Goal: Contribute content: Contribute content

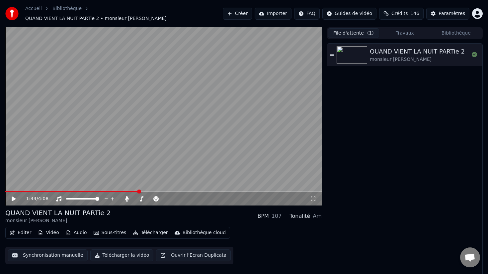
click at [358, 28] on button "File d'attente ( 1 )" at bounding box center [353, 33] width 51 height 10
click at [432, 36] on div "File d'attente ( 1 ) Travaux Bibliothèque" at bounding box center [405, 33] width 156 height 12
click at [439, 34] on button "Bibliothèque" at bounding box center [456, 33] width 51 height 10
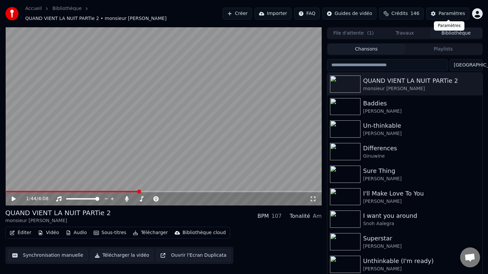
click at [442, 8] on button "Paramètres" at bounding box center [447, 14] width 43 height 12
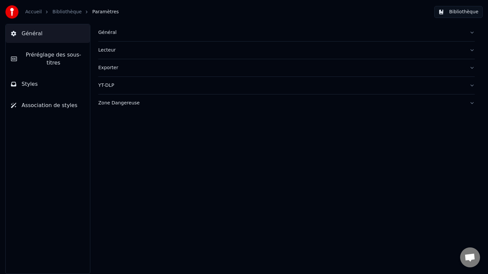
click at [111, 65] on div "Exporter" at bounding box center [281, 67] width 366 height 7
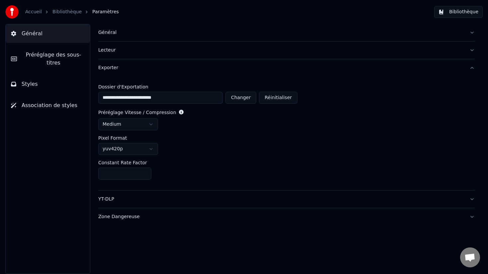
click at [246, 97] on button "Changer" at bounding box center [240, 98] width 31 height 12
type input "**********"
click at [60, 13] on link "Bibliothèque" at bounding box center [66, 12] width 29 height 7
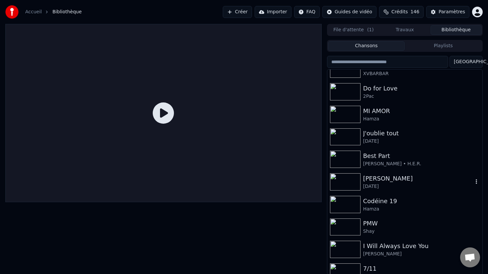
scroll to position [905, 0]
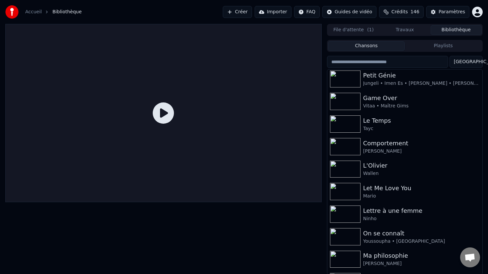
click at [376, 66] on input "search" at bounding box center [387, 62] width 121 height 12
type input "*"
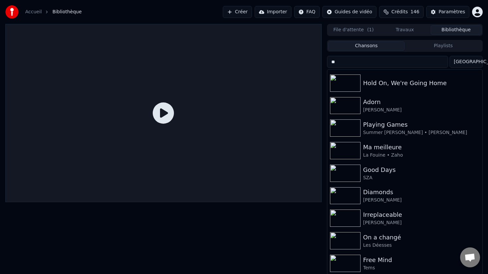
scroll to position [0, 0]
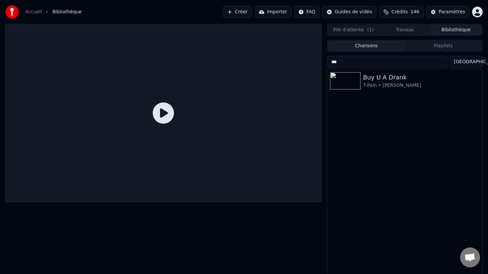
type input "***"
click at [361, 92] on div "Buy U A Drank T-Pain • [PERSON_NAME]" at bounding box center [404, 171] width 155 height 205
click at [354, 81] on img at bounding box center [345, 80] width 31 height 17
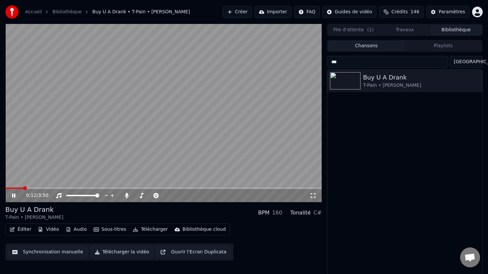
click at [21, 191] on div "0:12 / 3:50" at bounding box center [163, 195] width 316 height 13
click at [16, 193] on icon at bounding box center [19, 195] width 16 height 5
click at [146, 226] on button "Télécharger" at bounding box center [150, 228] width 40 height 9
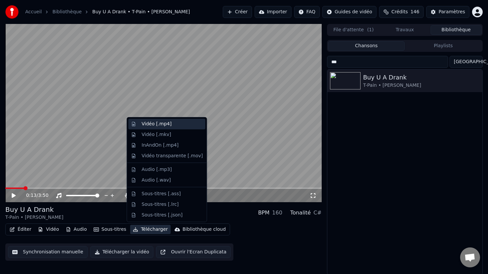
click at [165, 125] on div "Vidéo [.mp4]" at bounding box center [157, 124] width 30 height 7
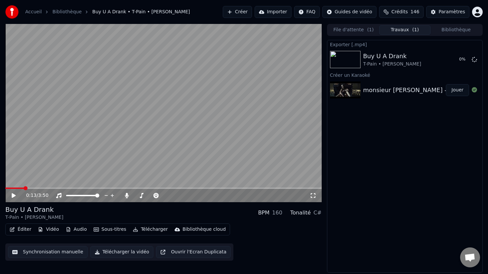
click at [354, 29] on button "File d'attente ( 1 )" at bounding box center [353, 30] width 51 height 10
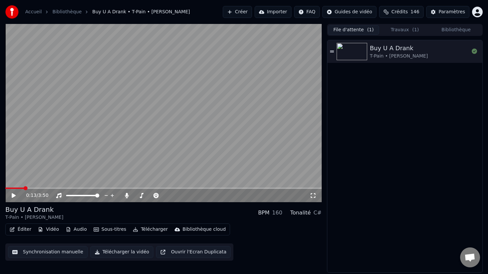
click at [454, 27] on button "Bibliothèque" at bounding box center [456, 30] width 51 height 10
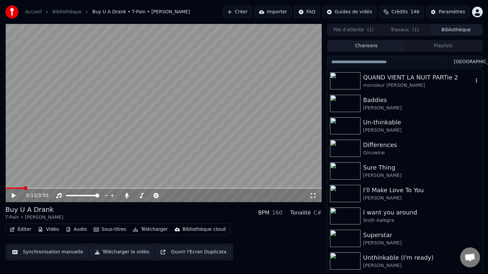
click at [389, 76] on div "QUAND VIENT LA NUIT PARTie 2" at bounding box center [418, 77] width 110 height 9
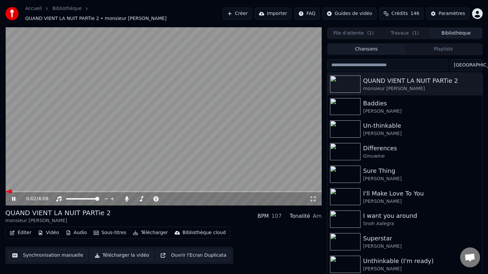
click at [25, 191] on span at bounding box center [163, 191] width 316 height 1
click at [15, 197] on icon at bounding box center [13, 199] width 3 height 4
click at [23, 228] on button "Éditer" at bounding box center [20, 232] width 27 height 9
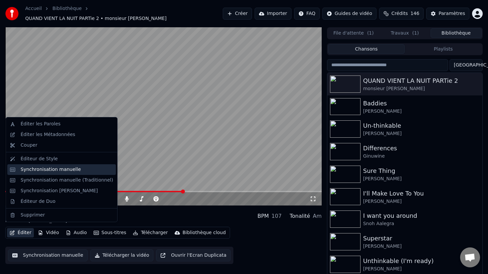
click at [68, 171] on div "Synchronisation manuelle" at bounding box center [51, 169] width 60 height 7
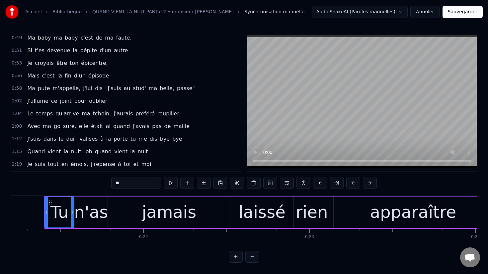
scroll to position [596, 0]
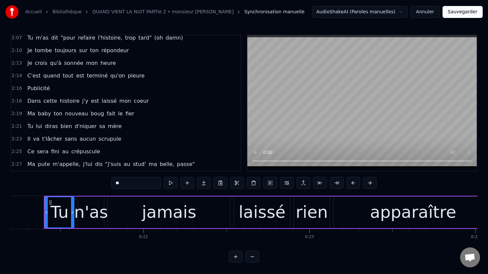
click at [62, 78] on span "tout" at bounding box center [68, 76] width 12 height 8
type input "****"
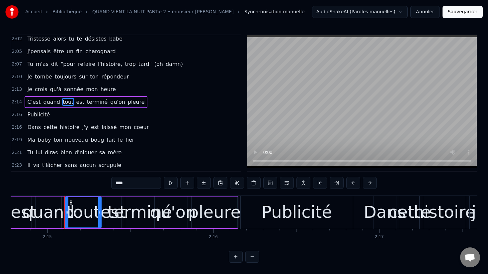
scroll to position [0, 22400]
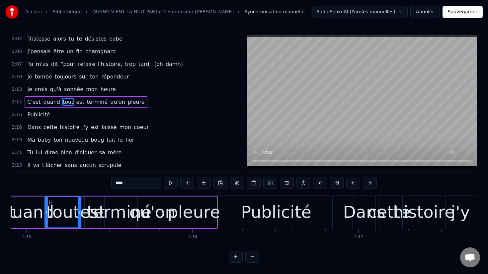
click at [22, 116] on div "2:16 Publicité" at bounding box center [125, 114] width 229 height 13
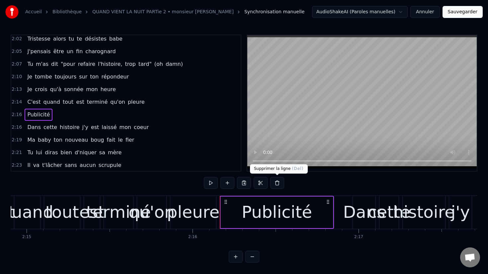
click at [276, 184] on button at bounding box center [277, 183] width 14 height 12
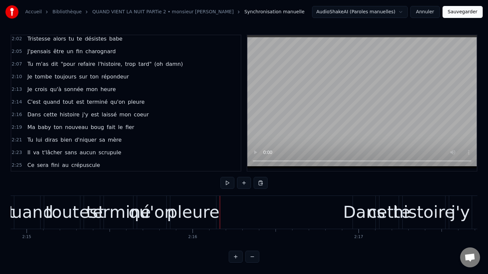
click at [15, 101] on span "2:14" at bounding box center [17, 102] width 10 height 7
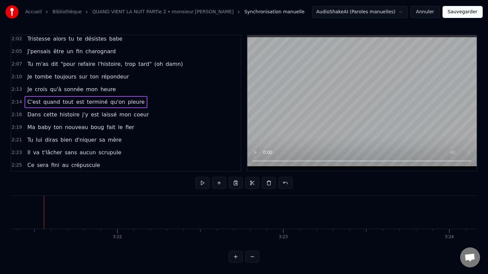
scroll to position [584, 0]
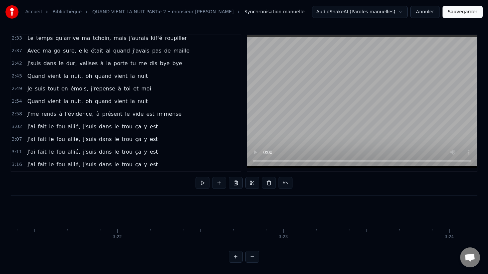
click at [21, 166] on div "3:16 J'ai fait le fou allié, j'suis dans le trou ça y est" at bounding box center [125, 164] width 229 height 13
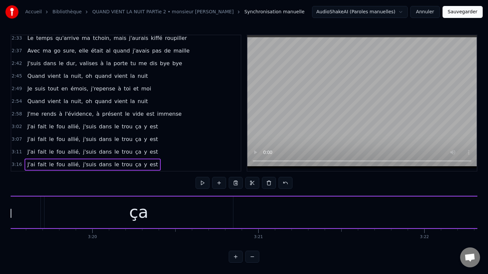
scroll to position [0, 33090]
click at [173, 212] on div "ça" at bounding box center [175, 212] width 19 height 25
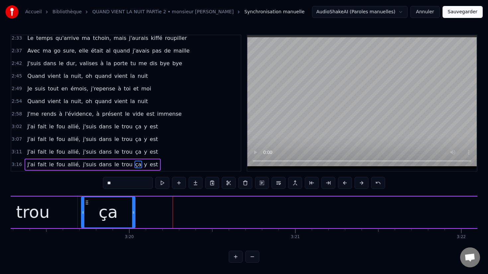
drag, startPoint x: 269, startPoint y: 213, endPoint x: 123, endPoint y: 215, distance: 145.5
click at [132, 215] on div at bounding box center [133, 212] width 3 height 30
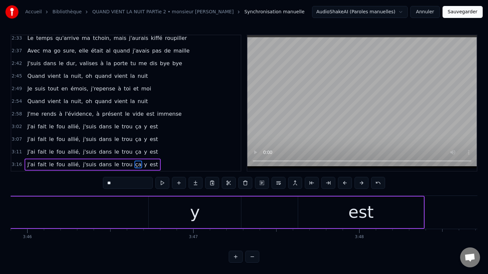
scroll to position [0, 37554]
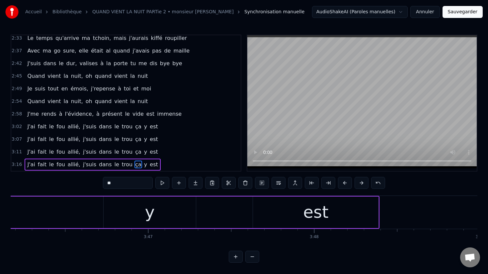
click at [140, 201] on div "y" at bounding box center [150, 212] width 92 height 32
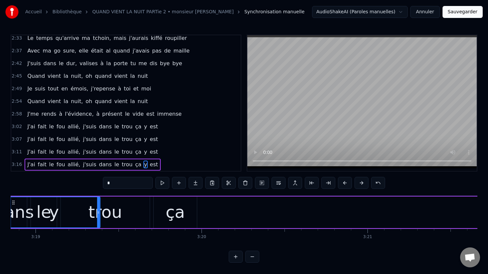
scroll to position [0, 32984]
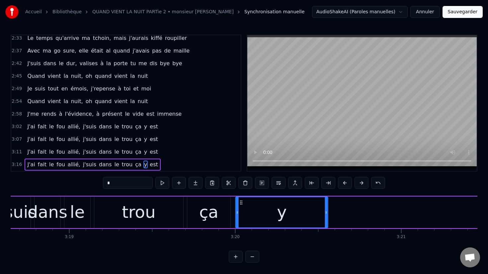
drag, startPoint x: 111, startPoint y: 202, endPoint x: 241, endPoint y: 197, distance: 130.6
click at [241, 197] on div "y" at bounding box center [282, 212] width 92 height 30
drag, startPoint x: 325, startPoint y: 209, endPoint x: 257, endPoint y: 210, distance: 68.1
click at [257, 211] on icon at bounding box center [257, 212] width 3 height 5
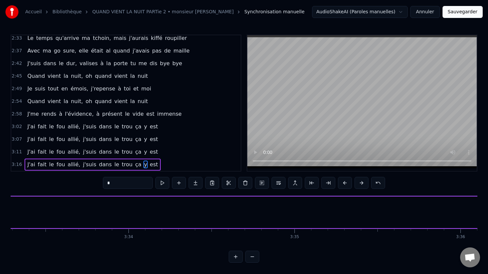
scroll to position [0, 35687]
click at [149, 165] on span "est" at bounding box center [153, 164] width 9 height 8
type input "***"
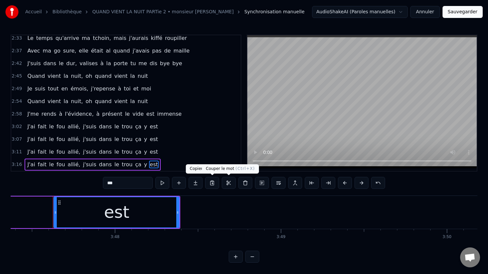
scroll to position [0, 37763]
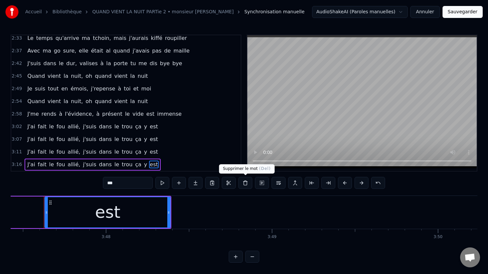
click at [246, 183] on button at bounding box center [245, 183] width 14 height 12
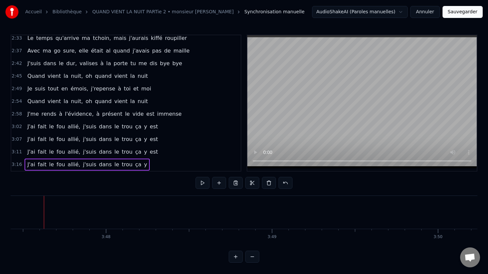
click at [143, 163] on span "y" at bounding box center [145, 164] width 4 height 8
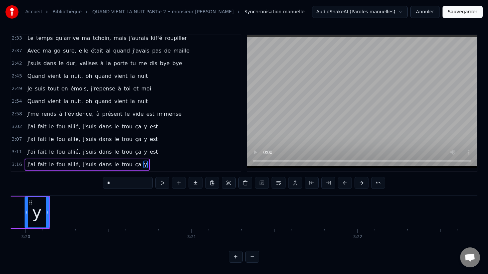
scroll to position [0, 33174]
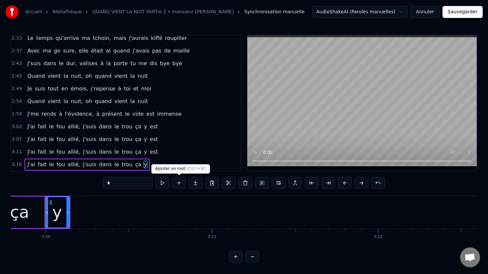
click at [183, 183] on button at bounding box center [179, 183] width 14 height 12
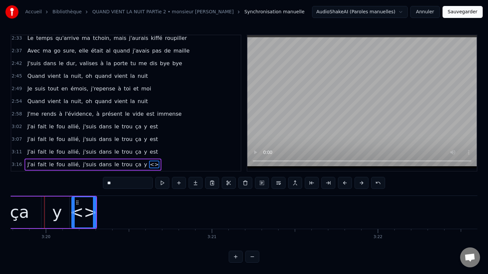
click at [112, 184] on input "**" at bounding box center [128, 183] width 50 height 12
type input "*"
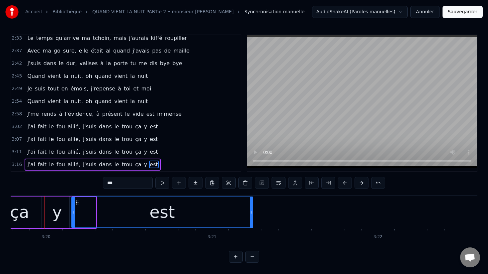
drag, startPoint x: 93, startPoint y: 203, endPoint x: 247, endPoint y: 207, distance: 153.5
click at [250, 208] on div at bounding box center [251, 212] width 3 height 30
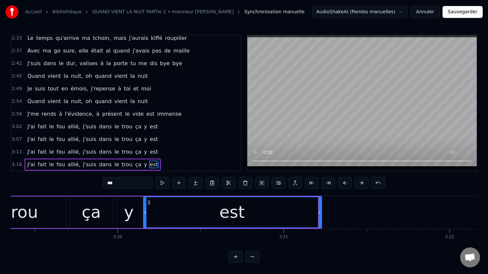
scroll to position [0, 33075]
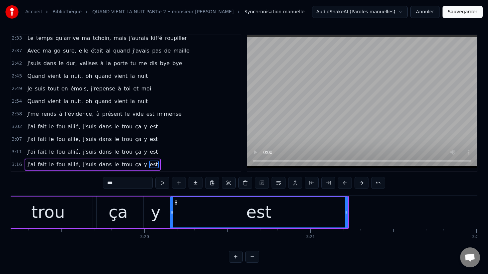
click at [83, 206] on div "trou" at bounding box center [48, 212] width 89 height 32
type input "****"
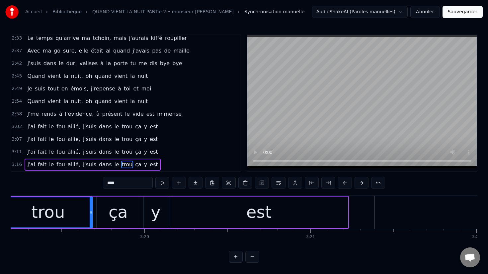
click at [462, 10] on button "Sauvegarder" at bounding box center [463, 12] width 40 height 12
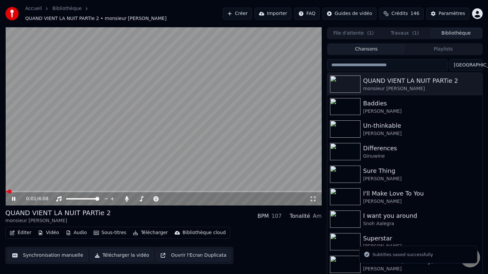
click at [13, 197] on icon at bounding box center [13, 199] width 3 height 4
click at [144, 228] on button "Télécharger" at bounding box center [150, 232] width 40 height 9
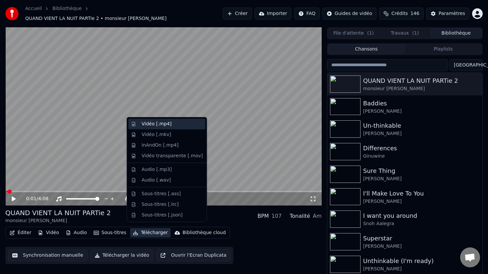
click at [161, 126] on div "Vidéo [.mp4]" at bounding box center [157, 124] width 30 height 7
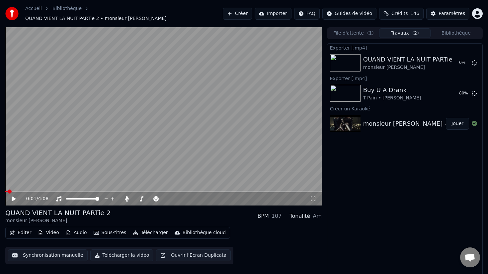
click at [450, 28] on button "Bibliothèque" at bounding box center [456, 33] width 51 height 10
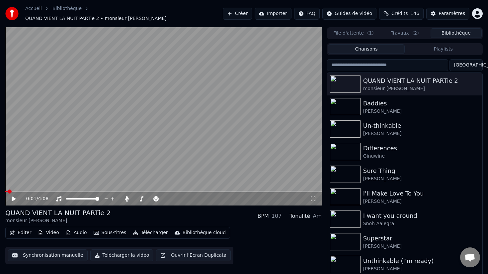
click at [374, 64] on input "search" at bounding box center [387, 65] width 121 height 12
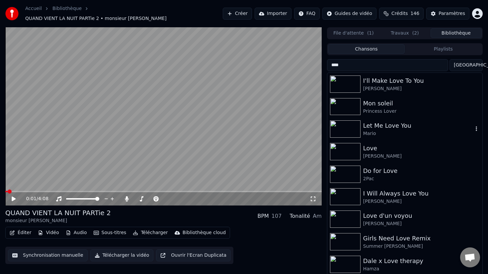
type input "****"
click at [380, 140] on div "Love [PERSON_NAME]" at bounding box center [404, 151] width 155 height 23
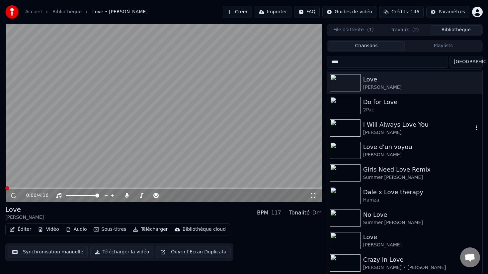
scroll to position [1, 0]
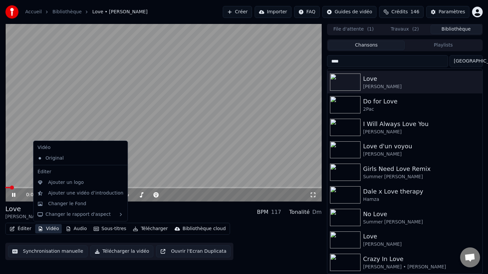
click at [57, 229] on button "Vidéo" at bounding box center [48, 228] width 26 height 9
click at [71, 160] on div "Original" at bounding box center [75, 158] width 81 height 11
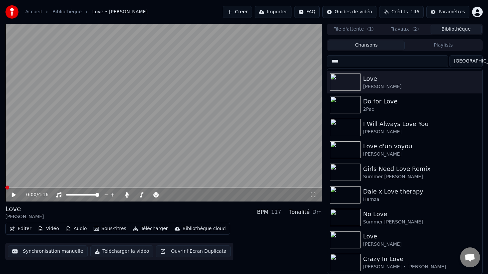
click at [403, 29] on button "Travaux ( 2 )" at bounding box center [404, 30] width 51 height 10
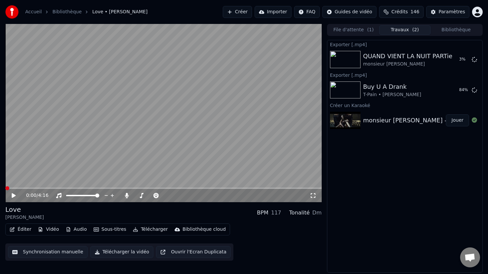
scroll to position [0, 0]
click at [362, 30] on button "File d'attente ( 1 )" at bounding box center [353, 30] width 51 height 10
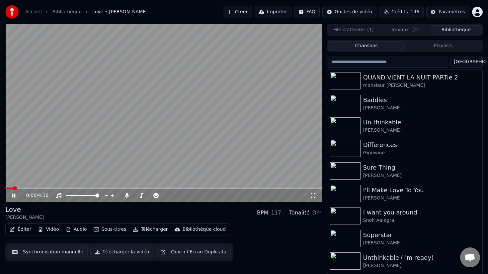
click at [446, 29] on button "Bibliothèque" at bounding box center [456, 30] width 51 height 10
click at [383, 61] on input "search" at bounding box center [387, 62] width 121 height 12
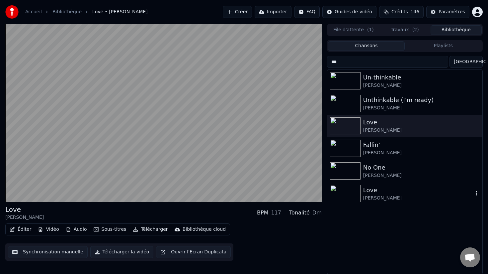
type input "***"
click at [378, 186] on div "Love" at bounding box center [418, 189] width 110 height 9
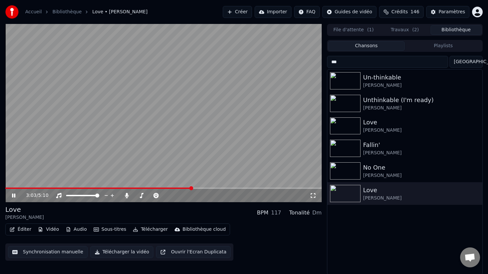
click at [192, 188] on span at bounding box center [163, 187] width 316 height 1
click at [59, 228] on button "Vidéo" at bounding box center [48, 228] width 26 height 9
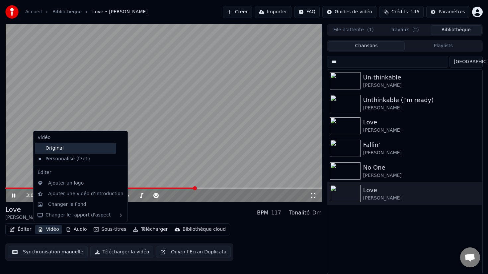
click at [90, 152] on div "Original" at bounding box center [75, 148] width 81 height 11
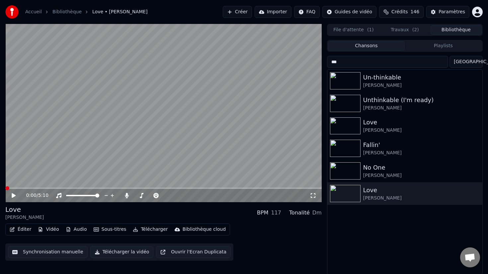
click at [12, 194] on icon at bounding box center [19, 195] width 16 height 5
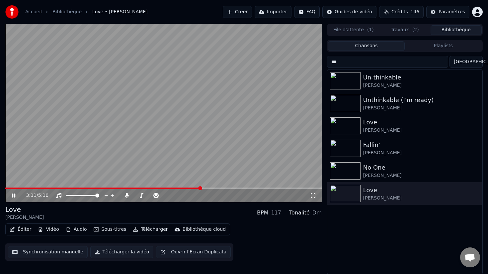
click at [216, 188] on span at bounding box center [163, 187] width 316 height 1
click at [231, 188] on span at bounding box center [163, 187] width 316 height 1
click at [248, 187] on span at bounding box center [163, 187] width 316 height 1
click at [260, 188] on span at bounding box center [163, 187] width 316 height 1
click at [271, 187] on span at bounding box center [163, 187] width 316 height 1
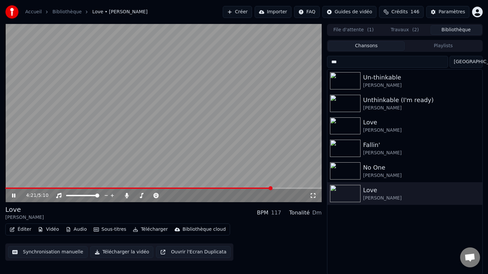
click at [282, 188] on span at bounding box center [163, 187] width 316 height 1
click at [292, 187] on span at bounding box center [163, 187] width 316 height 1
click at [304, 187] on span at bounding box center [163, 187] width 316 height 1
click at [143, 230] on button "Télécharger" at bounding box center [150, 228] width 40 height 9
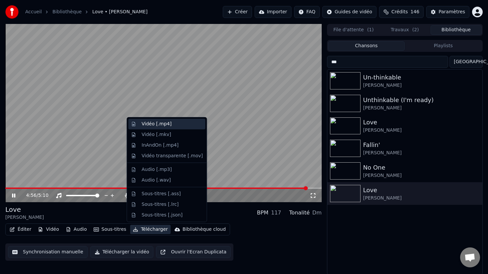
click at [156, 123] on div "Vidéo [.mp4]" at bounding box center [157, 124] width 30 height 7
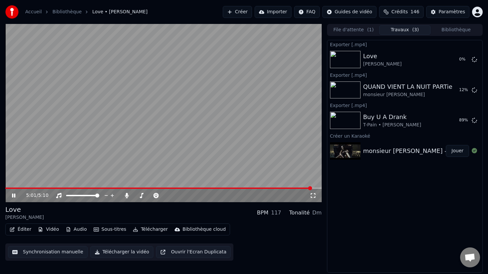
click at [230, 120] on video at bounding box center [163, 113] width 316 height 178
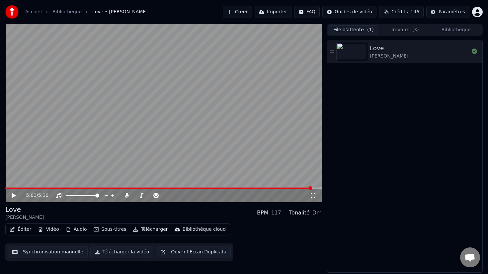
click at [345, 30] on button "File d'attente ( 1 )" at bounding box center [353, 30] width 51 height 10
click at [245, 14] on button "Créer" at bounding box center [237, 12] width 29 height 12
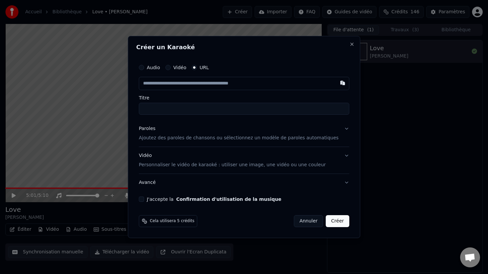
click at [205, 89] on input "text" at bounding box center [244, 83] width 211 height 13
type input "**********"
click at [198, 95] on div "**********" at bounding box center [244, 88] width 211 height 54
type input "**********"
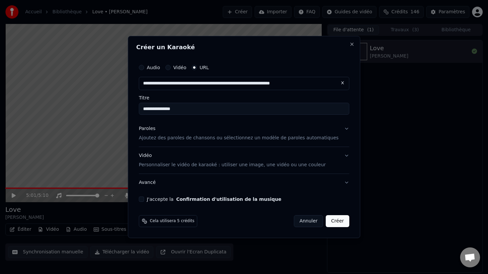
click at [199, 131] on div "Paroles Ajoutez des paroles de chansons ou sélectionnez un modèle de paroles au…" at bounding box center [239, 133] width 200 height 16
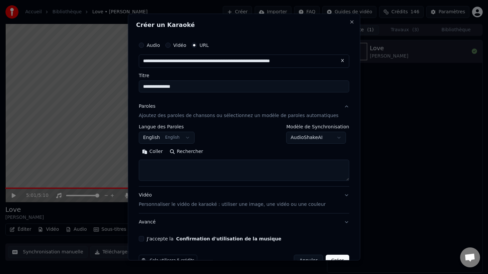
scroll to position [17, 0]
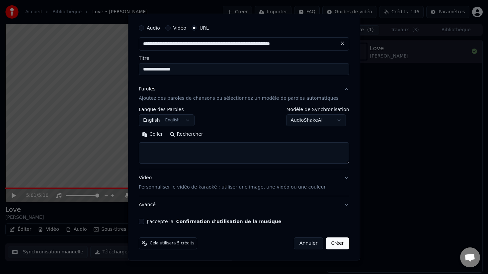
click at [196, 135] on button "Rechercher" at bounding box center [186, 134] width 40 height 11
type textarea "**********"
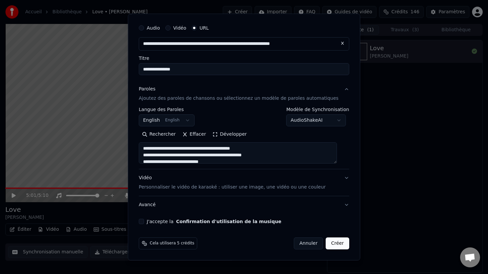
click at [151, 220] on div "J'accepte la Confirmation d'utilisation de la musique" at bounding box center [244, 221] width 211 height 5
click at [144, 223] on button "J'accepte la Confirmation d'utilisation de la musique" at bounding box center [141, 221] width 5 height 5
click at [338, 244] on button "Créer" at bounding box center [337, 243] width 23 height 12
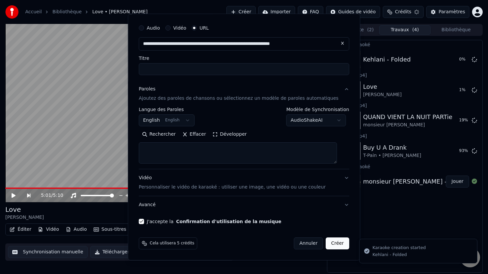
select select
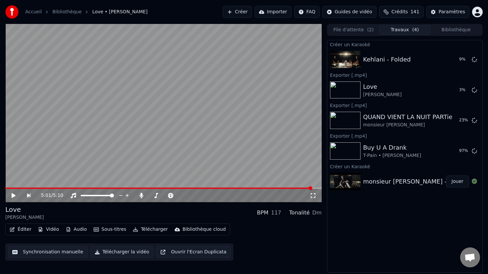
click at [240, 10] on button "Créer" at bounding box center [237, 12] width 29 height 12
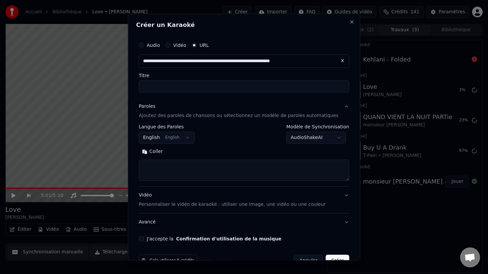
type input "**********"
click at [197, 73] on div "Audio Vidéo URL Titre" at bounding box center [244, 66] width 211 height 54
type input "**********"
click at [195, 151] on button "Rechercher" at bounding box center [186, 151] width 40 height 11
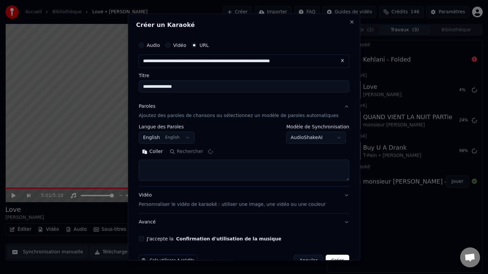
type textarea "**********"
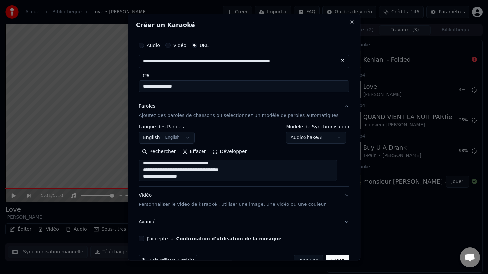
scroll to position [403, 0]
click at [144, 238] on button "J'accepte la Confirmation d'utilisation de la musique" at bounding box center [141, 238] width 5 height 5
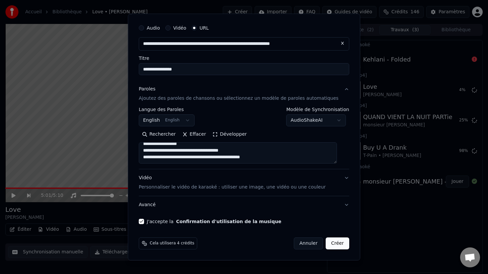
click at [328, 240] on button "Créer" at bounding box center [337, 243] width 23 height 12
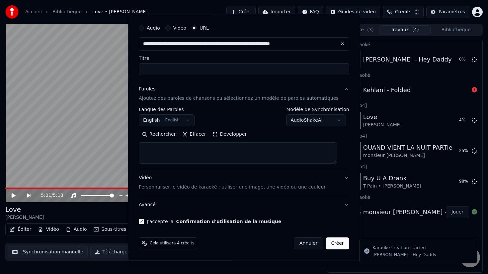
select select
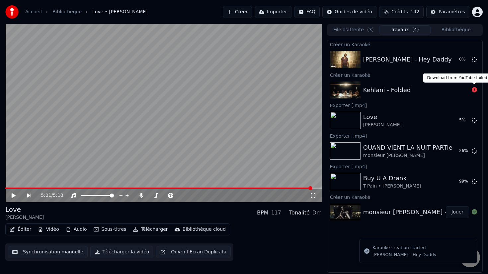
click at [474, 89] on icon at bounding box center [474, 89] width 5 height 5
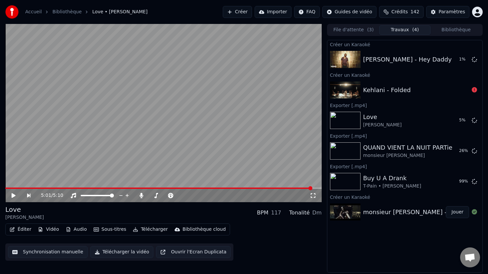
click at [378, 85] on div "Kehlani - Folded" at bounding box center [386, 89] width 47 height 9
click at [475, 90] on icon at bounding box center [474, 89] width 5 height 5
click at [416, 91] on div "Kehlani - Folded" at bounding box center [416, 89] width 106 height 9
click at [236, 12] on button "Créer" at bounding box center [237, 12] width 29 height 12
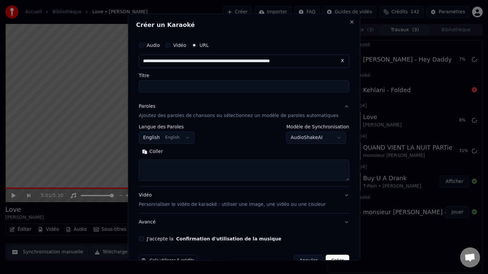
type input "**********"
click at [203, 74] on label "Titre" at bounding box center [244, 75] width 211 height 5
click at [203, 80] on input "Titre" at bounding box center [244, 86] width 211 height 12
type input "**********"
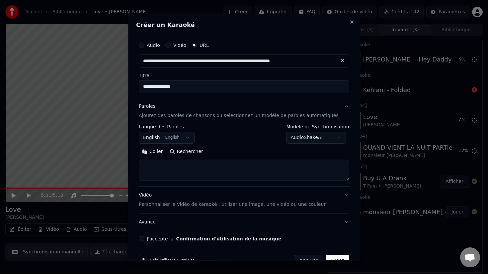
drag, startPoint x: 308, startPoint y: 61, endPoint x: 337, endPoint y: 70, distance: 30.6
click at [337, 70] on div "**********" at bounding box center [244, 66] width 211 height 54
click at [313, 70] on div "**********" at bounding box center [244, 66] width 211 height 54
click at [192, 147] on button "Rechercher" at bounding box center [186, 151] width 40 height 11
click at [192, 151] on div "Coller Rechercher" at bounding box center [244, 151] width 211 height 11
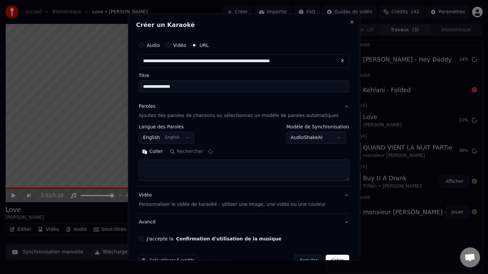
type textarea "**********"
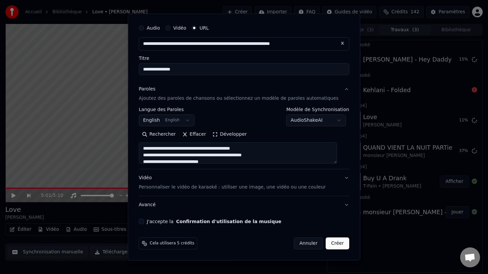
click at [159, 204] on button "Avancé" at bounding box center [244, 204] width 211 height 17
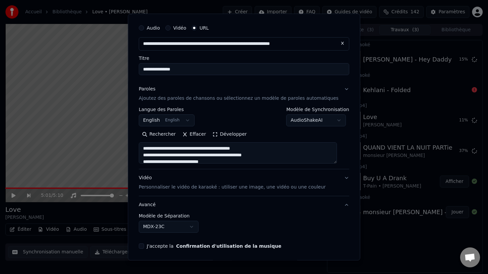
scroll to position [0, 0]
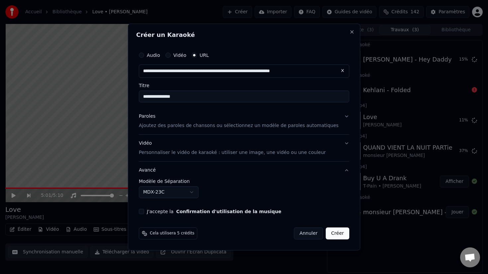
click at [345, 28] on div "**********" at bounding box center [244, 137] width 232 height 226
click at [349, 30] on button "Close" at bounding box center [351, 31] width 5 height 5
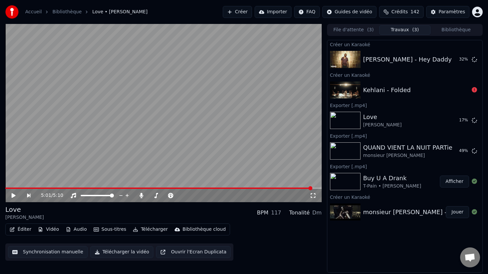
click at [251, 12] on button "Créer" at bounding box center [237, 12] width 29 height 12
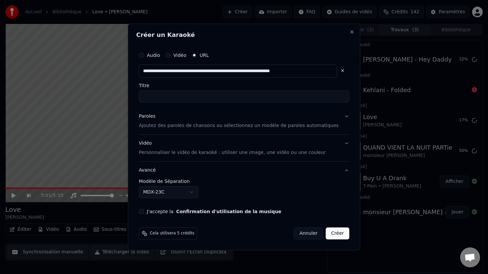
type input "**********"
click at [219, 81] on div "Audio Vidéo URL Titre" at bounding box center [244, 75] width 211 height 54
type input "**********"
click at [229, 84] on label "Titre" at bounding box center [244, 85] width 211 height 5
click at [229, 90] on input "Titre" at bounding box center [244, 96] width 211 height 12
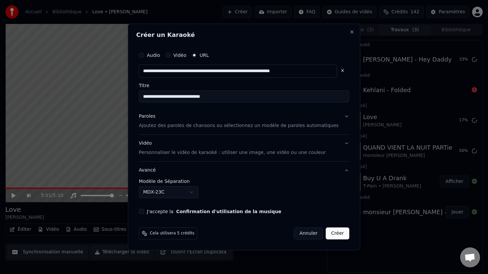
type input "**********"
click at [209, 126] on p "Ajoutez des paroles de chansons ou sélectionnez un modèle de paroles automatiqu…" at bounding box center [239, 125] width 200 height 7
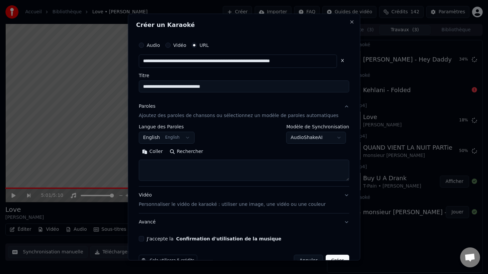
click at [191, 152] on button "Rechercher" at bounding box center [186, 151] width 40 height 11
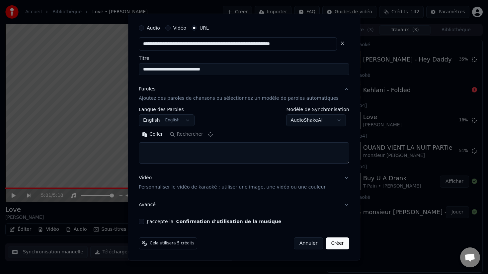
type textarea "**********"
click at [144, 222] on button "J'accepte la Confirmation d'utilisation de la musique" at bounding box center [141, 221] width 5 height 5
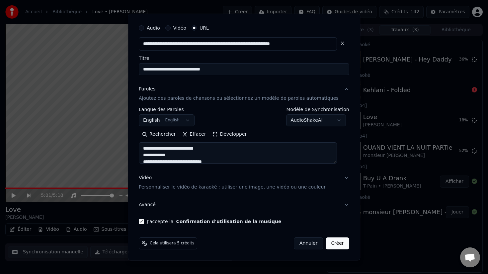
click at [329, 242] on button "Créer" at bounding box center [337, 243] width 23 height 12
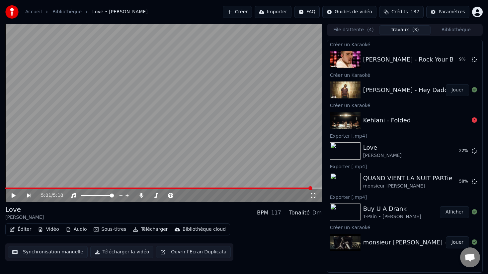
click at [455, 92] on button "Jouer" at bounding box center [457, 90] width 23 height 12
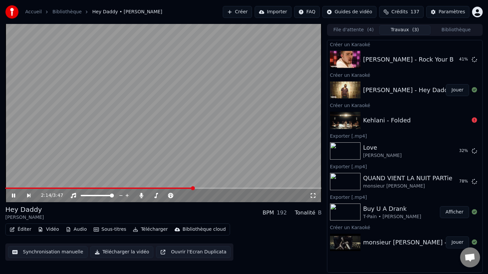
click at [186, 158] on video at bounding box center [163, 113] width 316 height 178
click at [16, 227] on button "Éditer" at bounding box center [20, 228] width 27 height 9
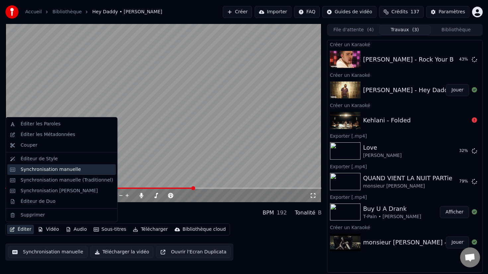
click at [62, 167] on div "Synchronisation manuelle" at bounding box center [51, 169] width 60 height 7
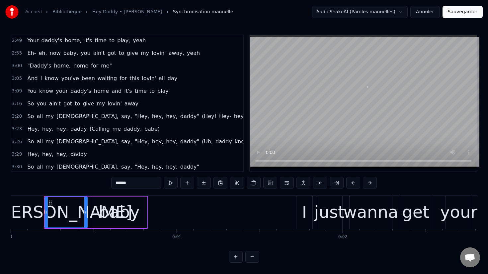
scroll to position [544, 0]
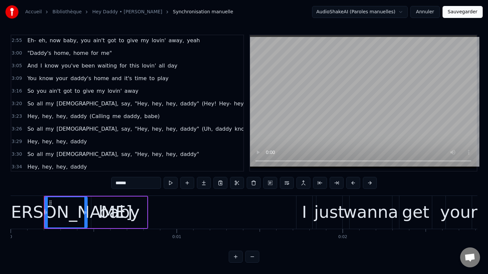
click at [19, 103] on span "3:20" at bounding box center [17, 103] width 10 height 7
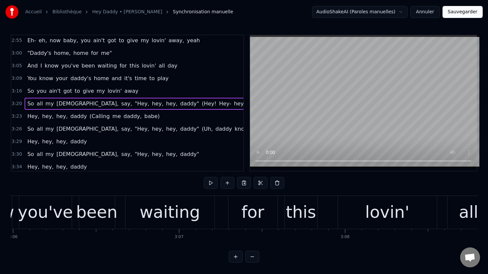
scroll to position [0, 33271]
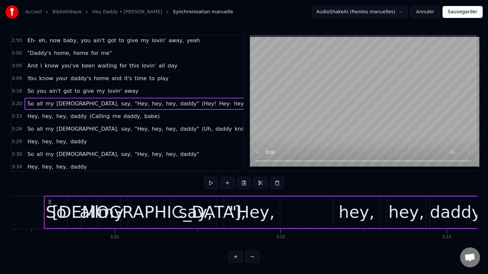
click at [201, 103] on span "(Hey!" at bounding box center [209, 104] width 16 height 8
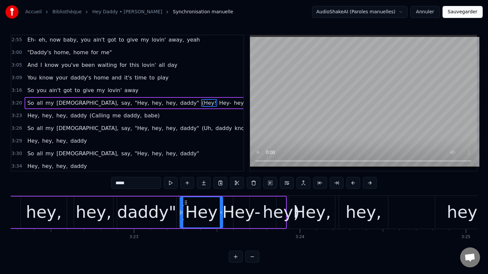
click at [219, 102] on span "Hey-" at bounding box center [226, 103] width 14 height 8
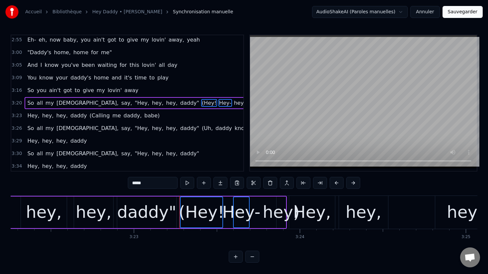
scroll to position [0, 33719]
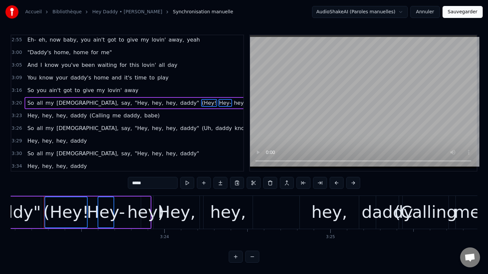
click at [233, 102] on span "hey)" at bounding box center [239, 103] width 13 height 8
click at [95, 115] on span "(Calling" at bounding box center [100, 116] width 22 height 8
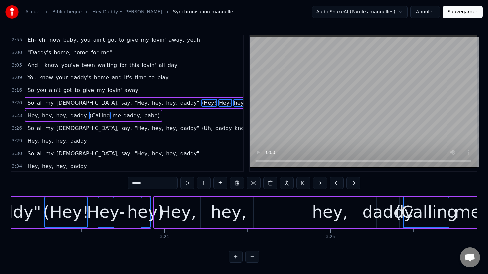
click at [112, 113] on span "me" at bounding box center [117, 116] width 10 height 8
click at [123, 115] on span "daddy," at bounding box center [133, 116] width 20 height 8
click at [144, 115] on span "babe)" at bounding box center [152, 116] width 17 height 8
click at [201, 128] on span "(Uh," at bounding box center [207, 128] width 12 height 8
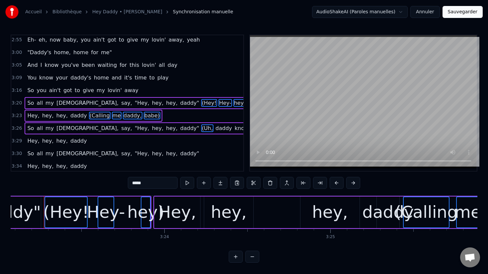
click at [215, 128] on span "daddy" at bounding box center [224, 128] width 18 height 8
click at [234, 128] on span "know" at bounding box center [241, 128] width 15 height 8
click at [251, 128] on span "what" at bounding box center [258, 128] width 14 height 8
click at [266, 129] on span "you" at bounding box center [271, 128] width 11 height 8
click at [279, 129] on span "like)" at bounding box center [285, 128] width 13 height 8
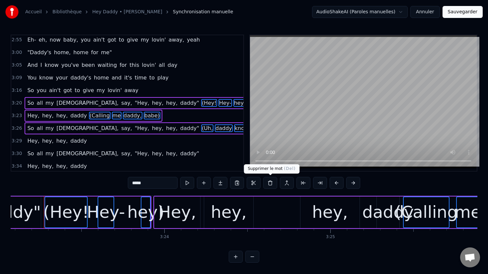
click at [271, 182] on button at bounding box center [270, 183] width 14 height 12
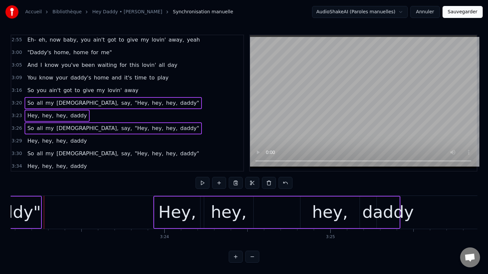
click at [18, 100] on span "3:20" at bounding box center [17, 103] width 10 height 7
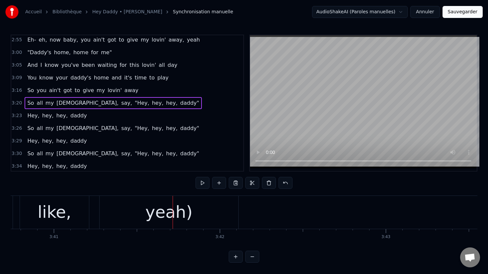
scroll to position [571, 0]
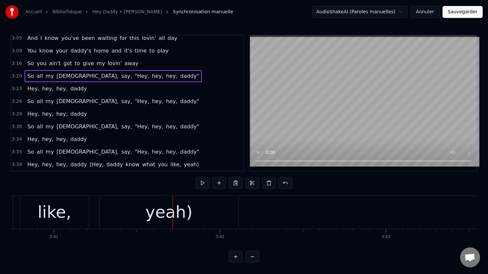
click at [15, 150] on span "3:35" at bounding box center [17, 151] width 10 height 7
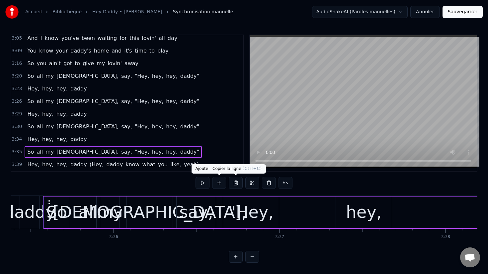
scroll to position [0, 35762]
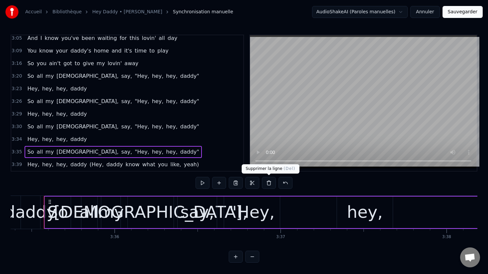
click at [265, 184] on button at bounding box center [269, 183] width 14 height 12
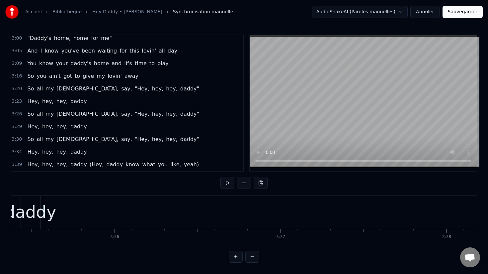
scroll to position [559, 0]
click at [15, 153] on span "3:34" at bounding box center [17, 151] width 10 height 7
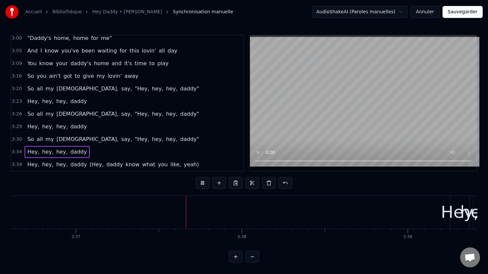
scroll to position [0, 35971]
click at [18, 151] on span "3:34" at bounding box center [17, 151] width 10 height 7
click at [12, 163] on span "3:39" at bounding box center [17, 164] width 10 height 7
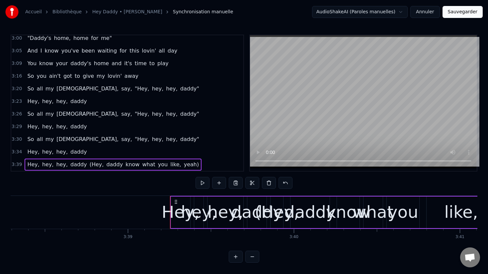
scroll to position [0, 36212]
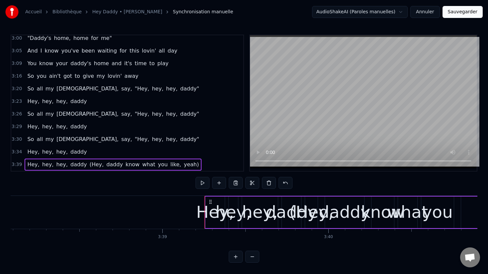
click at [30, 163] on span "Hey," at bounding box center [33, 164] width 13 height 8
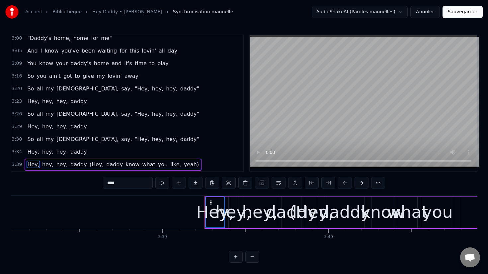
click at [48, 163] on span "hey," at bounding box center [48, 164] width 13 height 8
click at [60, 163] on span "hey," at bounding box center [61, 164] width 13 height 8
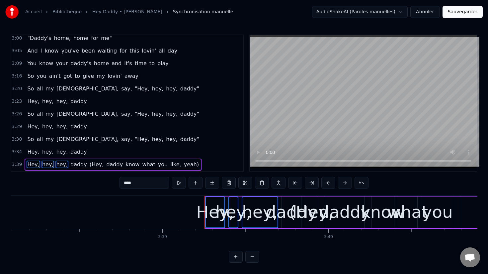
click at [75, 163] on span "daddy" at bounding box center [79, 164] width 18 height 8
click at [260, 183] on button at bounding box center [262, 183] width 14 height 12
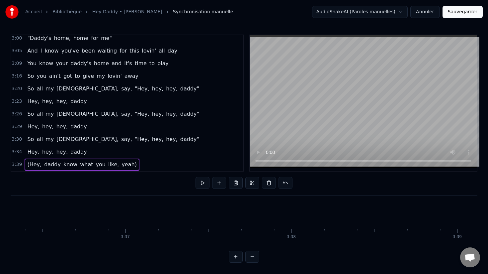
scroll to position [0, 35686]
click at [64, 212] on div "Hey, hey, hey, daddy" at bounding box center [7, 212] width 221 height 33
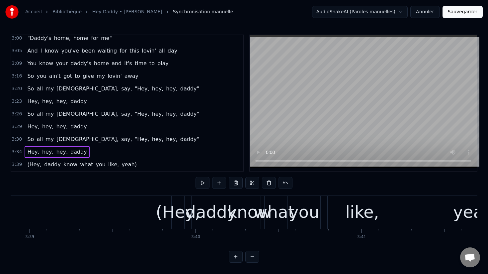
scroll to position [0, 36540]
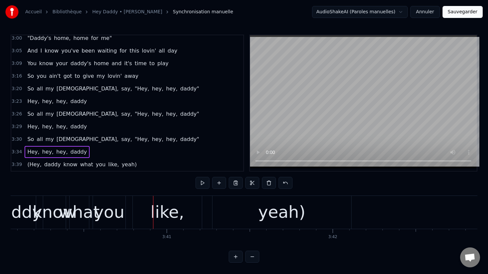
click at [16, 150] on span "3:34" at bounding box center [17, 151] width 10 height 7
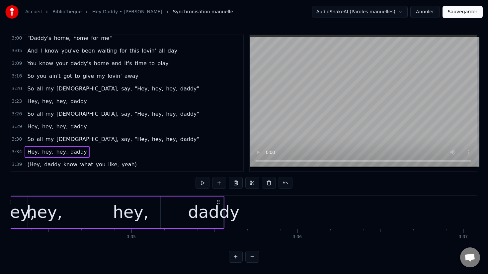
scroll to position [0, 35539]
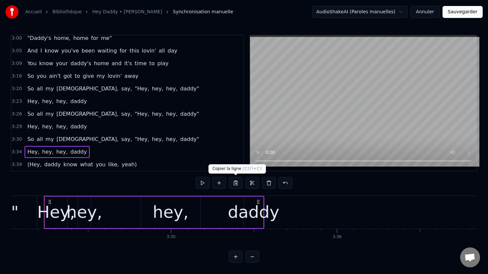
click at [232, 184] on button at bounding box center [236, 183] width 14 height 12
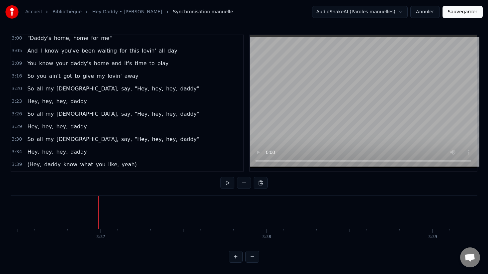
scroll to position [0, 35944]
click at [259, 185] on button at bounding box center [261, 183] width 14 height 12
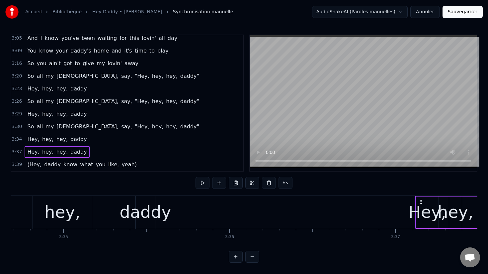
scroll to position [0, 35627]
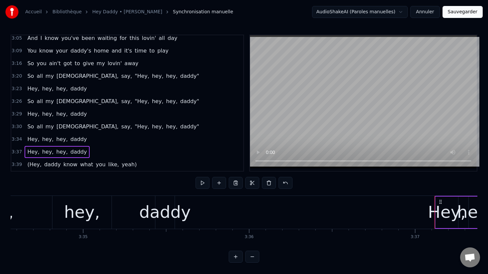
click at [175, 208] on div "daddy" at bounding box center [164, 212] width 51 height 25
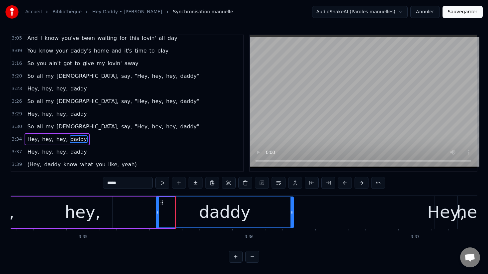
drag, startPoint x: 174, startPoint y: 208, endPoint x: 279, endPoint y: 209, distance: 105.3
click at [293, 210] on div at bounding box center [292, 212] width 3 height 30
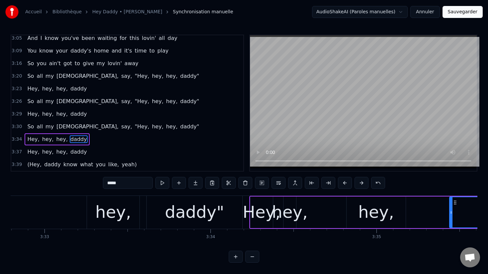
scroll to position [0, 35212]
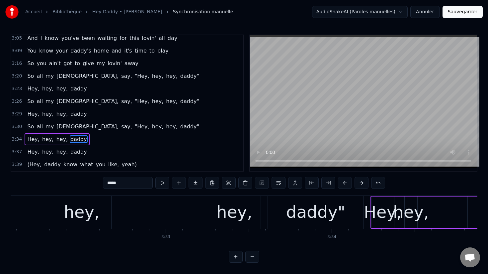
click at [187, 208] on div "So all my [DEMOGRAPHIC_DATA], say, "Hey, hey, hey, daddy"" at bounding box center [79, 212] width 573 height 33
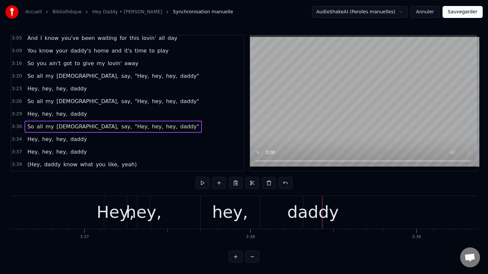
scroll to position [0, 35891]
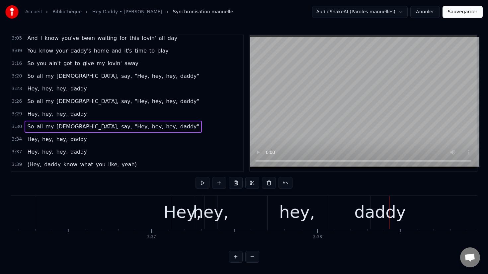
click at [15, 149] on span "3:37" at bounding box center [17, 151] width 10 height 7
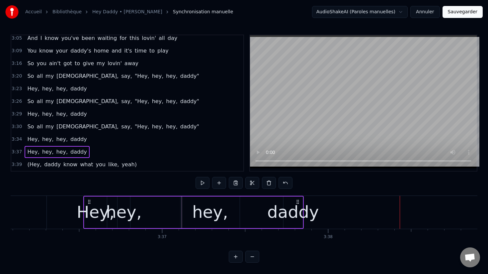
drag, startPoint x: 110, startPoint y: 201, endPoint x: 57, endPoint y: 209, distance: 53.7
click at [88, 201] on icon at bounding box center [89, 201] width 5 height 5
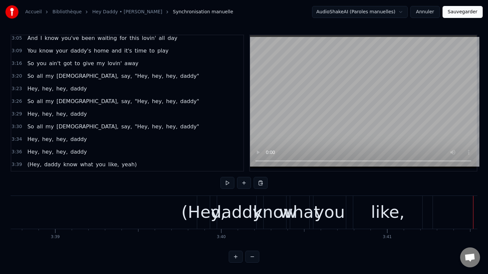
scroll to position [0, 36231]
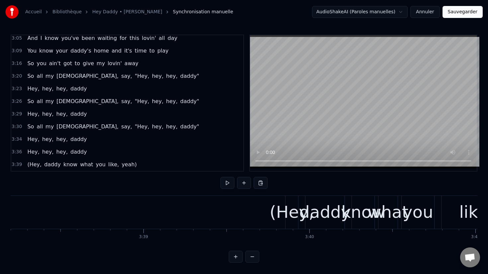
click at [284, 212] on div "(Hey," at bounding box center [292, 212] width 44 height 25
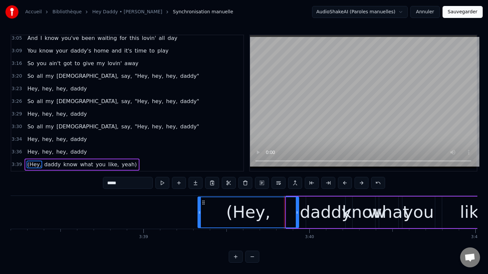
drag, startPoint x: 287, startPoint y: 210, endPoint x: 195, endPoint y: 209, distance: 91.7
click at [198, 209] on div at bounding box center [199, 212] width 3 height 30
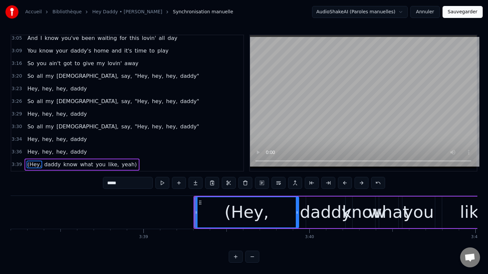
click at [109, 184] on input "*****" at bounding box center [128, 183] width 50 height 12
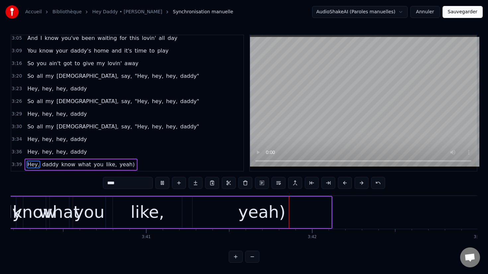
scroll to position [0, 36660]
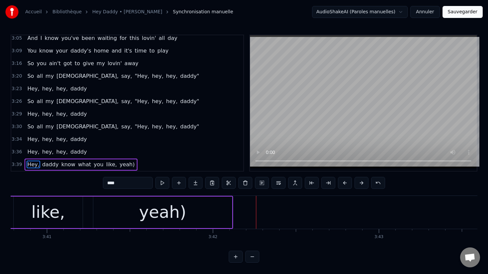
click at [164, 219] on div "yeah)" at bounding box center [162, 212] width 47 height 25
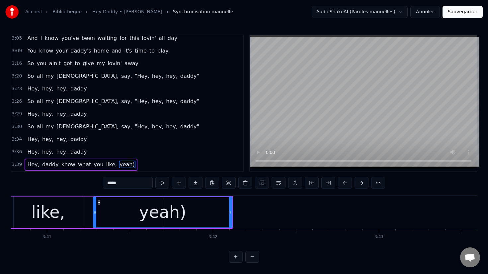
click at [125, 177] on input "*****" at bounding box center [128, 183] width 50 height 12
click at [127, 179] on input "*****" at bounding box center [128, 183] width 50 height 12
click at [126, 183] on input "*****" at bounding box center [128, 183] width 50 height 12
type input "****"
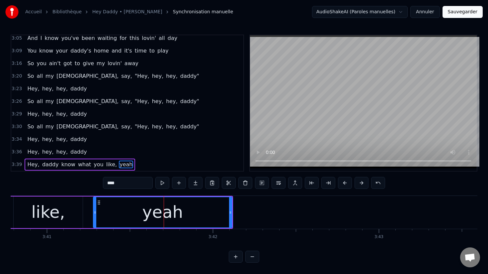
click at [461, 15] on button "Sauvegarder" at bounding box center [463, 12] width 40 height 12
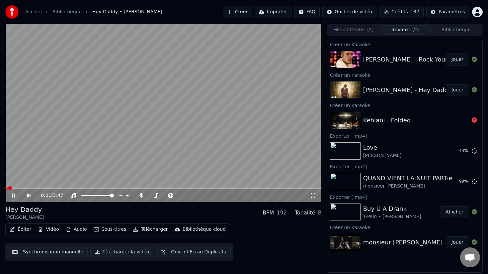
click at [146, 229] on button "Télécharger" at bounding box center [150, 228] width 40 height 9
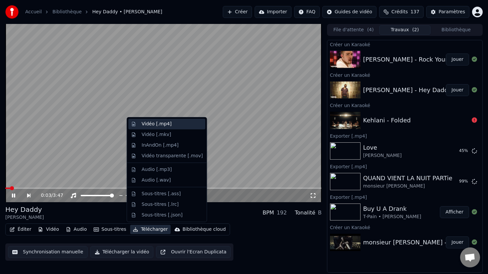
click at [174, 121] on div "Vidéo [.mp4]" at bounding box center [172, 124] width 61 height 7
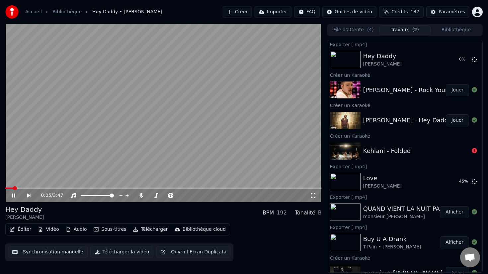
click at [188, 133] on video at bounding box center [163, 113] width 316 height 178
click at [466, 91] on button "Jouer" at bounding box center [457, 90] width 23 height 12
click at [123, 168] on video at bounding box center [163, 113] width 316 height 178
click at [17, 227] on button "Éditer" at bounding box center [20, 228] width 27 height 9
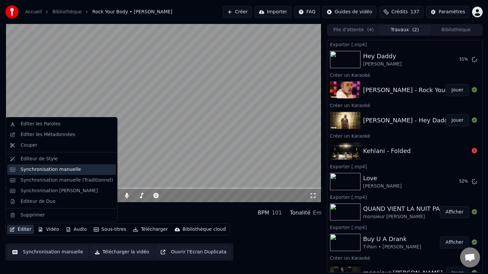
click at [59, 172] on div "Synchronisation manuelle" at bounding box center [51, 169] width 60 height 7
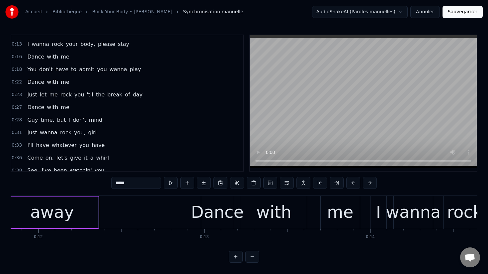
scroll to position [0, 1963]
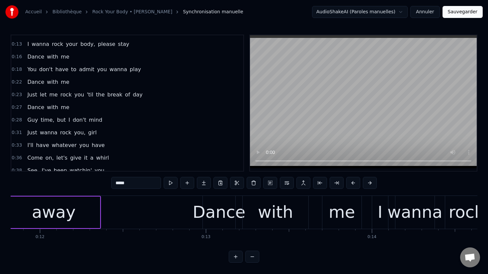
click at [92, 203] on div "away" at bounding box center [54, 212] width 92 height 32
type input "****"
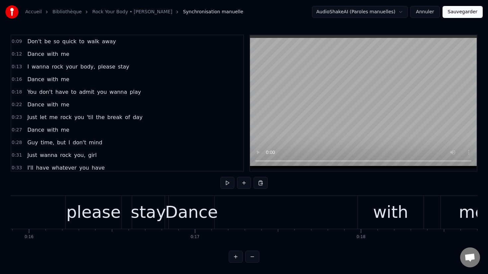
scroll to position [0, 2694]
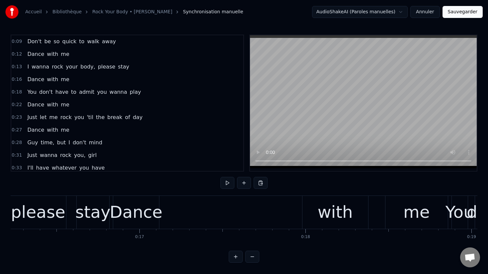
click at [139, 214] on div "Dance" at bounding box center [136, 212] width 53 height 25
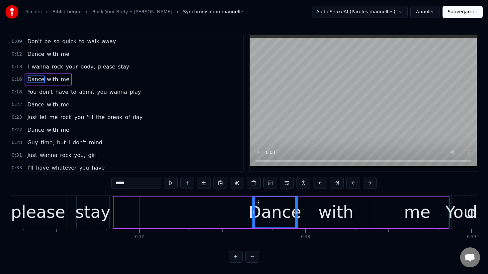
drag, startPoint x: 119, startPoint y: 200, endPoint x: 267, endPoint y: 196, distance: 148.2
click at [260, 202] on icon at bounding box center [257, 202] width 5 height 5
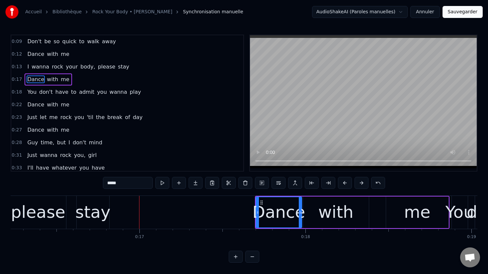
click at [106, 210] on div "stay" at bounding box center [92, 212] width 35 height 25
type input "****"
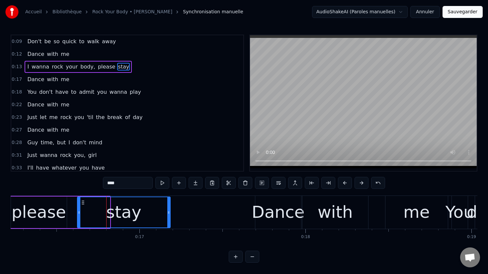
drag, startPoint x: 108, startPoint y: 210, endPoint x: 172, endPoint y: 211, distance: 63.4
click at [170, 211] on icon at bounding box center [168, 212] width 3 height 5
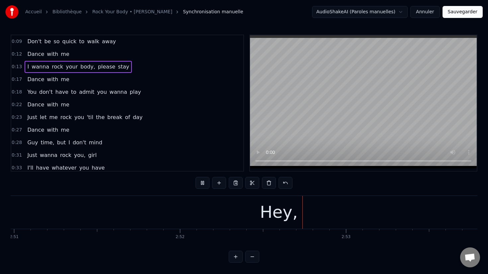
scroll to position [0, 28544]
click at [119, 224] on div "Hey," at bounding box center [126, 212] width 38 height 25
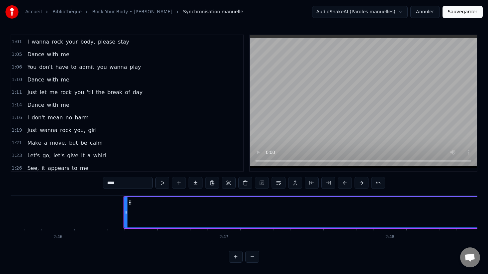
scroll to position [0, 27516]
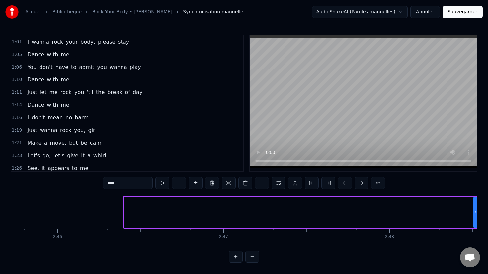
drag, startPoint x: 126, startPoint y: 212, endPoint x: 475, endPoint y: 218, distance: 349.4
click at [476, 218] on div at bounding box center [475, 212] width 3 height 30
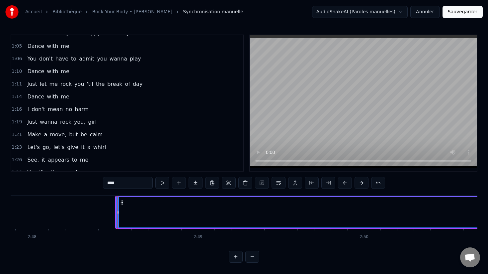
scroll to position [0, 27947]
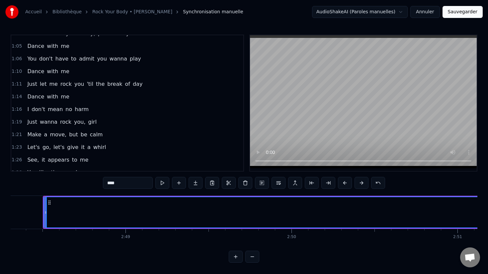
click at [45, 208] on div at bounding box center [45, 212] width 0 height 33
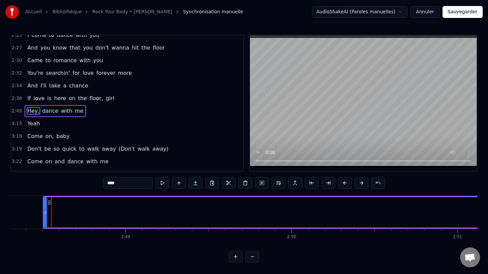
scroll to position [734, 0]
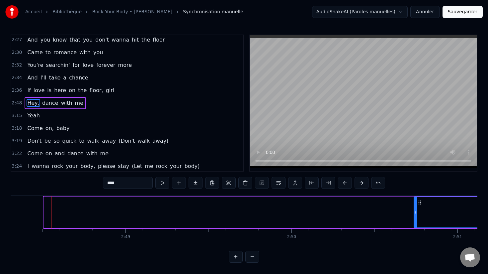
drag, startPoint x: 44, startPoint y: 210, endPoint x: 435, endPoint y: 211, distance: 390.2
click at [417, 211] on icon at bounding box center [415, 212] width 3 height 5
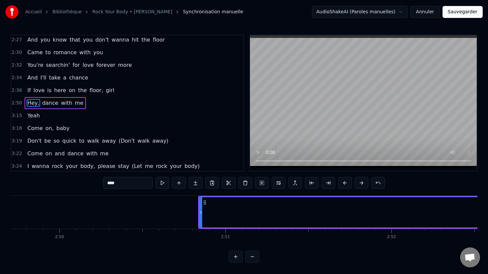
scroll to position [0, 28201]
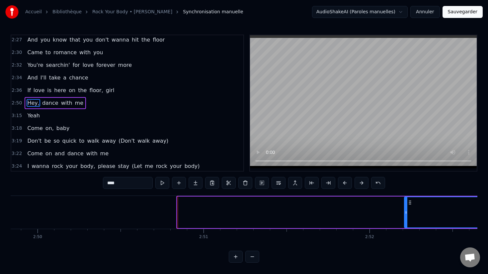
drag, startPoint x: 178, startPoint y: 211, endPoint x: 425, endPoint y: 214, distance: 247.4
click at [407, 215] on div at bounding box center [406, 212] width 3 height 30
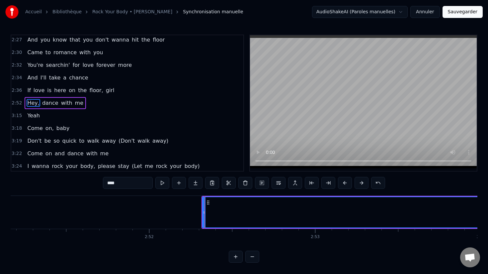
scroll to position [0, 28436]
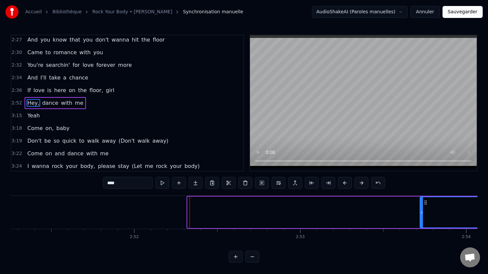
drag, startPoint x: 188, startPoint y: 211, endPoint x: 430, endPoint y: 213, distance: 241.8
click at [423, 213] on icon at bounding box center [421, 212] width 3 height 5
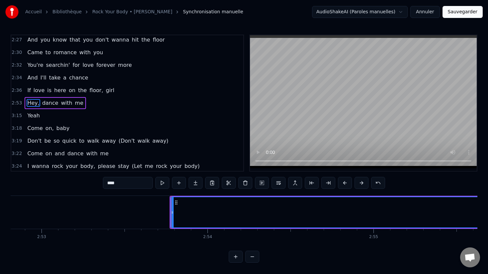
scroll to position [0, 28718]
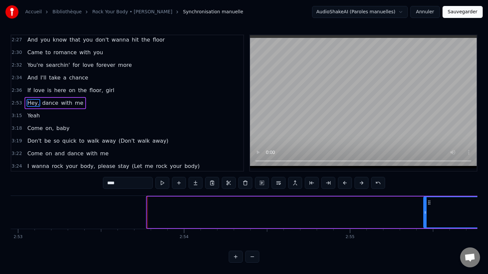
drag, startPoint x: 148, startPoint y: 214, endPoint x: 442, endPoint y: 222, distance: 294.0
click at [427, 223] on div at bounding box center [425, 212] width 3 height 30
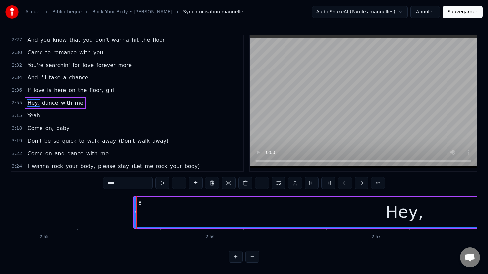
scroll to position [0, 29044]
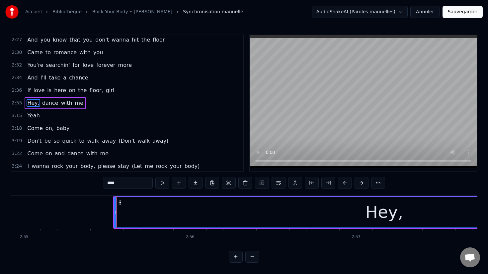
click at [116, 213] on icon at bounding box center [116, 212] width 3 height 5
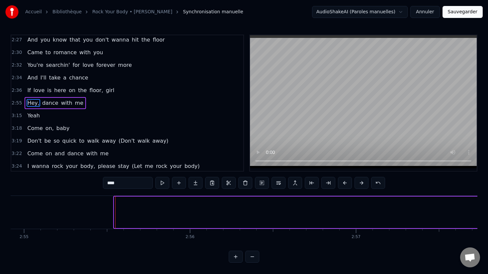
drag, startPoint x: 116, startPoint y: 213, endPoint x: 485, endPoint y: 219, distance: 369.0
click at [485, 220] on div "Accueil Bibliothèque Rock Your Body • [PERSON_NAME] Synchronisation manuelle Au…" at bounding box center [244, 131] width 488 height 262
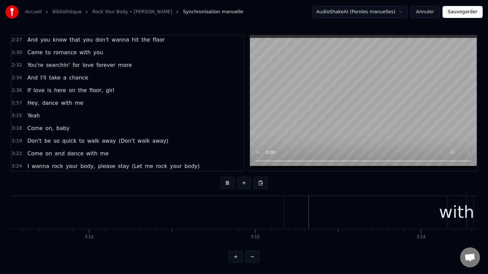
scroll to position [0, 31949]
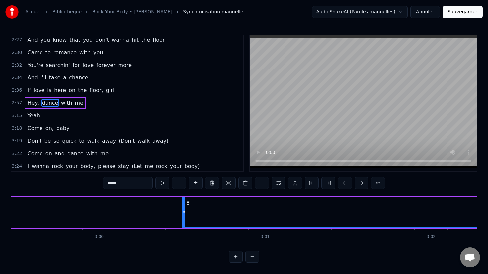
scroll to position [0, 29800]
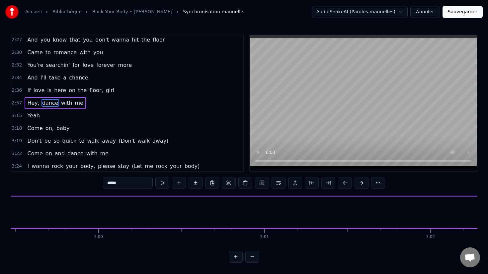
drag, startPoint x: 182, startPoint y: 211, endPoint x: 482, endPoint y: 220, distance: 300.3
click at [483, 221] on div "Accueil Bibliothèque Rock Your Body • [PERSON_NAME] Synchronisation manuelle Au…" at bounding box center [244, 131] width 488 height 262
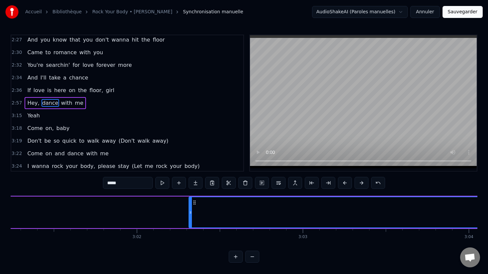
scroll to position [0, 30122]
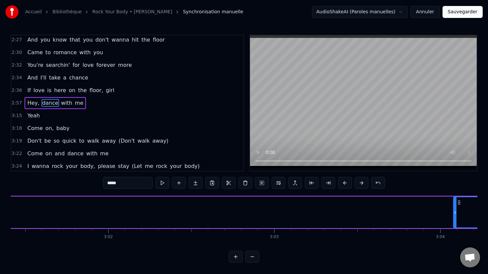
drag, startPoint x: 161, startPoint y: 211, endPoint x: 482, endPoint y: 216, distance: 320.2
click at [482, 216] on div "Accueil Bibliothèque Rock Your Body • [PERSON_NAME] Synchronisation manuelle Au…" at bounding box center [244, 131] width 488 height 262
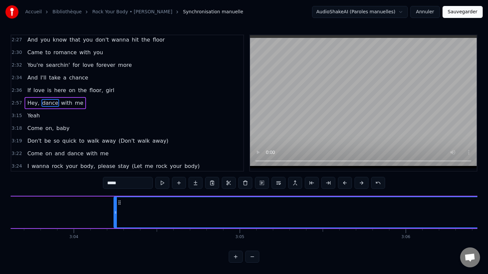
scroll to position [0, 30579]
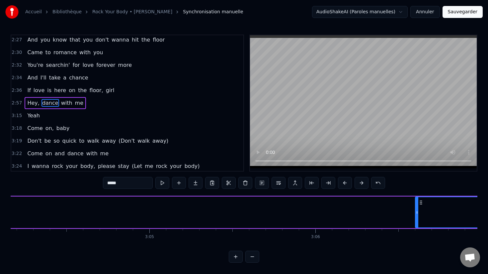
drag, startPoint x: 24, startPoint y: 209, endPoint x: 418, endPoint y: 209, distance: 394.2
click at [418, 209] on div at bounding box center [417, 212] width 3 height 30
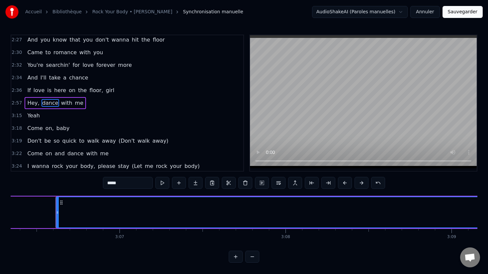
scroll to position [0, 30929]
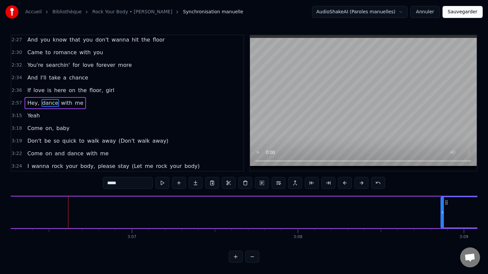
drag, startPoint x: 70, startPoint y: 217, endPoint x: 444, endPoint y: 224, distance: 374.3
click at [444, 225] on div at bounding box center [442, 212] width 3 height 30
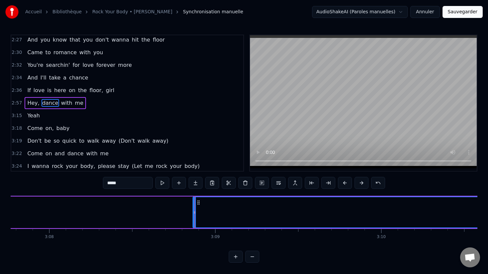
scroll to position [0, 31204]
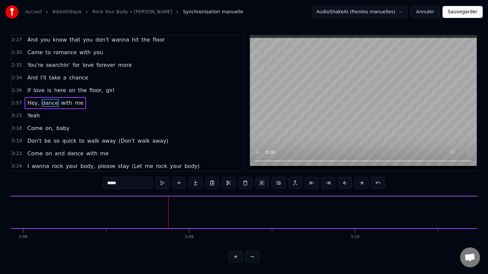
drag, startPoint x: 168, startPoint y: 214, endPoint x: 479, endPoint y: 208, distance: 311.6
click at [479, 208] on div "Accueil Bibliothèque Rock Your Body • [PERSON_NAME] Synchronisation manuelle Au…" at bounding box center [244, 131] width 488 height 262
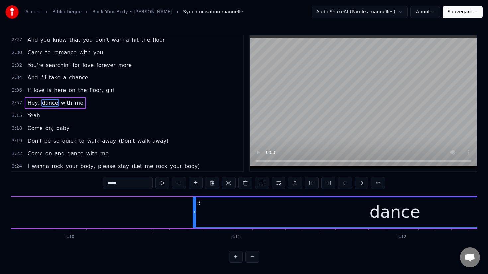
scroll to position [0, 31503]
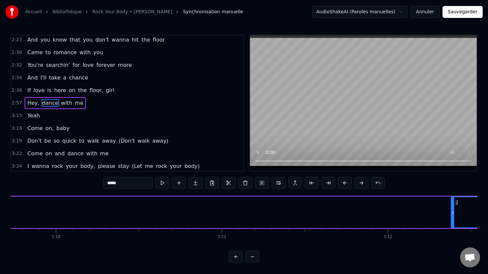
drag, startPoint x: 180, startPoint y: 214, endPoint x: 452, endPoint y: 217, distance: 272.3
click at [453, 217] on div at bounding box center [453, 212] width 3 height 30
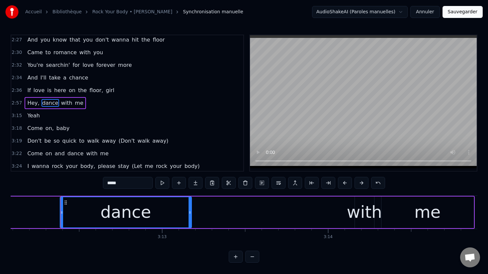
scroll to position [0, 31912]
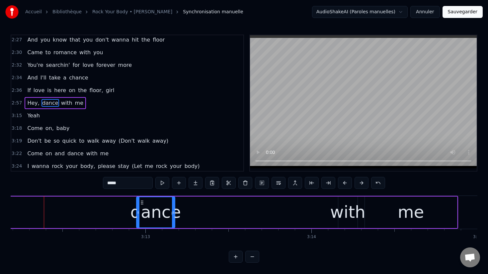
drag, startPoint x: 45, startPoint y: 211, endPoint x: 138, endPoint y: 218, distance: 93.3
click at [138, 218] on div at bounding box center [138, 212] width 3 height 30
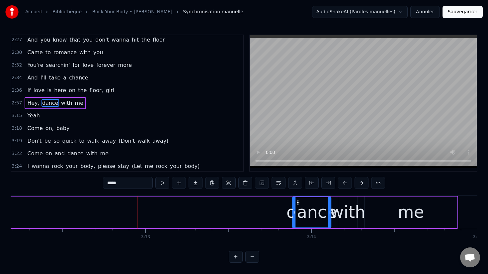
drag, startPoint x: 142, startPoint y: 203, endPoint x: 299, endPoint y: 211, distance: 156.6
click at [299, 211] on div "dance" at bounding box center [312, 212] width 38 height 30
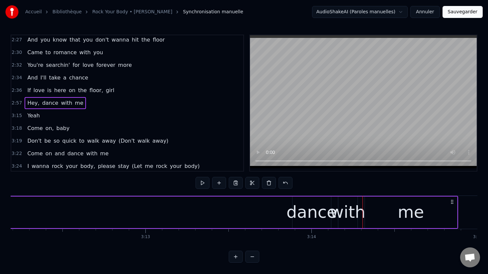
click at [374, 207] on div "me" at bounding box center [411, 212] width 92 height 32
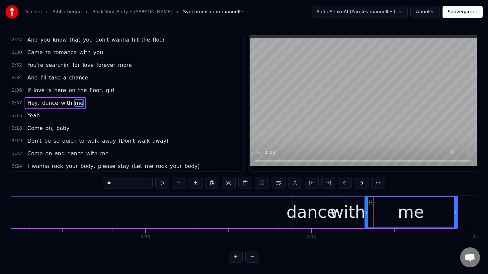
click at [294, 208] on div "dance" at bounding box center [312, 212] width 50 height 25
type input "*****"
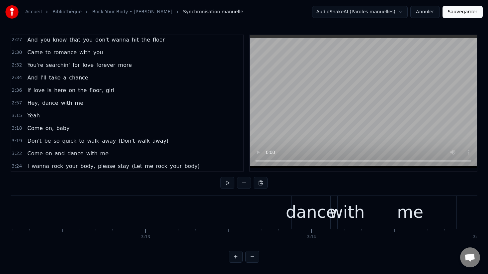
click at [294, 209] on div at bounding box center [294, 212] width 0 height 33
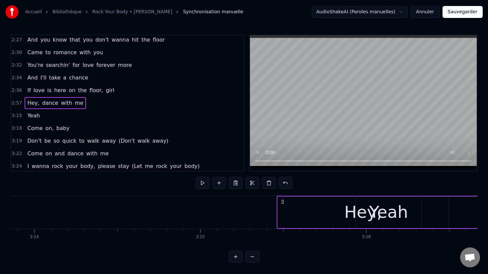
scroll to position [0, 32208]
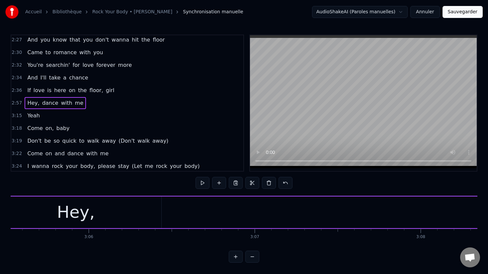
drag, startPoint x: 154, startPoint y: 201, endPoint x: 12, endPoint y: 213, distance: 142.7
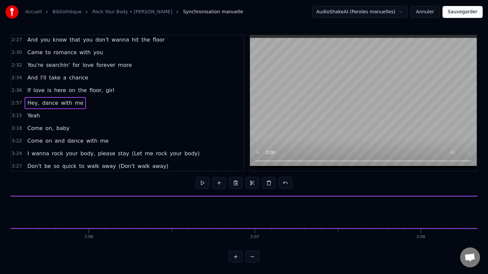
scroll to position [0, 30783]
click at [48, 100] on span "dance" at bounding box center [51, 103] width 18 height 8
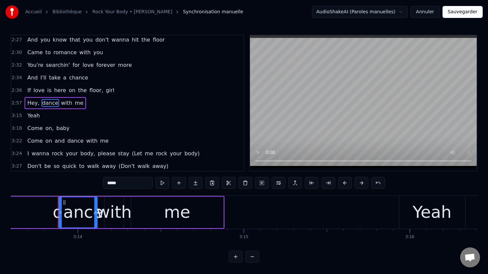
scroll to position [0, 32159]
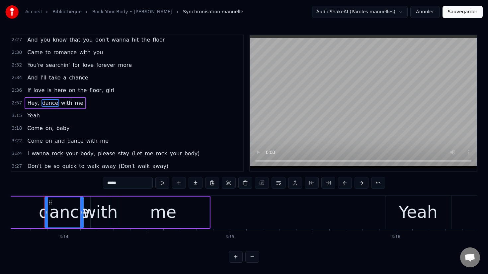
click at [32, 105] on span "Hey," at bounding box center [33, 103] width 13 height 8
type input "****"
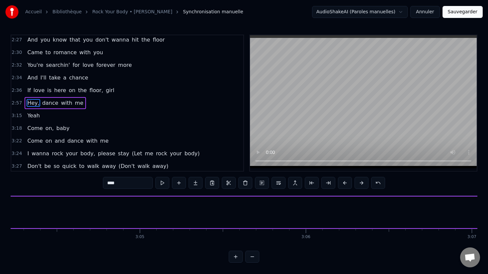
scroll to position [0, 30657]
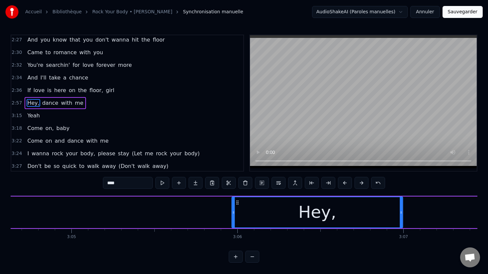
drag, startPoint x: 50, startPoint y: 202, endPoint x: 237, endPoint y: 205, distance: 187.0
click at [237, 205] on div "Hey," at bounding box center [317, 212] width 170 height 30
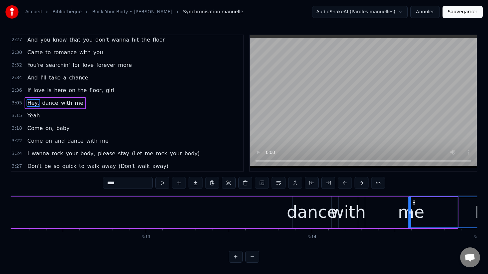
scroll to position [0, 31911]
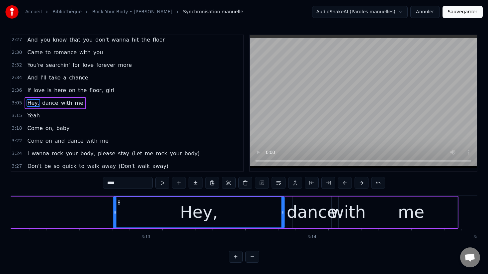
drag, startPoint x: 20, startPoint y: 204, endPoint x: 121, endPoint y: 201, distance: 100.3
click at [120, 201] on icon at bounding box center [119, 202] width 5 height 5
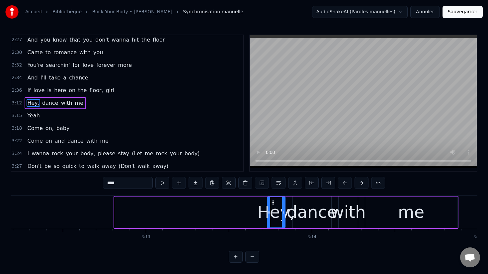
drag, startPoint x: 117, startPoint y: 207, endPoint x: 269, endPoint y: 211, distance: 152.8
click at [269, 211] on div at bounding box center [269, 212] width 3 height 30
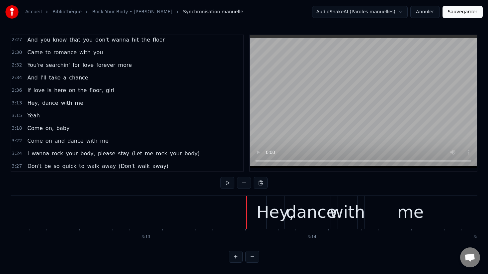
click at [265, 204] on div "Hey," at bounding box center [276, 212] width 38 height 25
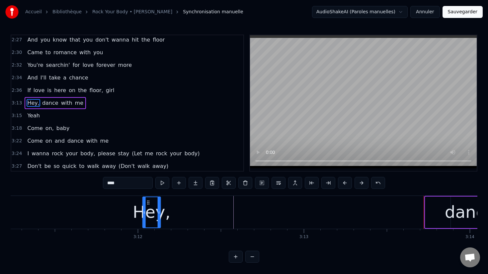
scroll to position [0, 31753]
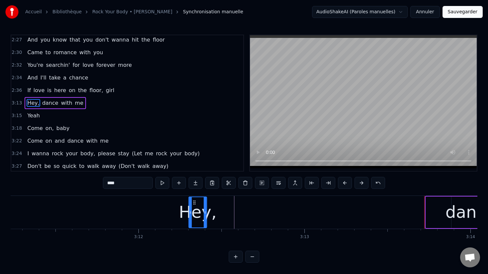
drag, startPoint x: 273, startPoint y: 202, endPoint x: 194, endPoint y: 209, distance: 79.4
click at [194, 209] on div "Hey," at bounding box center [198, 212] width 18 height 30
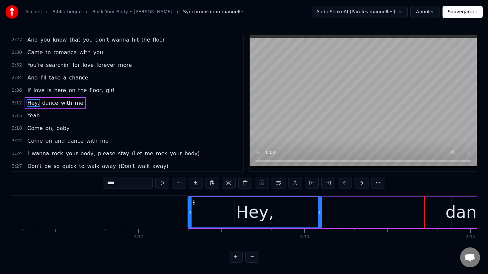
drag, startPoint x: 206, startPoint y: 209, endPoint x: 323, endPoint y: 210, distance: 117.9
click at [321, 211] on div at bounding box center [319, 212] width 3 height 30
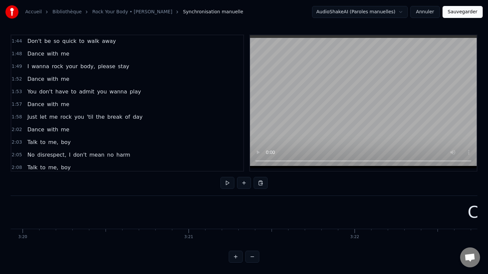
scroll to position [480, 0]
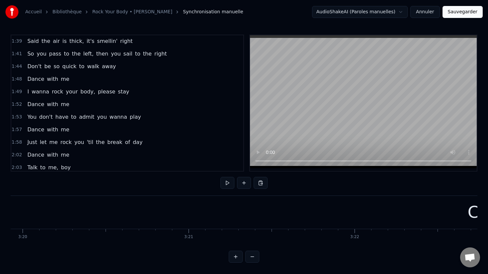
click at [13, 68] on span "1:44" at bounding box center [17, 66] width 10 height 7
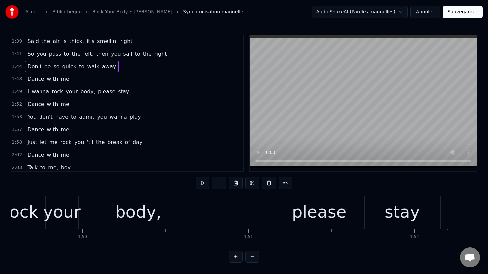
scroll to position [0, 17304]
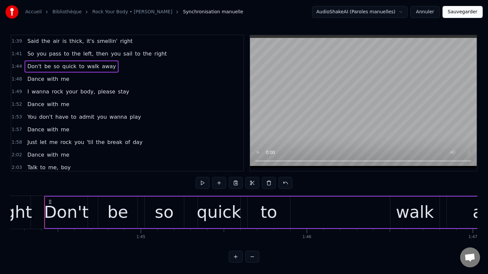
click at [16, 78] on span "1:48" at bounding box center [17, 79] width 10 height 7
click at [237, 183] on button at bounding box center [236, 183] width 14 height 12
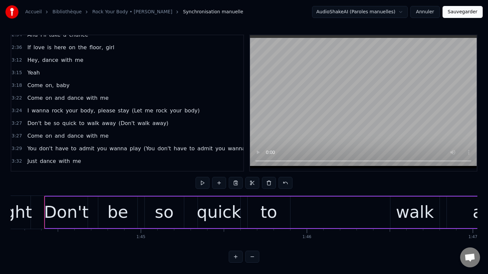
scroll to position [778, 0]
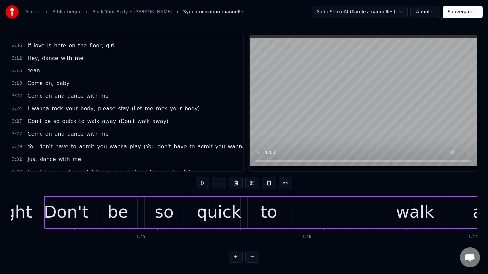
click at [18, 72] on span "3:15" at bounding box center [17, 70] width 10 height 7
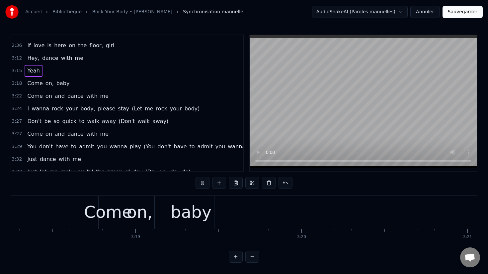
scroll to position [0, 32926]
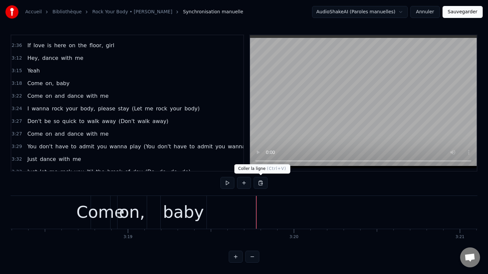
click at [261, 182] on button at bounding box center [261, 183] width 14 height 12
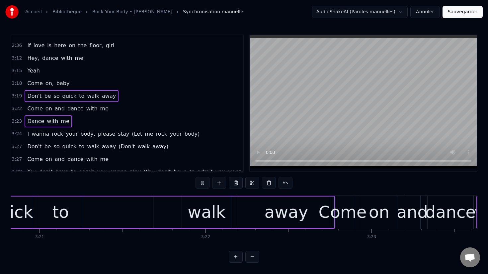
scroll to position [0, 33348]
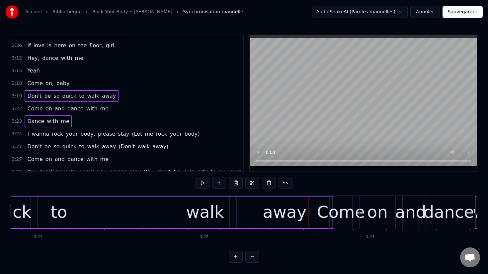
click at [209, 219] on div "walk" at bounding box center [205, 212] width 38 height 25
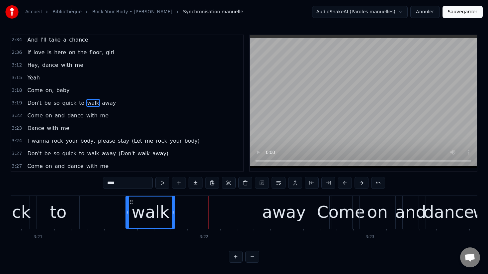
drag, startPoint x: 184, startPoint y: 201, endPoint x: 130, endPoint y: 206, distance: 54.3
click at [130, 206] on div "walk" at bounding box center [150, 212] width 48 height 32
click at [254, 211] on div "away" at bounding box center [284, 212] width 96 height 33
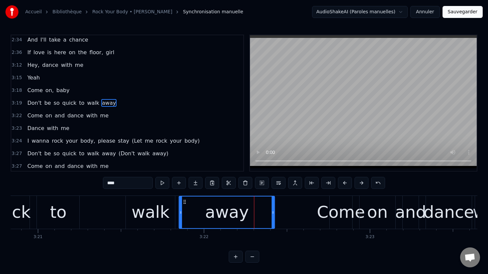
drag, startPoint x: 243, startPoint y: 203, endPoint x: 191, endPoint y: 205, distance: 51.8
click at [191, 205] on div "away" at bounding box center [227, 212] width 95 height 32
click at [142, 211] on div "walk" at bounding box center [151, 212] width 38 height 25
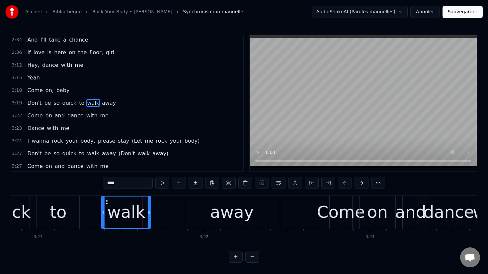
drag, startPoint x: 131, startPoint y: 200, endPoint x: 107, endPoint y: 199, distance: 23.9
click at [107, 199] on icon at bounding box center [107, 201] width 5 height 5
click at [195, 205] on div "away" at bounding box center [232, 212] width 96 height 33
type input "****"
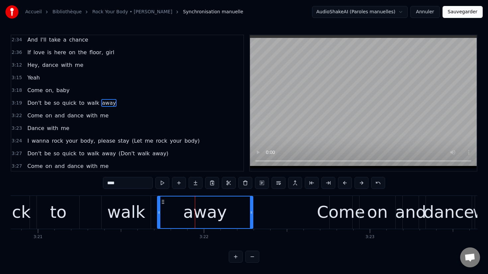
drag, startPoint x: 189, startPoint y: 202, endPoint x: 162, endPoint y: 202, distance: 27.2
click at [162, 202] on icon at bounding box center [162, 201] width 5 height 5
click at [88, 205] on div "Don't be so quick to walk away" at bounding box center [44, 212] width 420 height 33
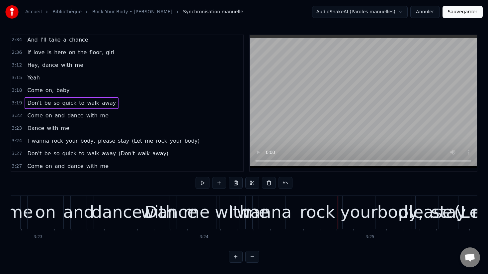
scroll to position [0, 33659]
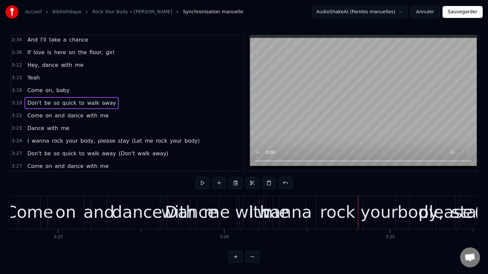
click at [16, 129] on span "3:23" at bounding box center [17, 128] width 10 height 7
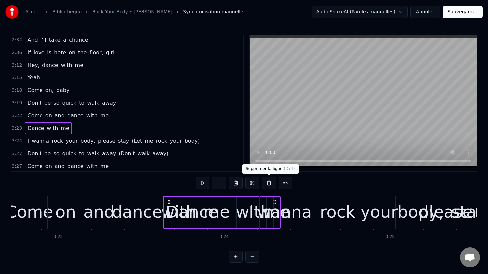
click at [267, 182] on button at bounding box center [269, 183] width 14 height 12
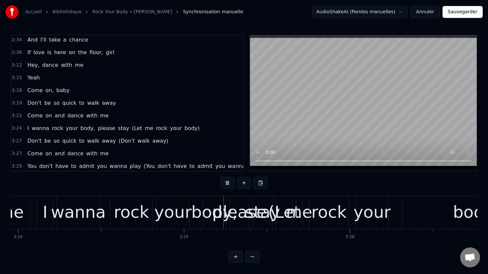
scroll to position [0, 33968]
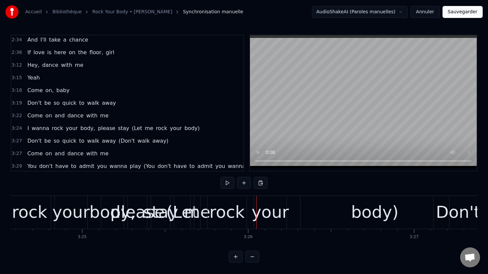
click at [131, 131] on span "(Let" at bounding box center [137, 128] width 12 height 8
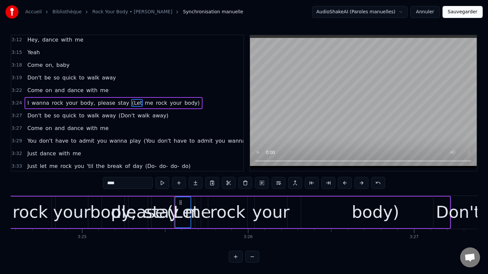
click at [144, 105] on span "me" at bounding box center [149, 103] width 10 height 8
click at [155, 103] on span "rock" at bounding box center [161, 103] width 13 height 8
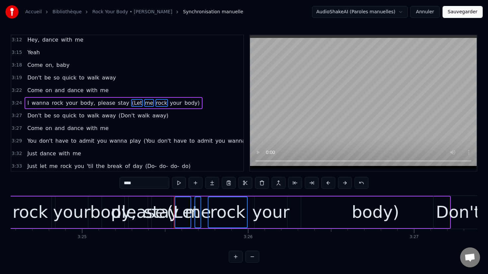
click at [169, 103] on span "your" at bounding box center [175, 103] width 13 height 8
click at [184, 103] on span "body)" at bounding box center [192, 103] width 17 height 8
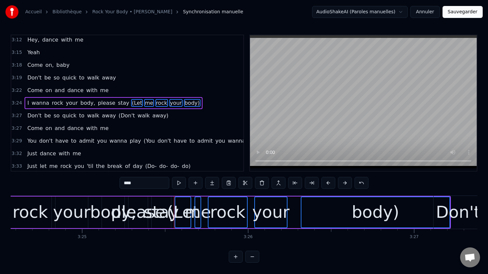
click at [118, 115] on span "(Don't" at bounding box center [127, 116] width 18 height 8
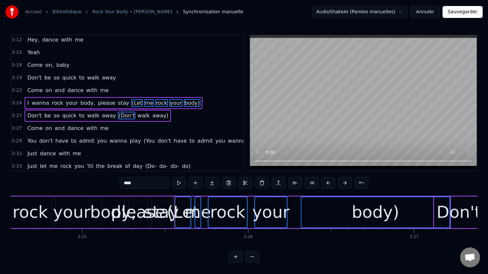
click at [137, 115] on span "walk" at bounding box center [144, 116] width 14 height 8
click at [152, 115] on span "away)" at bounding box center [160, 116] width 17 height 8
click at [264, 182] on button at bounding box center [262, 183] width 14 height 12
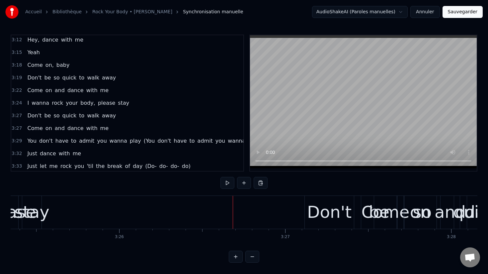
scroll to position [0, 33973]
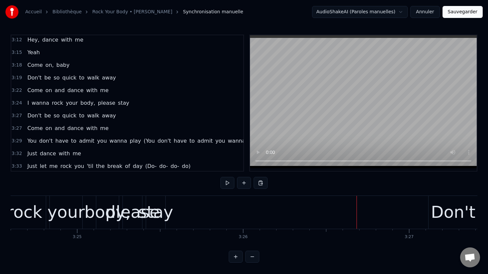
click at [140, 216] on div "please" at bounding box center [132, 212] width 54 height 25
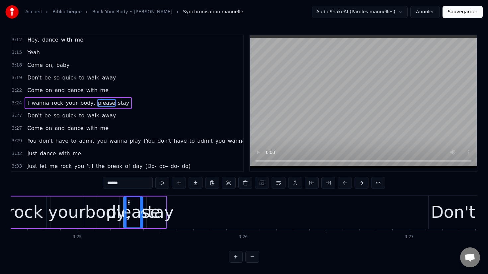
click at [154, 211] on div "please" at bounding box center [133, 212] width 54 height 25
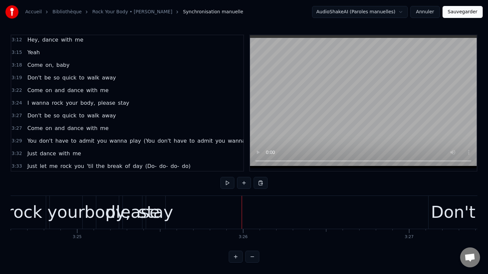
click at [138, 207] on div "please" at bounding box center [132, 212] width 54 height 25
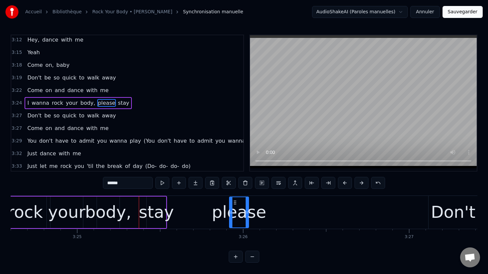
drag, startPoint x: 129, startPoint y: 202, endPoint x: 238, endPoint y: 203, distance: 108.6
click at [150, 205] on div "stay" at bounding box center [156, 212] width 35 height 25
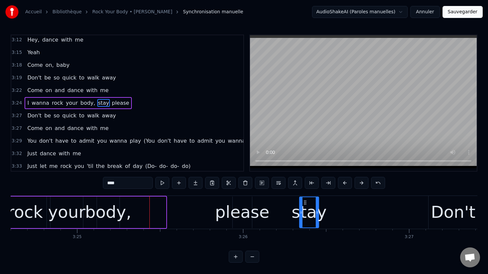
drag, startPoint x: 153, startPoint y: 203, endPoint x: 302, endPoint y: 210, distance: 149.3
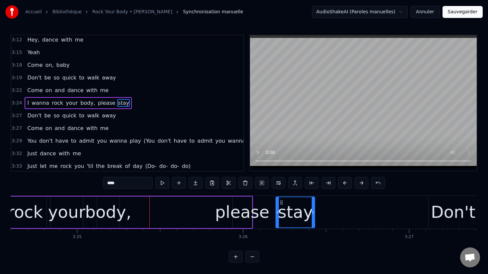
drag, startPoint x: 297, startPoint y: 210, endPoint x: 278, endPoint y: 209, distance: 19.3
click at [278, 210] on icon at bounding box center [277, 212] width 3 height 5
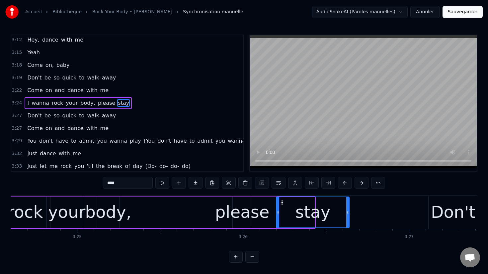
drag, startPoint x: 313, startPoint y: 210, endPoint x: 347, endPoint y: 212, distance: 34.6
click at [347, 212] on icon at bounding box center [347, 212] width 3 height 5
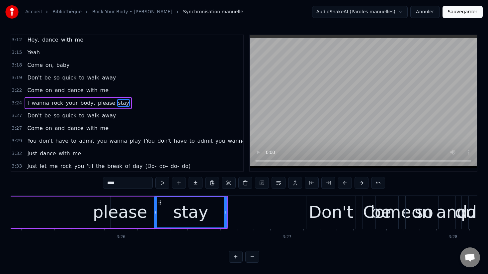
scroll to position [0, 34061]
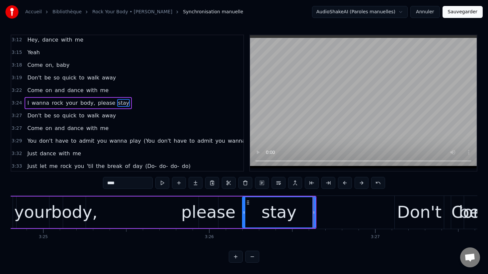
click at [30, 210] on div "your" at bounding box center [32, 212] width 37 height 25
type input "****"
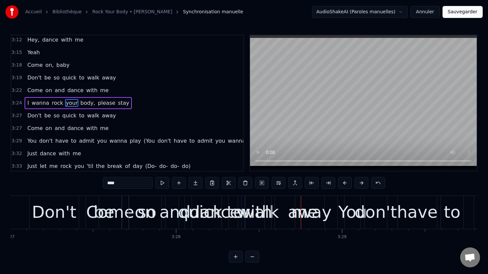
scroll to position [0, 34338]
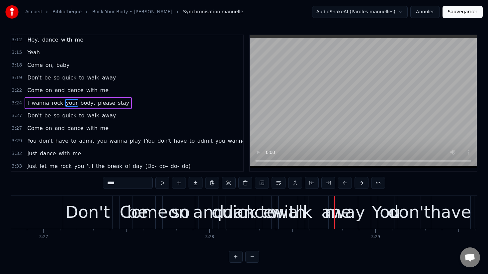
click at [17, 116] on span "3:27" at bounding box center [17, 115] width 10 height 7
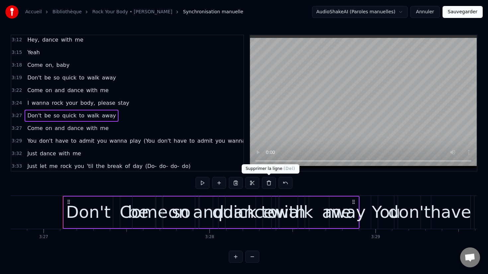
click at [269, 183] on button at bounding box center [269, 183] width 14 height 12
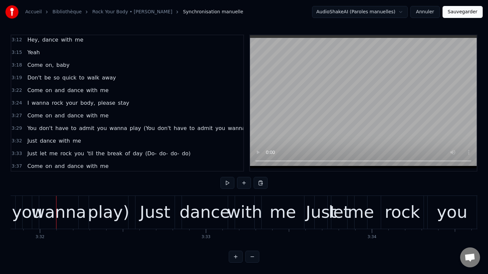
scroll to position [0, 35184]
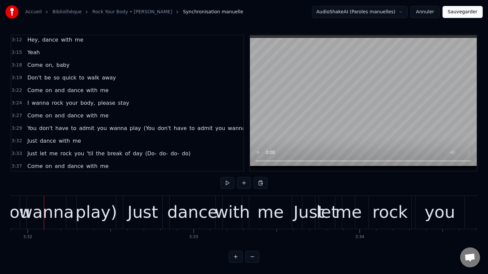
click at [143, 127] on span "(You" at bounding box center [149, 128] width 13 height 8
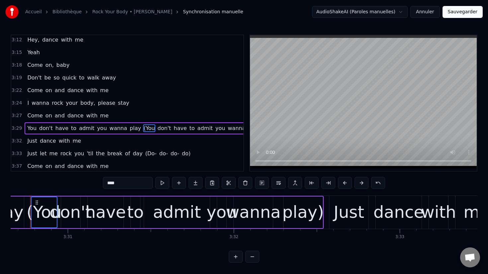
click at [157, 127] on span "don't" at bounding box center [164, 128] width 15 height 8
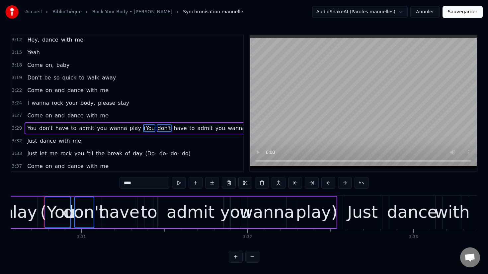
click at [173, 127] on span "have" at bounding box center [180, 128] width 14 height 8
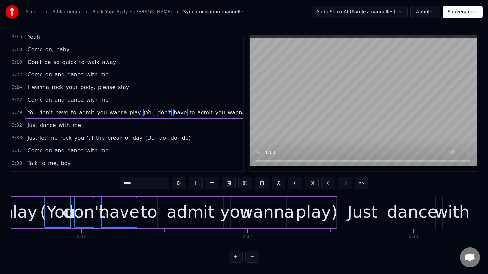
scroll to position [822, 0]
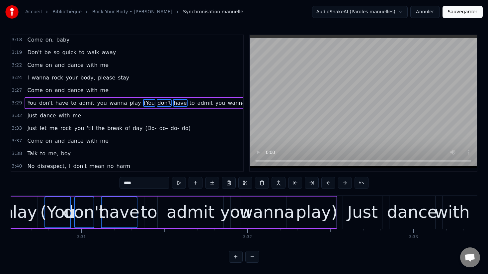
click at [189, 104] on span "to" at bounding box center [192, 103] width 7 height 8
click at [197, 104] on span "admit" at bounding box center [205, 103] width 17 height 8
click at [215, 104] on span "you" at bounding box center [220, 103] width 11 height 8
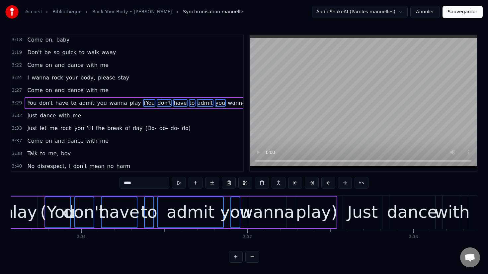
click at [227, 104] on span "wanna" at bounding box center [236, 103] width 19 height 8
click at [247, 104] on span "play)" at bounding box center [254, 103] width 15 height 8
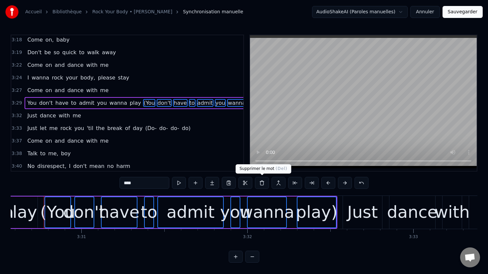
click at [264, 185] on button at bounding box center [262, 183] width 14 height 12
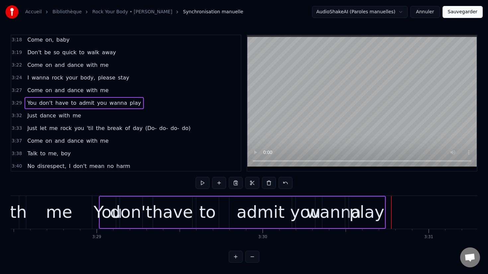
scroll to position [0, 34612]
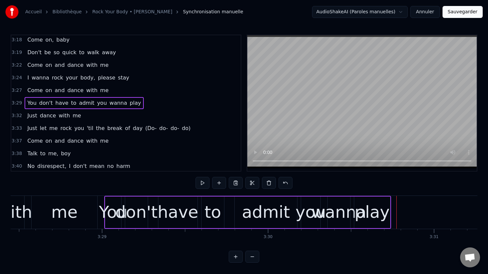
click at [48, 212] on div "me" at bounding box center [65, 212] width 66 height 33
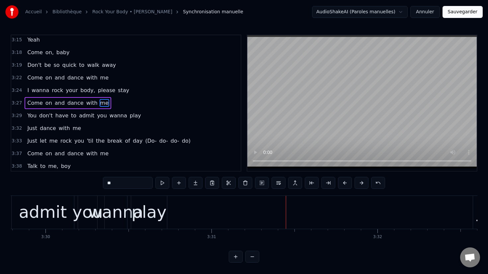
scroll to position [0, 34823]
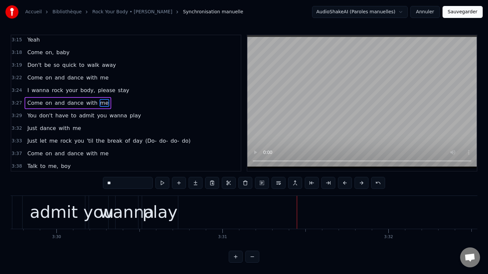
click at [163, 216] on div "play" at bounding box center [159, 212] width 35 height 25
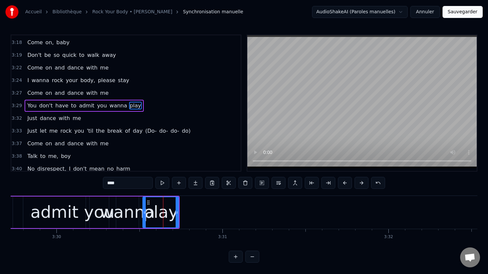
scroll to position [822, 0]
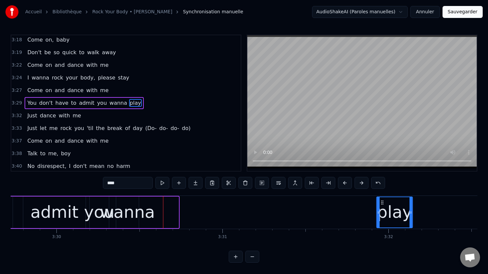
drag, startPoint x: 149, startPoint y: 201, endPoint x: 383, endPoint y: 209, distance: 234.6
click at [383, 209] on div "play" at bounding box center [394, 212] width 35 height 30
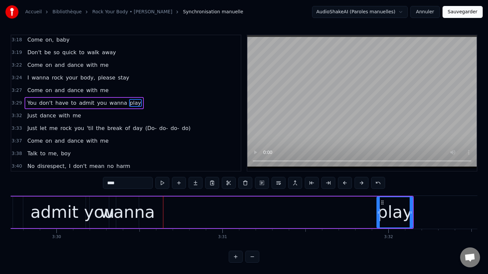
click at [130, 214] on div "wanna" at bounding box center [127, 212] width 55 height 25
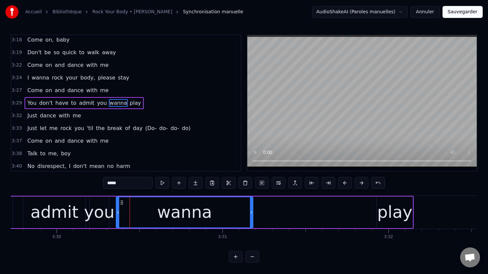
drag, startPoint x: 137, startPoint y: 209, endPoint x: 250, endPoint y: 211, distance: 112.6
click at [250, 212] on icon at bounding box center [251, 212] width 3 height 5
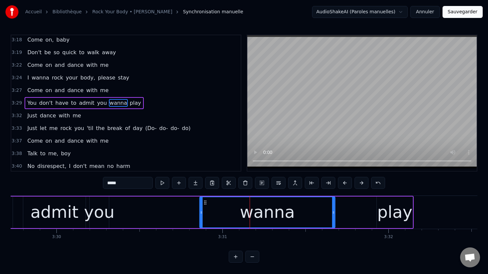
drag, startPoint x: 122, startPoint y: 201, endPoint x: 205, endPoint y: 202, distance: 83.4
click at [205, 203] on icon at bounding box center [205, 202] width 5 height 5
click at [102, 209] on div "you" at bounding box center [99, 212] width 31 height 25
type input "***"
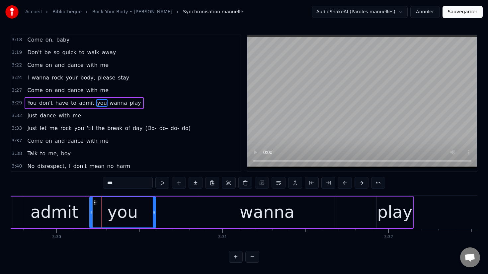
drag, startPoint x: 107, startPoint y: 209, endPoint x: 155, endPoint y: 209, distance: 47.8
click at [155, 209] on div at bounding box center [154, 212] width 3 height 30
click at [87, 206] on div "You don't have to admit you wanna play" at bounding box center [153, 212] width 521 height 33
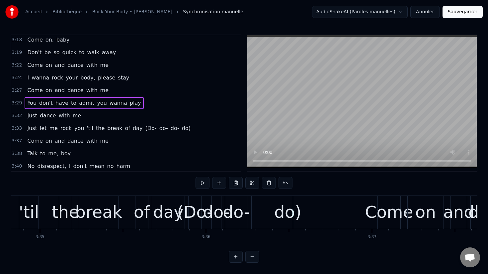
scroll to position [0, 35664]
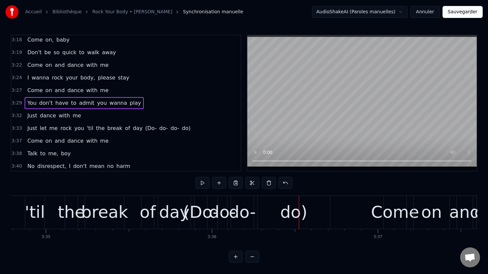
click at [278, 209] on div "do)" at bounding box center [294, 212] width 72 height 33
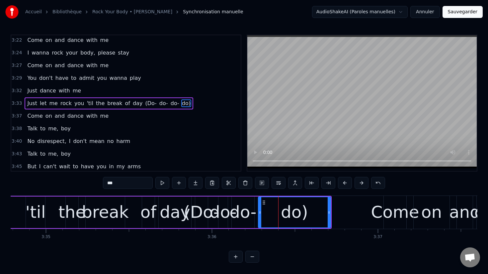
scroll to position [847, 0]
click at [144, 102] on span "(Do-" at bounding box center [150, 103] width 13 height 8
type input "****"
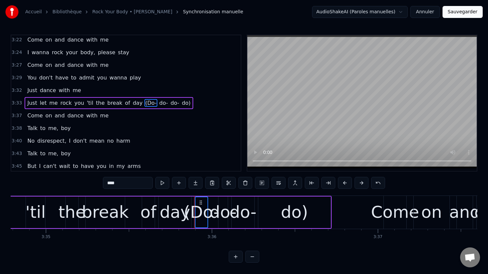
click at [159, 102] on span "do-" at bounding box center [164, 103] width 10 height 8
click at [170, 102] on span "do-" at bounding box center [175, 103] width 10 height 8
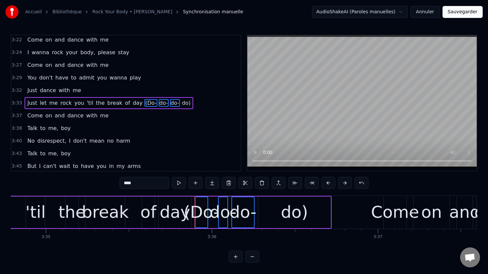
click at [181, 102] on span "do)" at bounding box center [186, 103] width 10 height 8
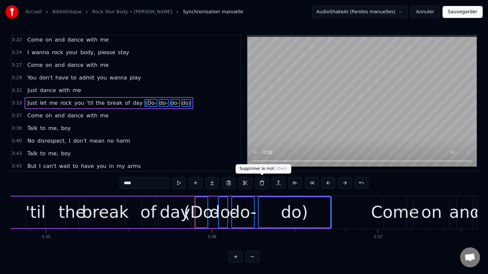
click at [259, 180] on button at bounding box center [262, 183] width 14 height 12
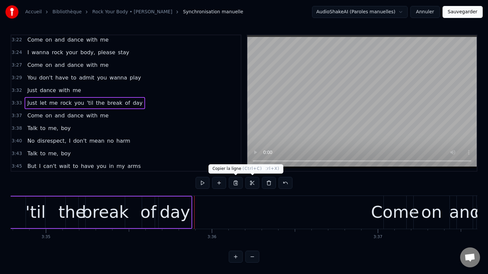
click at [173, 209] on div "day" at bounding box center [175, 212] width 31 height 25
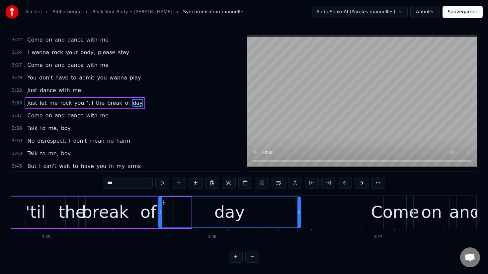
drag, startPoint x: 189, startPoint y: 210, endPoint x: 299, endPoint y: 213, distance: 110.0
click at [299, 213] on icon at bounding box center [299, 212] width 3 height 5
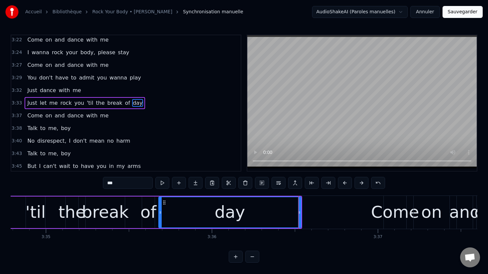
click at [97, 210] on div "break" at bounding box center [105, 212] width 47 height 25
type input "*****"
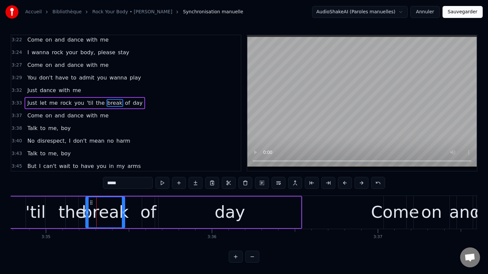
click at [53, 207] on div "Just let me rock you 'til the break of day" at bounding box center [62, 212] width 480 height 33
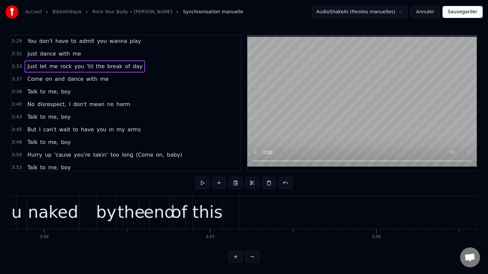
scroll to position [886, 0]
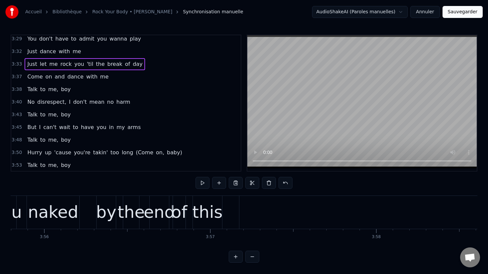
click at [206, 212] on div "this" at bounding box center [207, 212] width 30 height 25
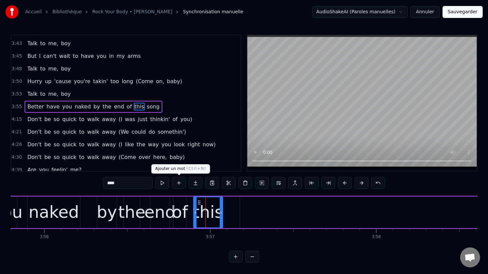
scroll to position [961, 0]
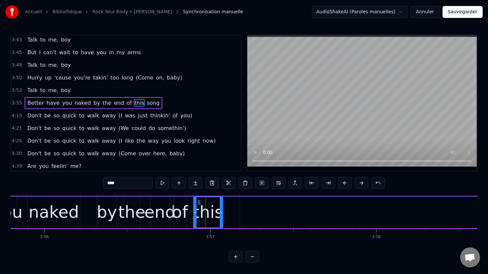
click at [146, 103] on span "song" at bounding box center [153, 103] width 14 height 8
type input "****"
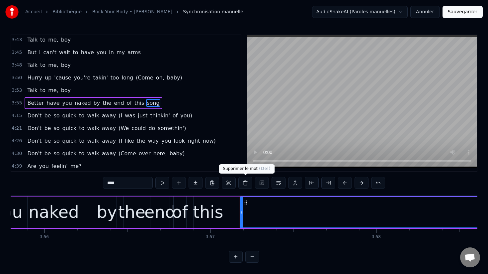
click at [245, 183] on button at bounding box center [245, 183] width 14 height 12
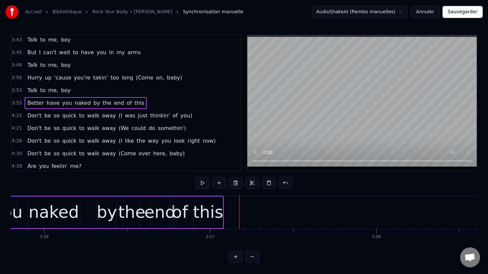
click at [215, 206] on div "this" at bounding box center [208, 212] width 30 height 25
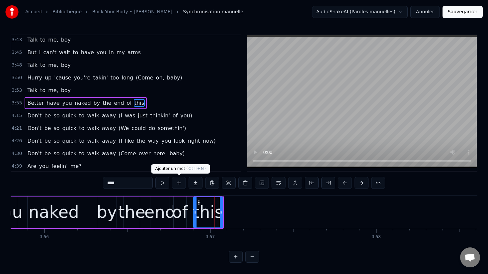
click at [181, 184] on button at bounding box center [179, 183] width 14 height 12
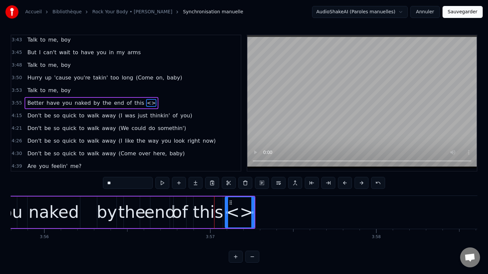
click at [129, 181] on input "**" at bounding box center [128, 183] width 50 height 12
type input "*"
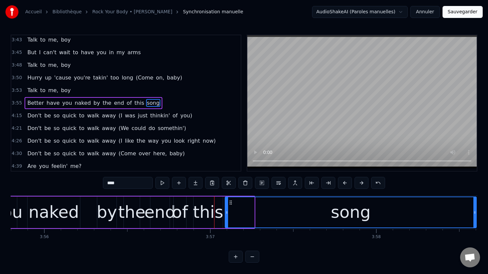
drag, startPoint x: 253, startPoint y: 211, endPoint x: 473, endPoint y: 213, distance: 219.9
click at [474, 214] on icon at bounding box center [475, 212] width 3 height 5
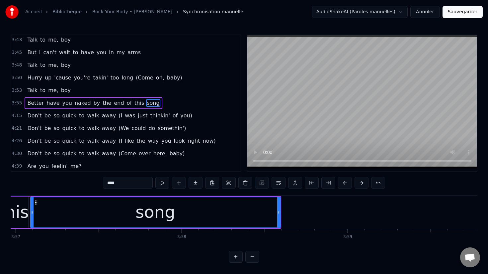
scroll to position [0, 39224]
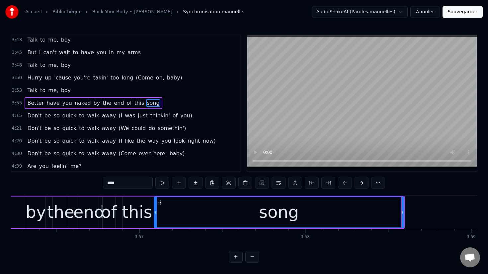
click at [125, 205] on div "this" at bounding box center [137, 212] width 30 height 25
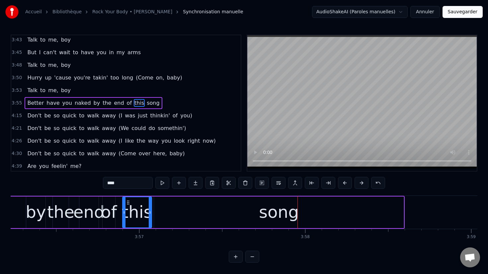
click at [388, 227] on div "song" at bounding box center [279, 212] width 250 height 32
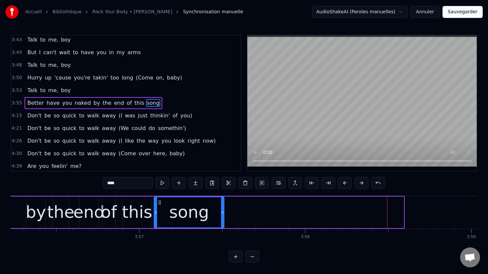
drag, startPoint x: 401, startPoint y: 210, endPoint x: 222, endPoint y: 214, distance: 179.7
click at [222, 214] on icon at bounding box center [222, 212] width 3 height 5
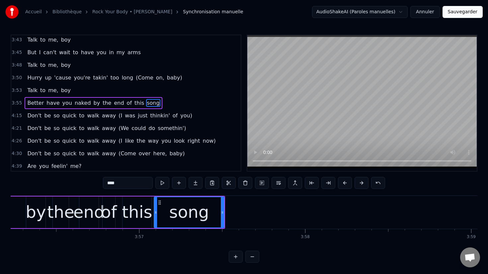
click at [150, 215] on div "this" at bounding box center [137, 212] width 29 height 32
type input "****"
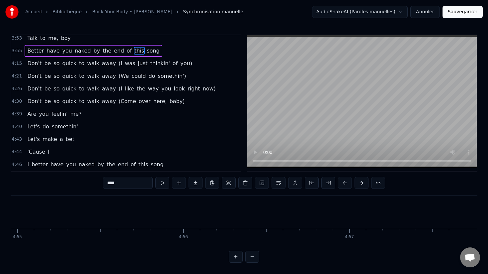
scroll to position [0, 48977]
click at [22, 52] on div "3:55 Better have you naked by the end of this song" at bounding box center [125, 50] width 229 height 13
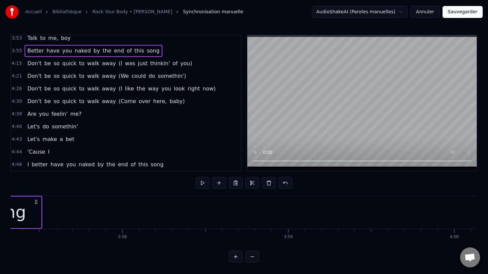
scroll to position [0, 39003]
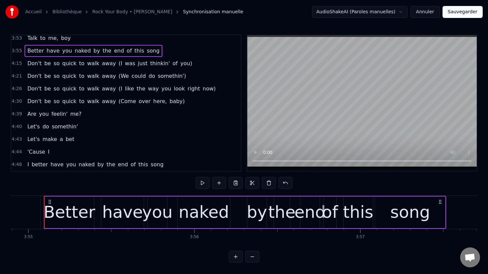
click at [19, 60] on span "4:15" at bounding box center [17, 63] width 10 height 7
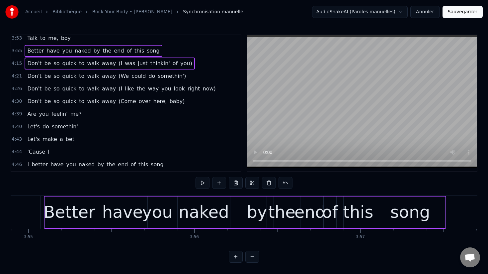
click at [19, 67] on div "4:15 Don't be so quick to walk away (I was just thinkin' of you)" at bounding box center [125, 63] width 229 height 13
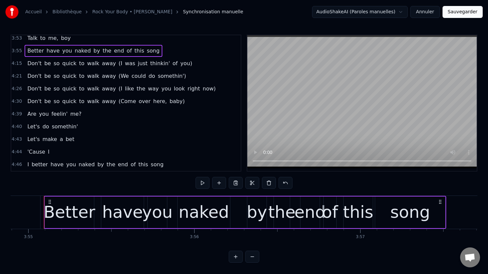
click at [17, 66] on span "4:15" at bounding box center [17, 63] width 10 height 7
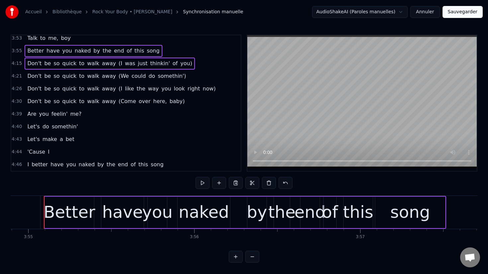
click at [17, 57] on div "4:15 Don't be so quick to walk away (I was just thinkin' of you)" at bounding box center [125, 63] width 229 height 13
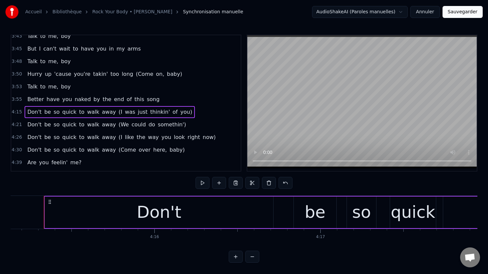
scroll to position [962, 0]
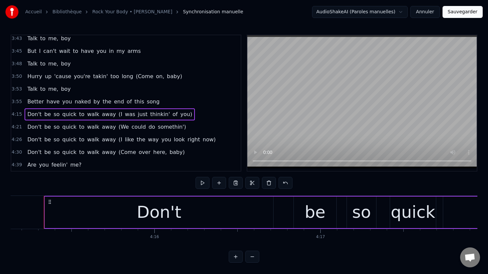
click at [19, 74] on span "3:50" at bounding box center [17, 76] width 10 height 7
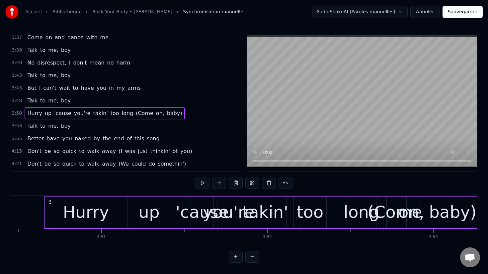
scroll to position [914, 0]
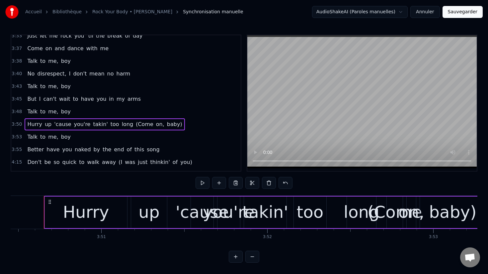
click at [16, 73] on span "3:40" at bounding box center [17, 73] width 10 height 7
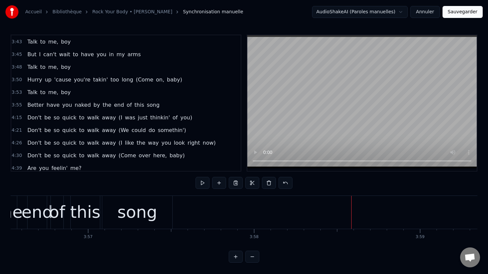
scroll to position [988, 0]
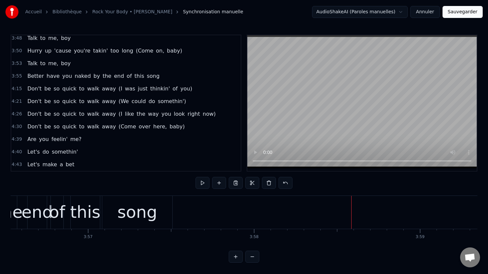
click at [15, 90] on span "4:15" at bounding box center [17, 88] width 10 height 7
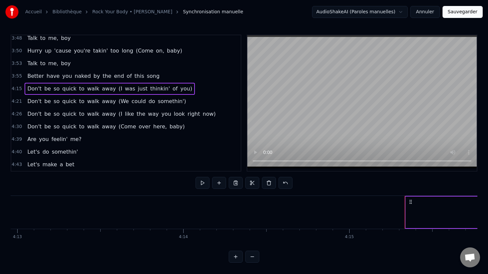
click at [16, 98] on span "4:21" at bounding box center [17, 101] width 10 height 7
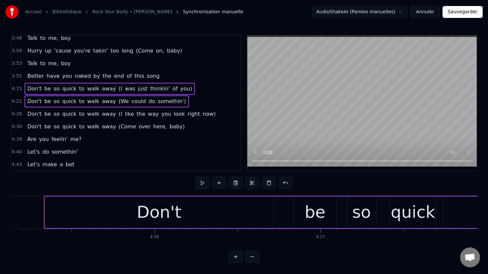
click at [16, 110] on div "4:26 Don't be so quick to walk away (I like the way you look right now)" at bounding box center [125, 114] width 229 height 13
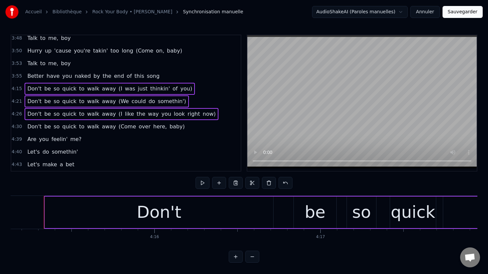
click at [16, 126] on span "4:30" at bounding box center [17, 126] width 10 height 7
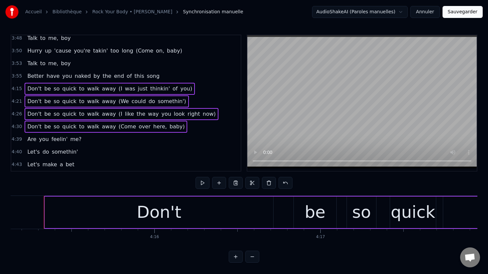
click at [16, 139] on span "4:39" at bounding box center [17, 139] width 10 height 7
click at [17, 151] on span "4:40" at bounding box center [17, 151] width 10 height 7
click at [17, 164] on span "4:43" at bounding box center [17, 164] width 10 height 7
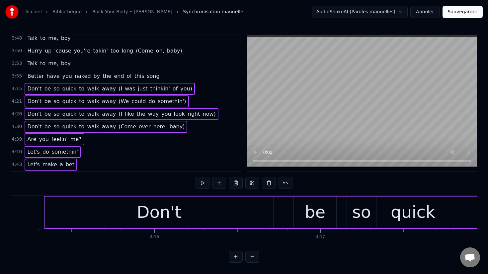
scroll to position [1013, 0]
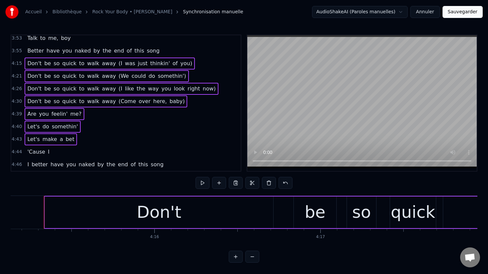
click at [18, 153] on span "4:44" at bounding box center [17, 151] width 10 height 7
click at [18, 164] on span "4:46" at bounding box center [17, 164] width 10 height 7
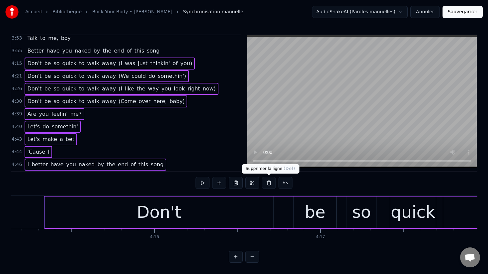
click at [268, 186] on button at bounding box center [269, 183] width 14 height 12
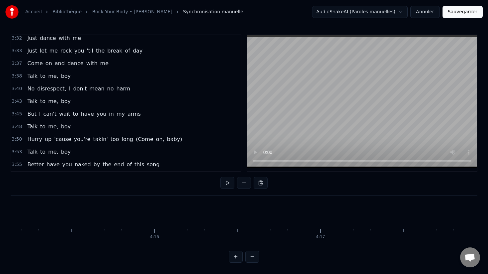
scroll to position [899, 0]
click at [463, 12] on button "Sauvegarder" at bounding box center [463, 12] width 40 height 12
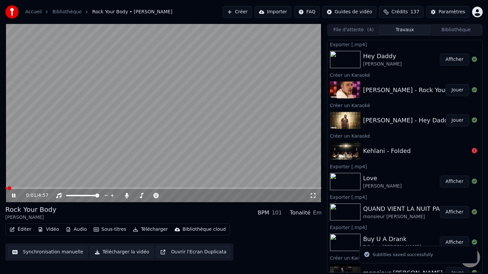
click at [189, 119] on video at bounding box center [163, 113] width 316 height 178
click at [439, 13] on button "Paramètres" at bounding box center [447, 12] width 43 height 12
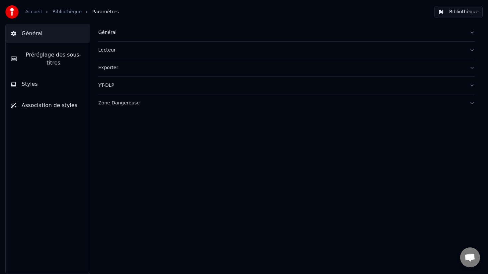
click at [53, 66] on span "Préréglage des sous-titres" at bounding box center [53, 59] width 62 height 16
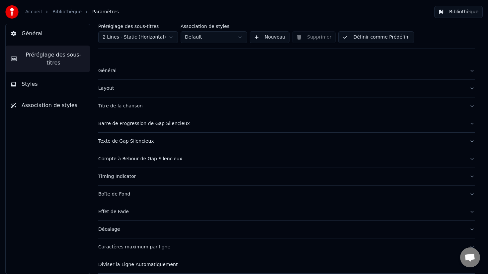
click at [54, 84] on button "Styles" at bounding box center [48, 84] width 84 height 19
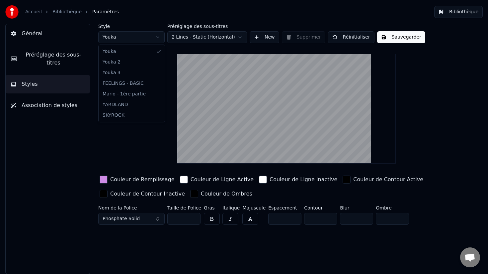
click at [134, 38] on html "Accueil Bibliothèque Paramètres Bibliothèque Général Préréglage des sous-titres…" at bounding box center [244, 137] width 488 height 274
type input "***"
type input "*"
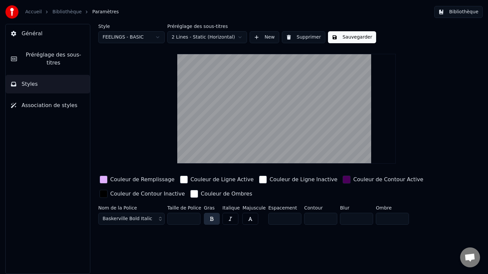
click at [261, 39] on button "New" at bounding box center [265, 37] width 30 height 12
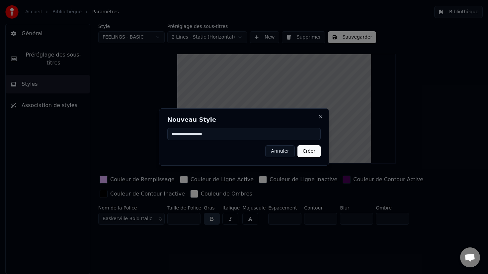
type input "**********"
click at [306, 150] on button "Créer" at bounding box center [309, 151] width 23 height 12
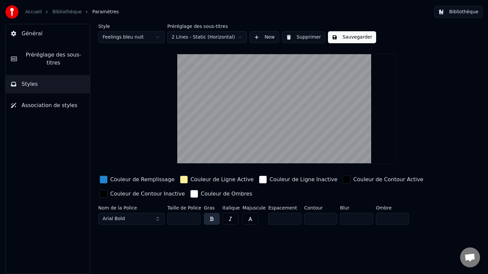
click at [116, 43] on div "Style Feelings bleu nuit Préréglage des sous-titres 2 Lines - Static (Horizonta…" at bounding box center [286, 125] width 377 height 203
click at [116, 41] on html "Accueil Bibliothèque Paramètres Bibliothèque Général Préréglage des sous-titres…" at bounding box center [244, 137] width 488 height 274
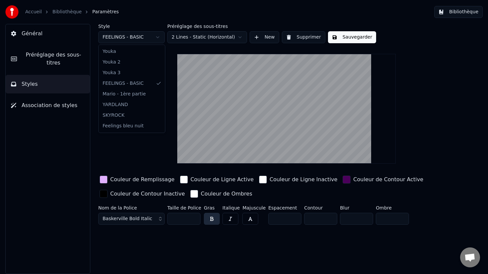
click at [121, 43] on body "Accueil Bibliothèque Paramètres Bibliothèque Général Préréglage des sous-titres…" at bounding box center [244, 137] width 488 height 274
type input "**"
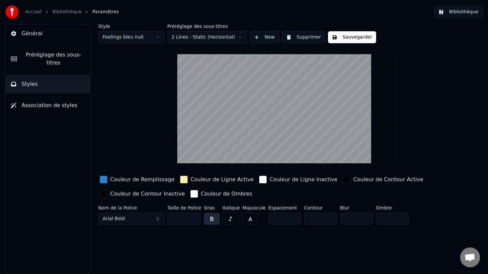
click at [103, 179] on div "button" at bounding box center [104, 179] width 8 height 8
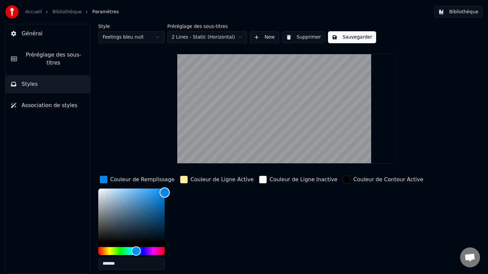
type input "*******"
drag, startPoint x: 163, startPoint y: 216, endPoint x: 177, endPoint y: 192, distance: 28.0
click at [177, 192] on div "Couleur de Remplissage ******* Couleur de Ligne Active Couleur de Ligne Inactiv…" at bounding box center [269, 231] width 342 height 115
click at [184, 180] on div "button" at bounding box center [184, 179] width 8 height 8
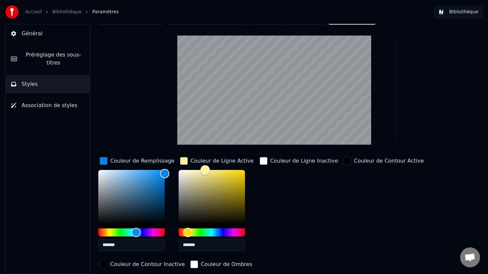
scroll to position [24, 0]
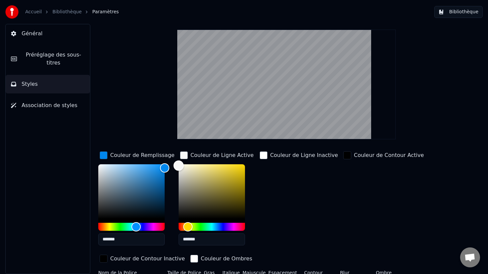
type input "*******"
drag, startPoint x: 190, startPoint y: 180, endPoint x: 177, endPoint y: 161, distance: 22.9
click at [179, 164] on div "Color" at bounding box center [212, 191] width 66 height 54
click at [264, 154] on div "button" at bounding box center [264, 155] width 8 height 8
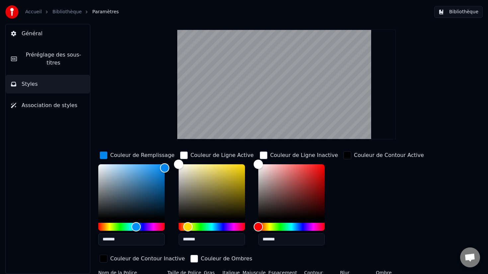
click at [343, 153] on div "button" at bounding box center [347, 155] width 8 height 8
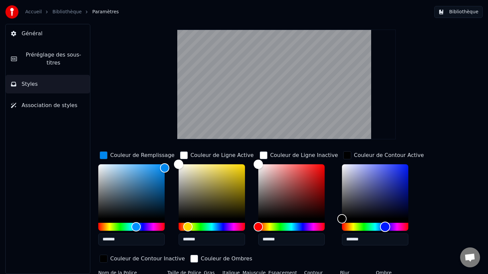
click at [381, 225] on div "Hue" at bounding box center [375, 226] width 66 height 8
type input "*******"
drag, startPoint x: 400, startPoint y: 196, endPoint x: 435, endPoint y: 198, distance: 35.6
click at [435, 198] on div "Couleur de Remplissage ******* Couleur de Ligne Active ******* Couleur de Ligne…" at bounding box center [269, 207] width 342 height 115
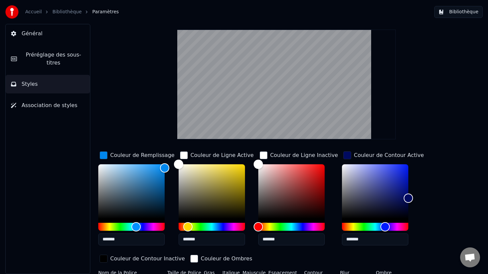
click at [343, 152] on div "button" at bounding box center [347, 155] width 8 height 8
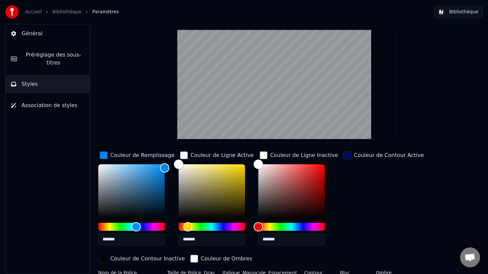
scroll to position [42, 0]
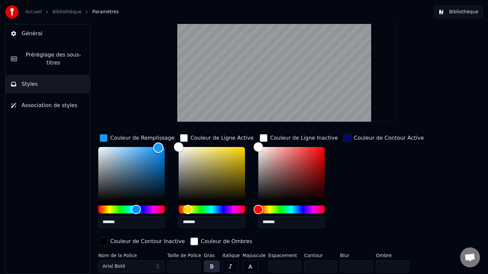
type input "*******"
drag, startPoint x: 163, startPoint y: 148, endPoint x: 158, endPoint y: 146, distance: 4.8
click at [158, 146] on div "Color" at bounding box center [158, 146] width 10 height 10
click at [107, 138] on div "button" at bounding box center [104, 138] width 8 height 8
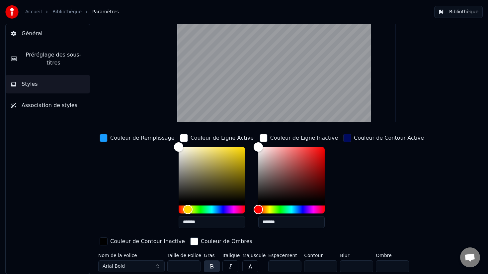
click at [180, 135] on div "button" at bounding box center [184, 138] width 8 height 8
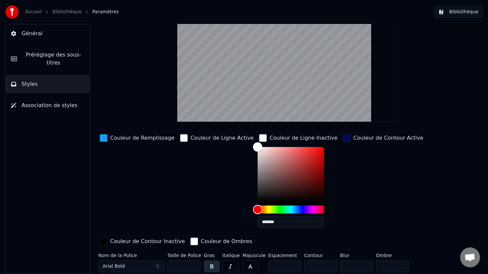
click at [259, 136] on div "button" at bounding box center [263, 138] width 8 height 8
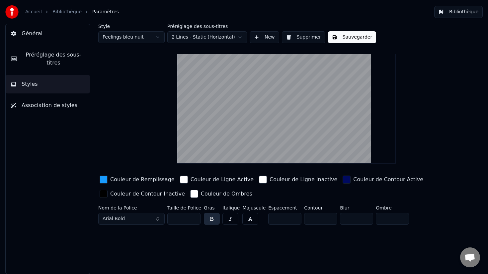
click at [103, 194] on div "button" at bounding box center [104, 194] width 8 height 8
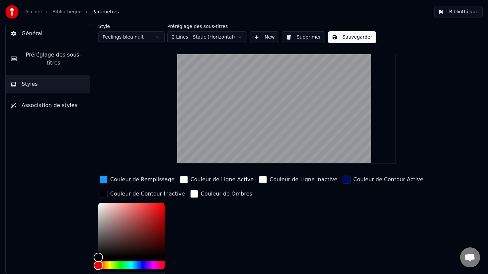
click at [104, 191] on div "button" at bounding box center [104, 194] width 8 height 8
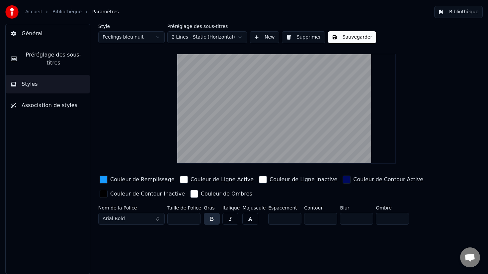
click at [131, 219] on button "Arial Bold" at bounding box center [131, 219] width 66 height 12
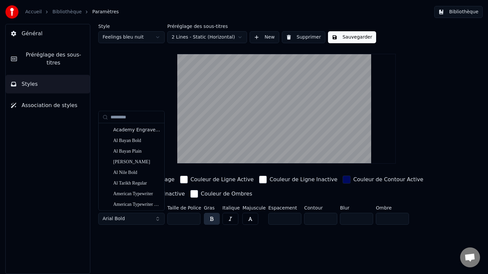
click at [159, 214] on button "Arial Bold" at bounding box center [131, 219] width 66 height 12
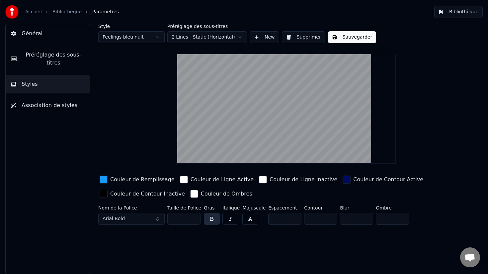
click at [157, 219] on button "Arial Bold" at bounding box center [131, 219] width 66 height 12
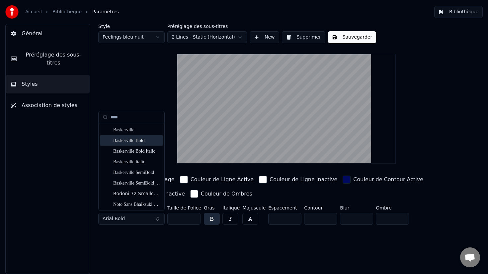
type input "****"
click at [143, 143] on div "Baskerville Bold" at bounding box center [136, 140] width 47 height 7
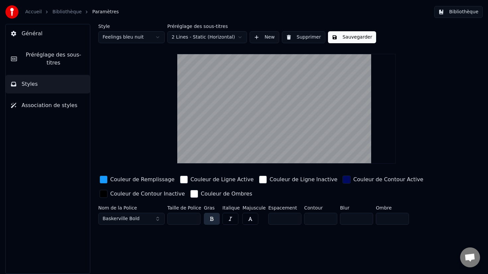
click at [145, 217] on button "Baskerville Bold" at bounding box center [131, 219] width 66 height 12
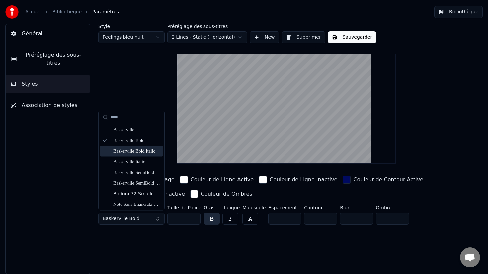
type input "****"
click at [136, 153] on div "Baskerville Bold Italic" at bounding box center [136, 150] width 47 height 7
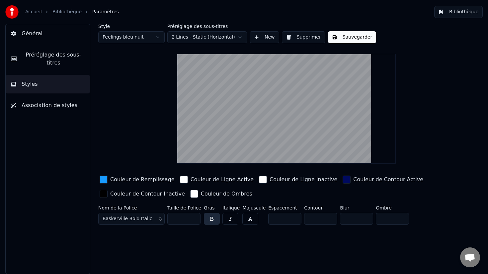
click at [174, 218] on input "**" at bounding box center [183, 219] width 33 height 12
click at [209, 241] on div "Style Feelings bleu nuit Préréglage des sous-titres 2 Lines - Static (Horizonta…" at bounding box center [286, 149] width 403 height 250
click at [176, 218] on input "***" at bounding box center [183, 219] width 33 height 12
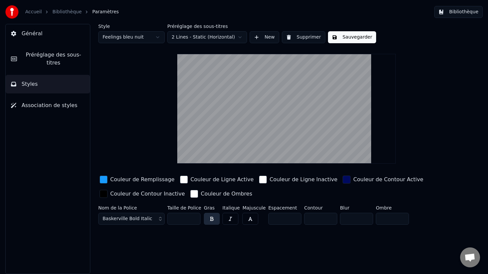
type input "***"
click at [204, 244] on div "Style Feelings bleu nuit Préréglage des sous-titres 2 Lines - Static (Horizonta…" at bounding box center [286, 149] width 403 height 250
click at [233, 218] on button "button" at bounding box center [230, 219] width 16 height 12
click at [250, 216] on button "button" at bounding box center [250, 219] width 16 height 12
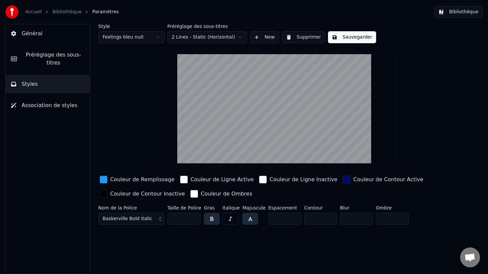
click at [250, 216] on button "button" at bounding box center [250, 219] width 16 height 12
click at [351, 36] on button "Sauvegarder" at bounding box center [352, 37] width 48 height 12
click at [337, 37] on button "Sauvegarder" at bounding box center [352, 37] width 48 height 12
click at [51, 101] on button "Association de styles" at bounding box center [48, 105] width 84 height 19
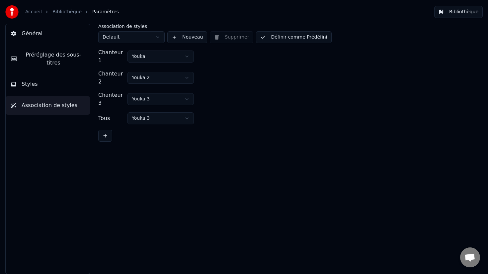
click at [178, 39] on button "Nouveau" at bounding box center [187, 37] width 40 height 12
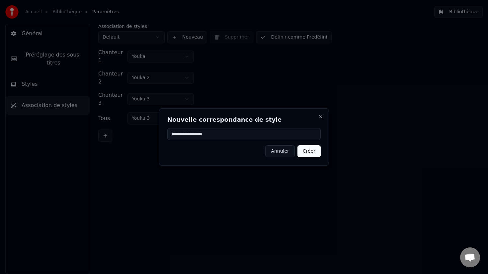
type input "**********"
click at [315, 155] on button "Créer" at bounding box center [309, 151] width 23 height 12
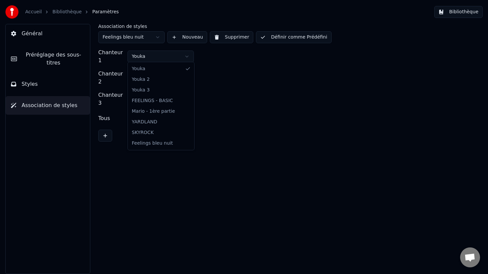
click at [152, 54] on html "Accueil Bibliothèque Paramètres Bibliothèque Général Préréglage des sous-titres…" at bounding box center [244, 137] width 488 height 274
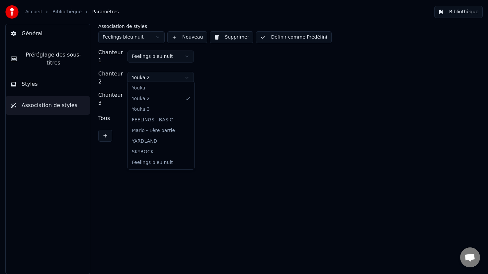
click at [155, 70] on html "Accueil Bibliothèque Paramètres Bibliothèque Général Préréglage des sous-titres…" at bounding box center [244, 137] width 488 height 274
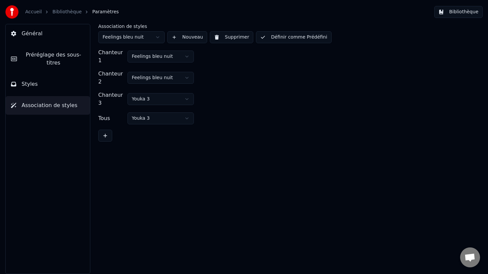
click at [156, 91] on html "Accueil Bibliothèque Paramètres Bibliothèque Général Préréglage des sous-titres…" at bounding box center [244, 137] width 488 height 274
click at [150, 117] on html "Accueil Bibliothèque Paramètres Bibliothèque Général Préréglage des sous-titres…" at bounding box center [244, 137] width 488 height 274
click at [407, 33] on div "Association de styles Feelings bleu nuit Nouveau Supprimer Définir comme [PERSO…" at bounding box center [286, 33] width 377 height 19
click at [137, 33] on html "Accueil Bibliothèque Paramètres Bibliothèque Général Préréglage des sous-titres…" at bounding box center [244, 137] width 488 height 274
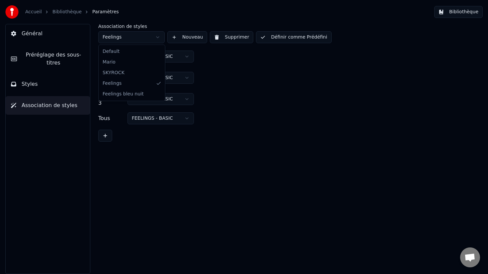
click at [136, 39] on html "Accueil Bibliothèque Paramètres Bibliothèque Général Préréglage des sous-titres…" at bounding box center [244, 137] width 488 height 274
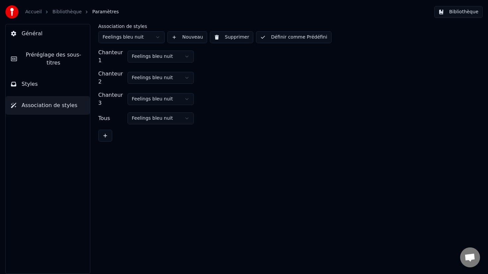
click at [450, 14] on button "Bibliothèque" at bounding box center [458, 12] width 48 height 12
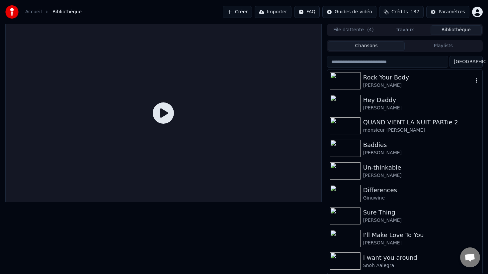
click at [376, 80] on div "Rock Your Body" at bounding box center [418, 77] width 110 height 9
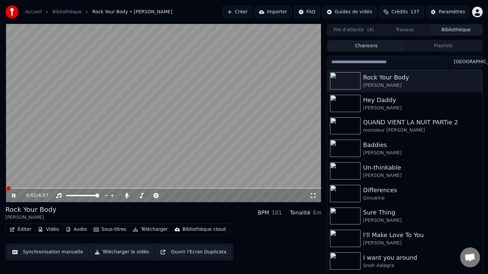
click at [78, 170] on video at bounding box center [163, 113] width 316 height 178
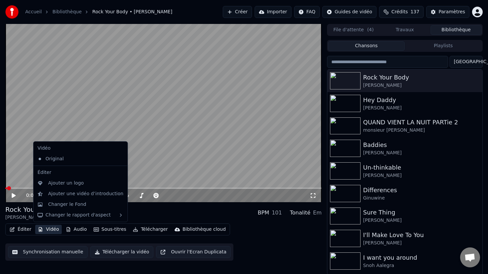
click at [53, 228] on button "Vidéo" at bounding box center [48, 228] width 26 height 9
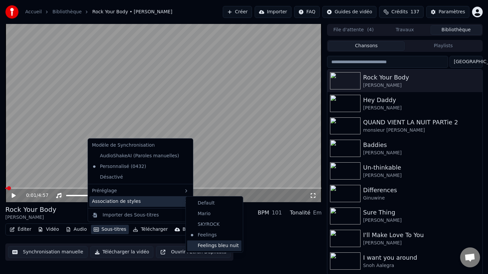
click at [202, 246] on div "Feelings bleu nuit" at bounding box center [214, 245] width 54 height 11
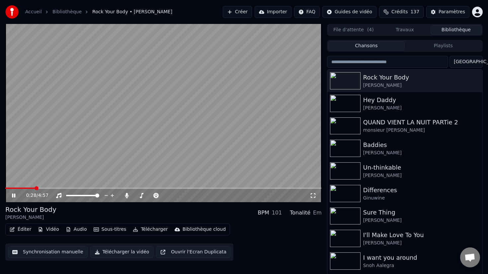
click at [35, 188] on span at bounding box center [163, 187] width 316 height 1
click at [165, 143] on video at bounding box center [163, 113] width 316 height 178
click at [218, 120] on video at bounding box center [163, 113] width 316 height 178
click at [219, 119] on video at bounding box center [163, 113] width 316 height 178
click at [442, 11] on div "Paramètres" at bounding box center [452, 12] width 27 height 7
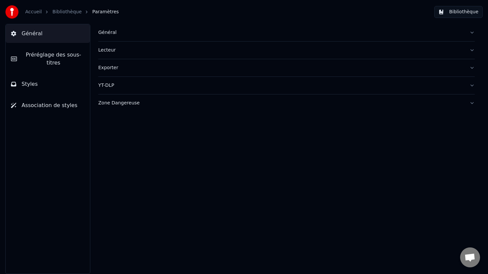
click at [52, 82] on button "Styles" at bounding box center [48, 84] width 84 height 19
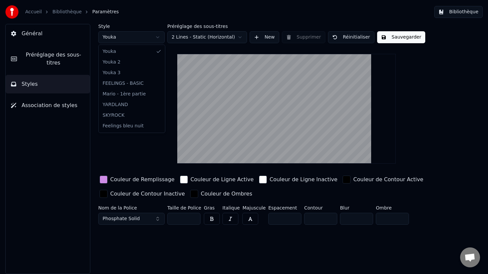
click at [144, 37] on html "Accueil Bibliothèque Paramètres Bibliothèque Général Préréglage des sous-titres…" at bounding box center [244, 137] width 488 height 274
type input "***"
type input "*"
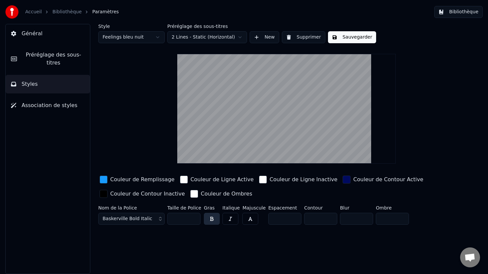
click at [102, 178] on div "button" at bounding box center [104, 179] width 8 height 8
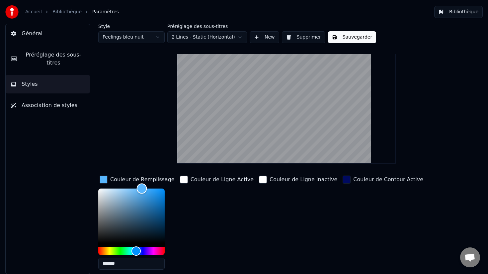
click at [142, 188] on div "Color" at bounding box center [131, 215] width 66 height 54
type input "*******"
click at [133, 188] on div "Color" at bounding box center [131, 215] width 66 height 54
click at [464, 18] on button "Bibliothèque" at bounding box center [458, 12] width 48 height 12
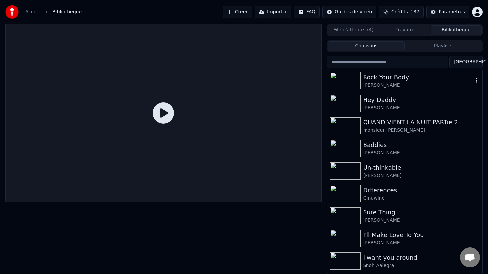
click at [369, 78] on div "Rock Your Body" at bounding box center [418, 77] width 110 height 9
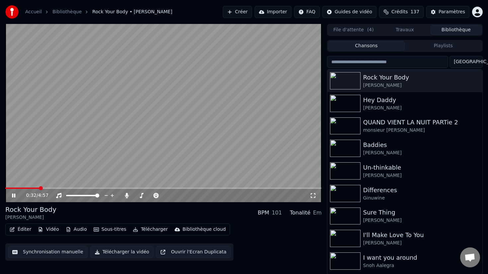
click at [40, 187] on span at bounding box center [163, 187] width 316 height 1
click at [174, 147] on video at bounding box center [163, 113] width 316 height 178
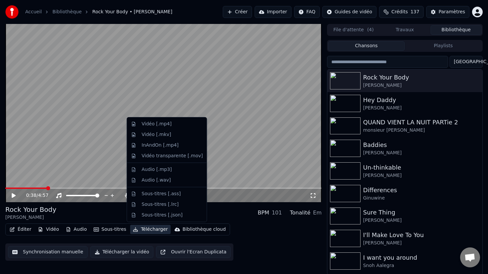
click at [142, 225] on button "Télécharger" at bounding box center [150, 228] width 40 height 9
click at [155, 123] on div "Vidéo [.mp4]" at bounding box center [157, 124] width 30 height 7
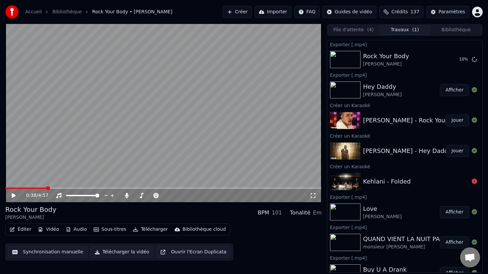
click at [456, 28] on button "Bibliothèque" at bounding box center [456, 30] width 51 height 10
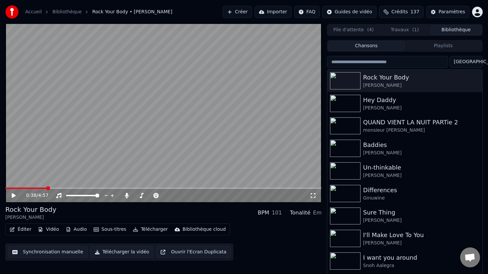
click at [368, 64] on input "search" at bounding box center [387, 62] width 121 height 12
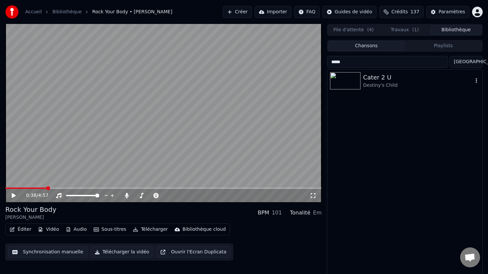
type input "*****"
click at [366, 86] on div "Destiny's Child" at bounding box center [418, 85] width 110 height 7
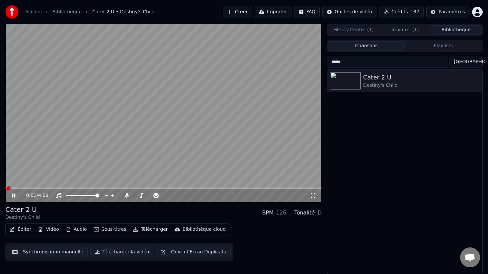
click at [54, 230] on button "Vidéo" at bounding box center [48, 228] width 26 height 9
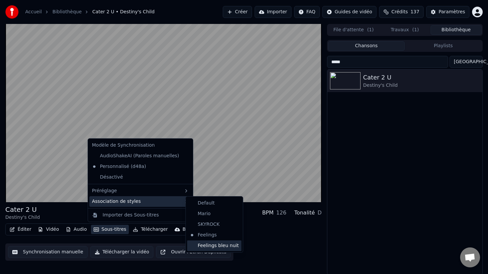
click at [209, 244] on div "Feelings bleu nuit" at bounding box center [214, 245] width 54 height 11
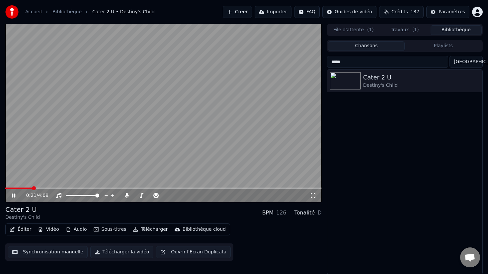
click at [245, 188] on span at bounding box center [163, 187] width 316 height 1
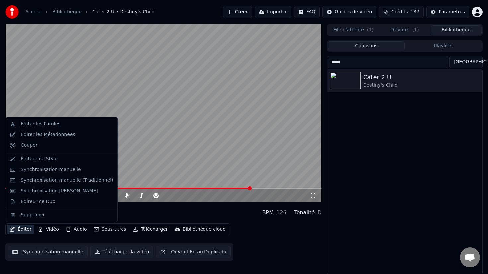
click at [18, 228] on button "Éditer" at bounding box center [20, 228] width 27 height 9
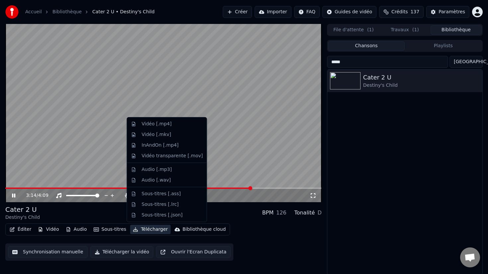
click at [161, 232] on button "Télécharger" at bounding box center [150, 228] width 40 height 9
click at [166, 127] on div "Vidéo [.mp4]" at bounding box center [157, 124] width 30 height 7
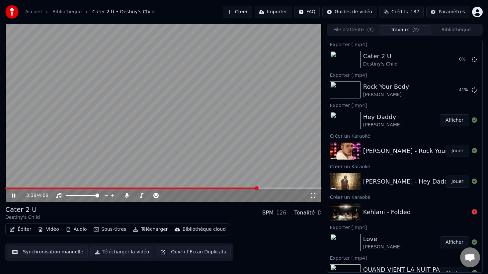
click at [159, 140] on video at bounding box center [163, 113] width 316 height 178
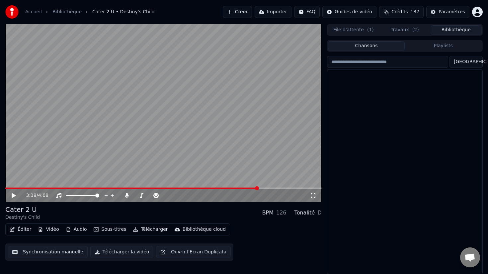
click at [450, 28] on button "Bibliothèque" at bounding box center [456, 30] width 51 height 10
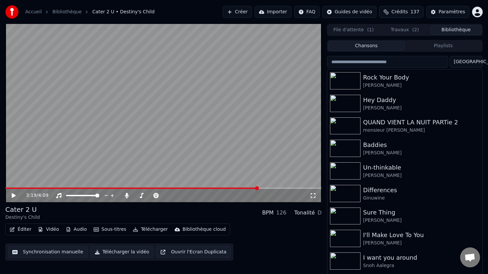
click at [372, 62] on input "search" at bounding box center [387, 62] width 121 height 12
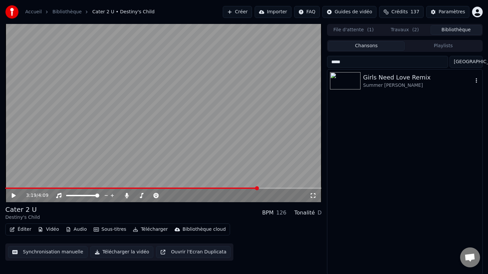
click at [377, 81] on div "Girls Need Love Remix" at bounding box center [418, 77] width 110 height 9
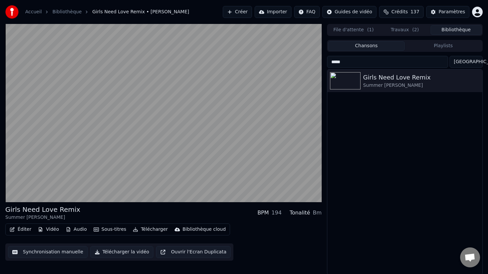
click at [384, 61] on input "*****" at bounding box center [387, 62] width 121 height 12
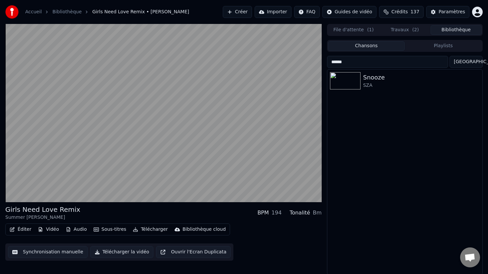
type input "******"
click at [370, 87] on div "SZA" at bounding box center [418, 85] width 110 height 7
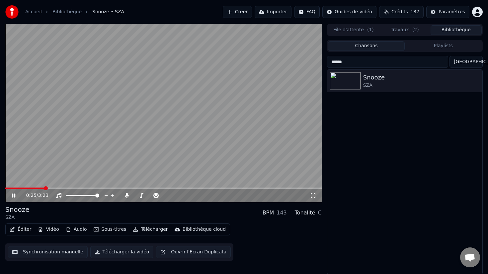
click at [44, 188] on span at bounding box center [163, 187] width 316 height 1
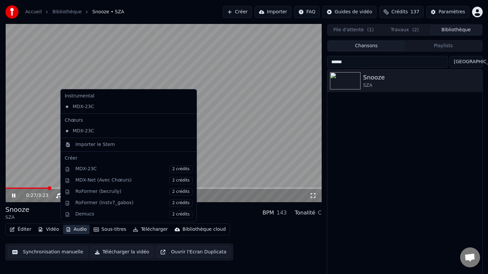
click at [77, 228] on button "Audio" at bounding box center [76, 228] width 27 height 9
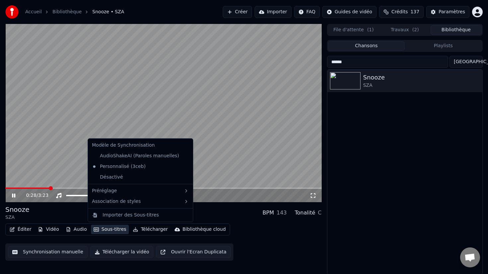
click at [104, 230] on button "Sous-titres" at bounding box center [110, 228] width 38 height 9
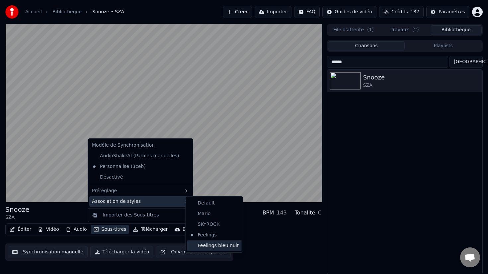
click at [204, 243] on div "Feelings bleu nuit" at bounding box center [214, 245] width 54 height 11
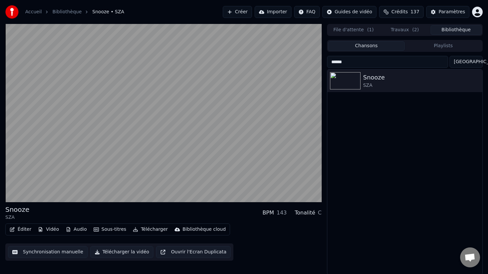
click at [143, 231] on button "Télécharger" at bounding box center [150, 228] width 40 height 9
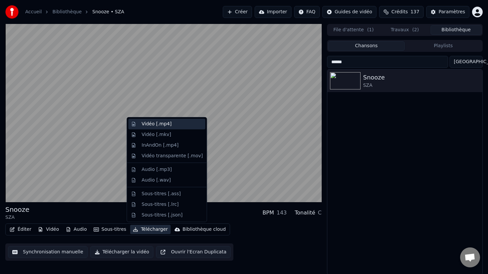
click at [175, 128] on div "Vidéo [.mp4]" at bounding box center [167, 124] width 77 height 11
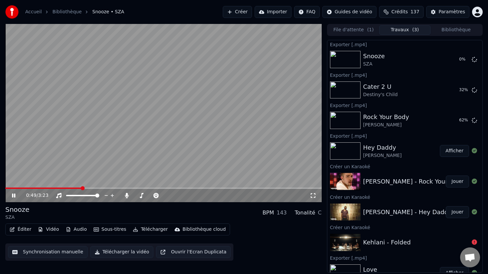
click at [162, 136] on video at bounding box center [163, 113] width 316 height 178
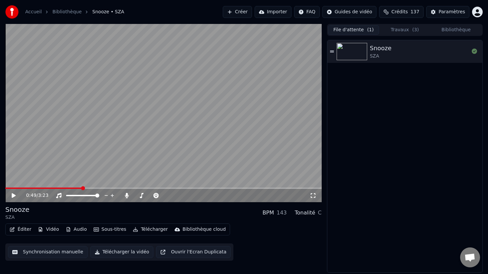
click at [358, 31] on button "File d'attente ( 1 )" at bounding box center [353, 30] width 51 height 10
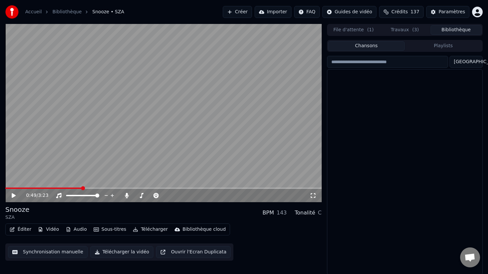
click at [437, 32] on button "Bibliothèque" at bounding box center [456, 30] width 51 height 10
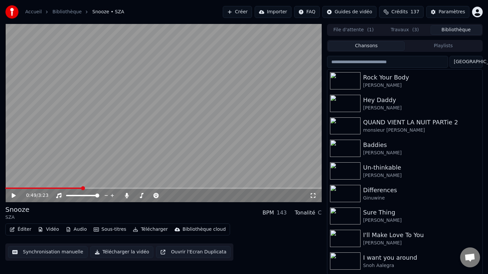
click at [384, 57] on input "search" at bounding box center [387, 62] width 121 height 12
type input "*"
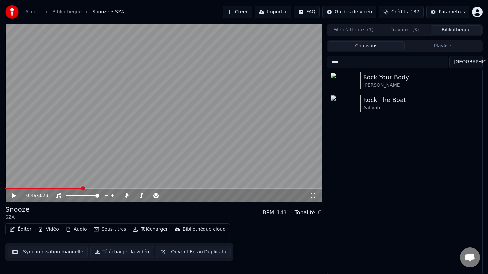
click at [357, 62] on input "****" at bounding box center [387, 62] width 121 height 12
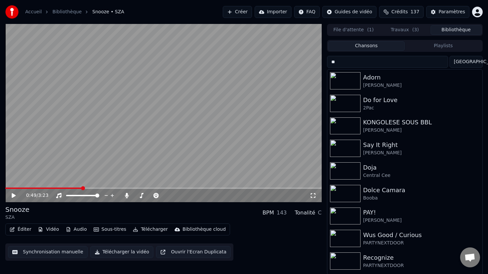
type input "*"
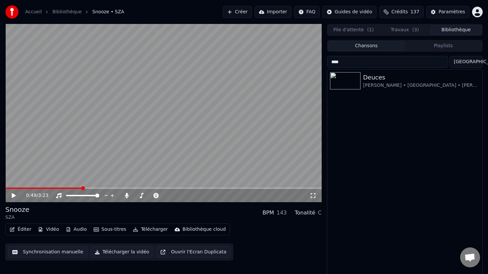
type input "****"
click at [249, 10] on button "Créer" at bounding box center [237, 12] width 29 height 12
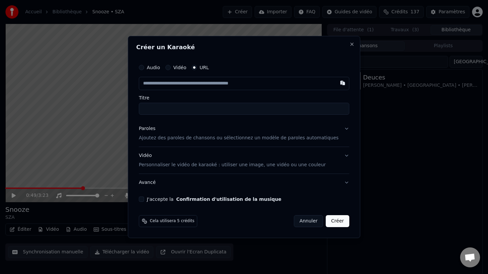
click at [200, 82] on input "text" at bounding box center [244, 83] width 211 height 13
type input "**********"
click at [198, 96] on label "Titre" at bounding box center [244, 97] width 211 height 5
click at [198, 103] on input "Titre" at bounding box center [244, 109] width 211 height 12
type input "**********"
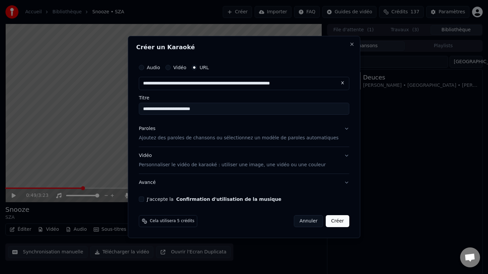
type input "**********"
click at [193, 131] on div "Paroles Ajoutez des paroles de chansons ou sélectionnez un modèle de paroles au…" at bounding box center [239, 133] width 200 height 16
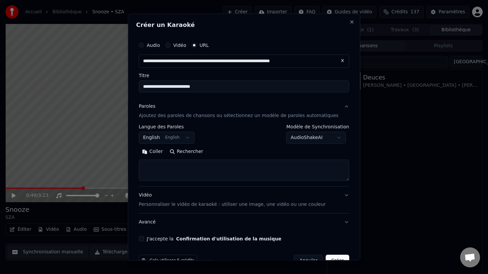
click at [191, 153] on button "Rechercher" at bounding box center [186, 151] width 40 height 11
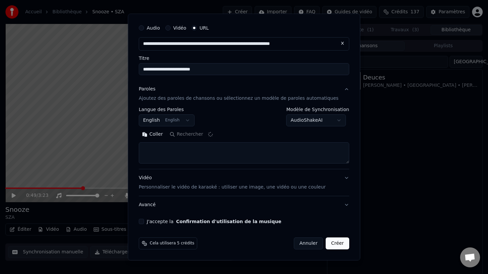
click at [144, 222] on button "J'accepte la Confirmation d'utilisation de la musique" at bounding box center [141, 221] width 5 height 5
type textarea "**********"
click at [330, 241] on button "Créer" at bounding box center [337, 243] width 23 height 12
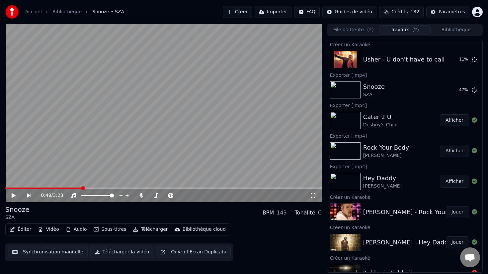
click at [245, 13] on button "Créer" at bounding box center [237, 12] width 29 height 12
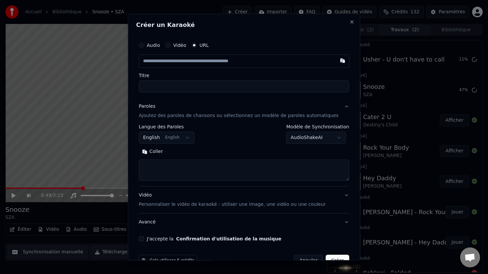
click at [206, 65] on input "text" at bounding box center [244, 60] width 211 height 13
type input "**********"
click at [201, 77] on label "Titre" at bounding box center [244, 75] width 211 height 5
click at [201, 80] on input "Titre" at bounding box center [244, 86] width 211 height 12
type input "**********"
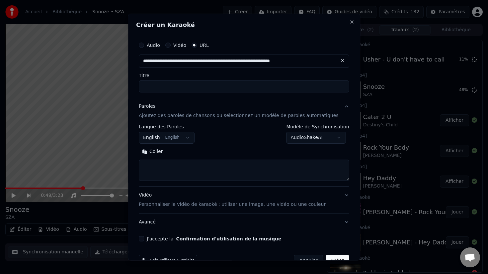
type input "**********"
click at [187, 150] on button "Rechercher" at bounding box center [186, 151] width 40 height 11
type textarea "**********"
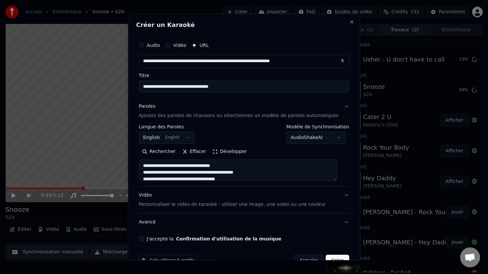
drag, startPoint x: 195, startPoint y: 88, endPoint x: 240, endPoint y: 88, distance: 45.2
click at [239, 88] on input "**********" at bounding box center [244, 86] width 211 height 12
type input "**********"
click at [166, 154] on button "Rechercher" at bounding box center [159, 151] width 40 height 11
type textarea "**********"
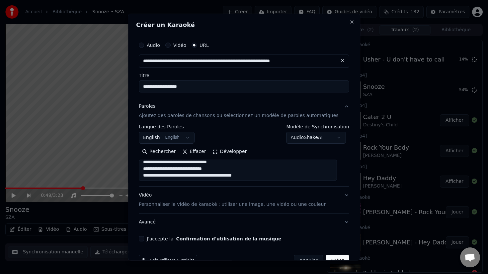
scroll to position [17, 0]
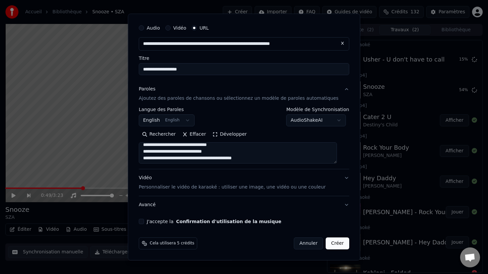
click at [144, 222] on button "J'accepte la Confirmation d'utilisation de la musique" at bounding box center [141, 221] width 5 height 5
click at [331, 242] on button "Créer" at bounding box center [337, 243] width 23 height 12
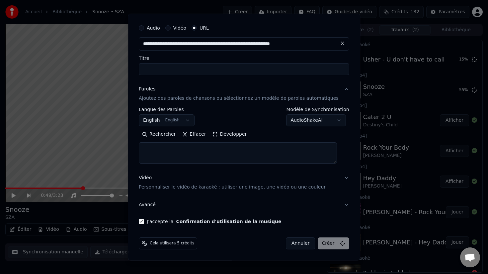
select select
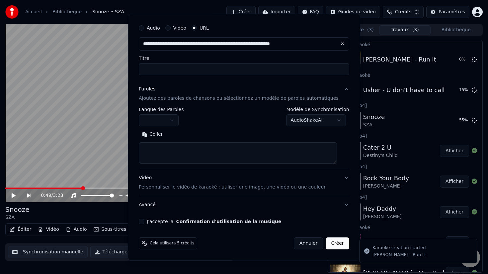
scroll to position [0, 0]
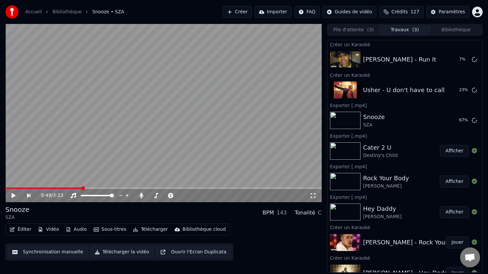
click at [242, 14] on button "Créer" at bounding box center [237, 12] width 29 height 12
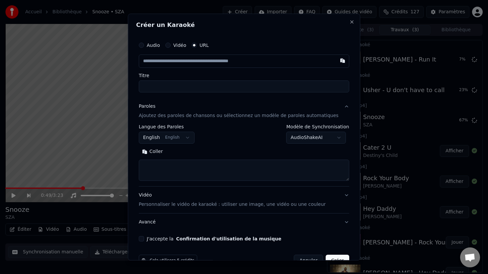
click at [211, 59] on input "text" at bounding box center [244, 60] width 211 height 13
type input "**********"
click at [225, 82] on input "Titre" at bounding box center [244, 86] width 211 height 12
type input "**********"
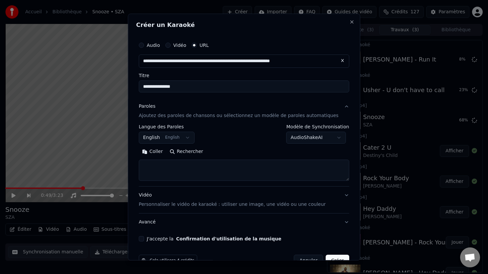
type input "**********"
click at [188, 146] on button "Rechercher" at bounding box center [186, 151] width 40 height 11
type textarea "**********"
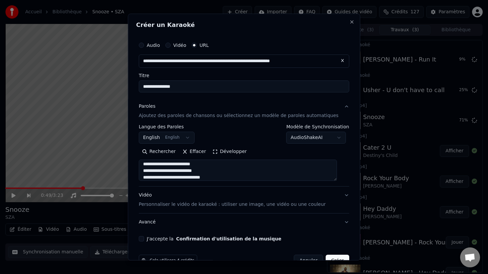
scroll to position [65, 0]
click at [144, 237] on button "J'accepte la Confirmation d'utilisation de la musique" at bounding box center [141, 238] width 5 height 5
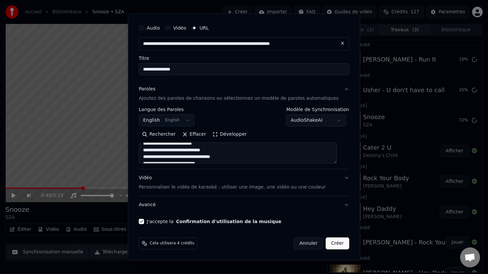
click at [326, 244] on button "Créer" at bounding box center [337, 243] width 23 height 12
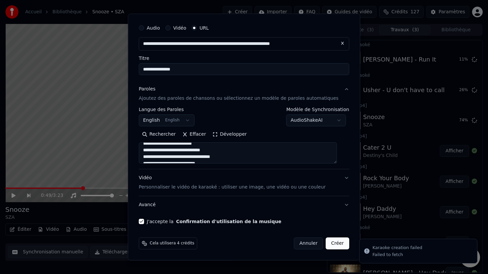
click at [327, 242] on button "Créer" at bounding box center [337, 243] width 23 height 12
select select
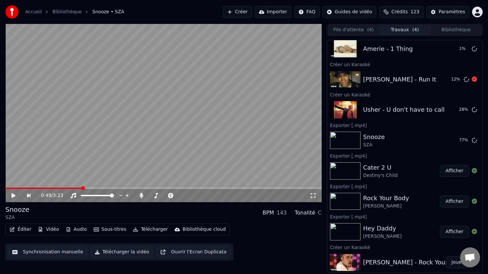
scroll to position [0, 0]
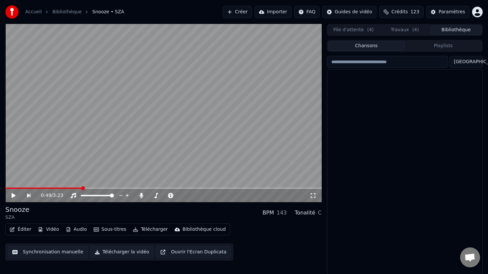
click at [439, 30] on button "Bibliothèque" at bounding box center [456, 30] width 51 height 10
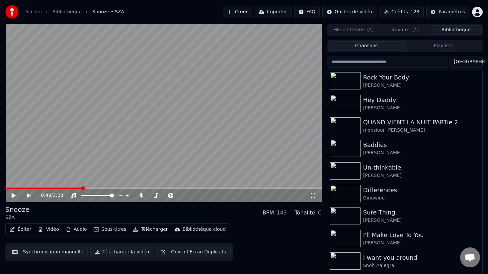
click at [375, 59] on input "search" at bounding box center [387, 62] width 121 height 12
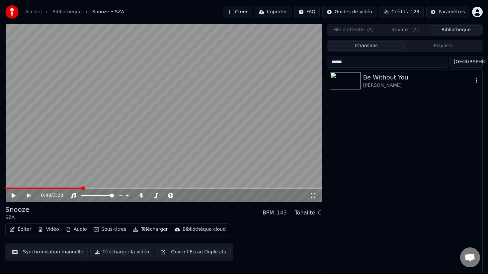
type input "******"
click at [368, 83] on div "[PERSON_NAME]" at bounding box center [418, 85] width 110 height 7
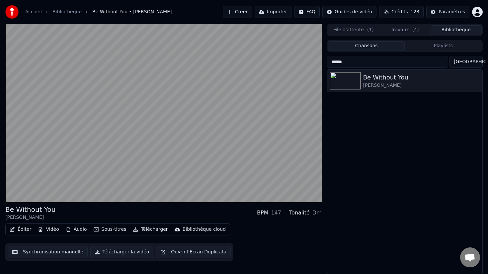
click at [63, 228] on button "Audio" at bounding box center [76, 228] width 27 height 9
click at [263, 227] on div "Éditer Vidéo Audio Sous-titres Télécharger Bibliothèque cloud Synchronisation m…" at bounding box center [163, 241] width 316 height 37
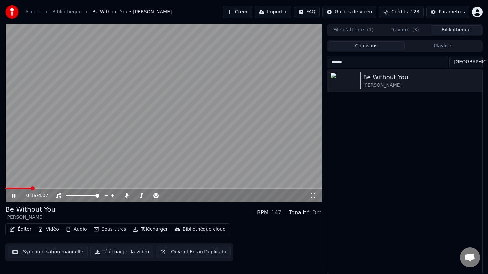
click at [284, 186] on video at bounding box center [163, 113] width 316 height 178
click at [283, 187] on span at bounding box center [163, 187] width 316 height 1
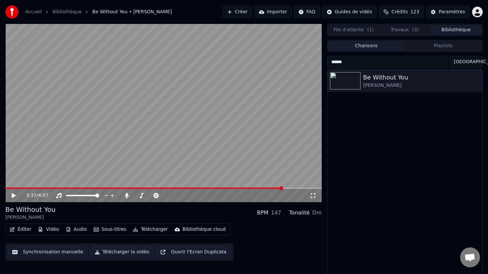
click at [250, 151] on video at bounding box center [163, 113] width 316 height 178
click at [250, 187] on span at bounding box center [150, 187] width 290 height 1
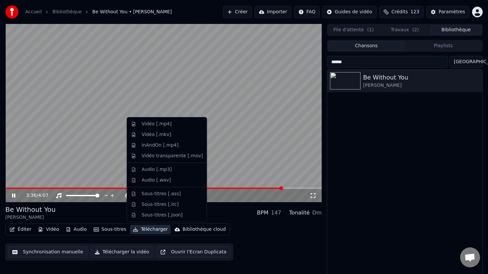
click at [146, 229] on button "Télécharger" at bounding box center [150, 228] width 40 height 9
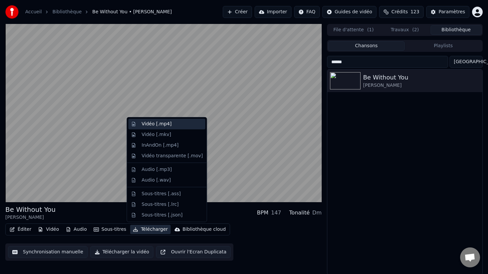
click at [175, 127] on div "Vidéo [.mp4]" at bounding box center [172, 124] width 61 height 7
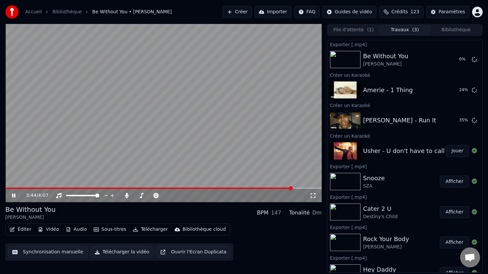
click at [259, 122] on video at bounding box center [163, 113] width 316 height 178
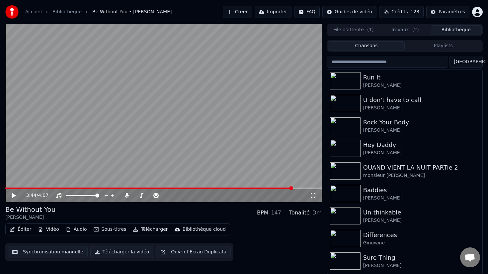
click at [447, 31] on button "Bibliothèque" at bounding box center [456, 30] width 51 height 10
click at [373, 67] on input "search" at bounding box center [387, 62] width 121 height 12
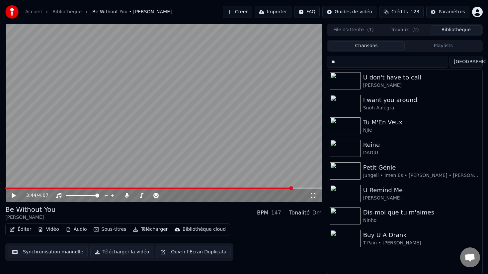
type input "*"
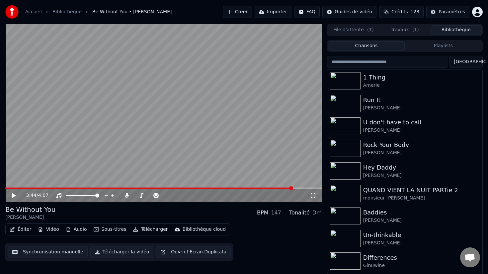
click at [246, 9] on button "Créer" at bounding box center [237, 12] width 29 height 12
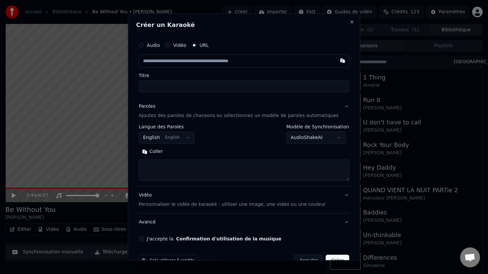
click at [200, 59] on input "text" at bounding box center [244, 60] width 211 height 13
type input "**********"
click at [183, 80] on input "Titre" at bounding box center [244, 86] width 211 height 12
click at [178, 73] on label "Titre" at bounding box center [244, 75] width 211 height 5
click at [178, 80] on input "Titre" at bounding box center [244, 86] width 211 height 12
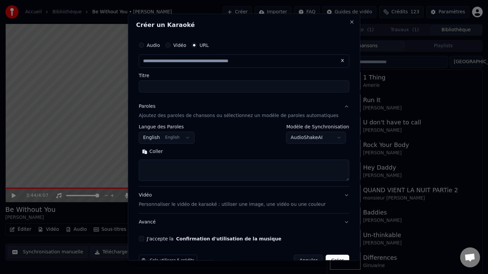
type input "**********"
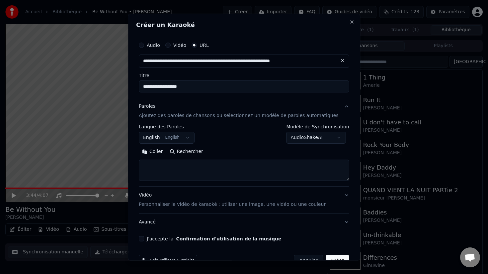
type input "**********"
click at [192, 148] on button "Rechercher" at bounding box center [186, 151] width 40 height 11
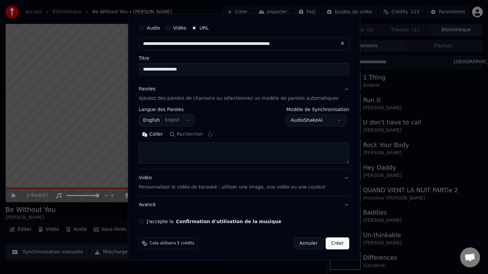
click at [144, 221] on button "J'accepte la Confirmation d'utilisation de la musique" at bounding box center [141, 221] width 5 height 5
type textarea "**********"
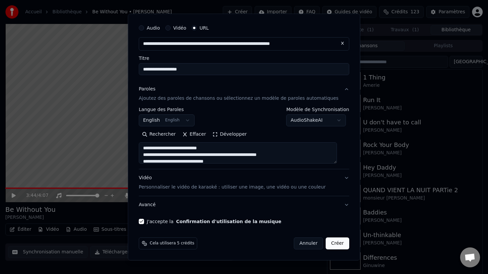
scroll to position [113, 0]
click at [331, 242] on button "Créer" at bounding box center [337, 243] width 23 height 12
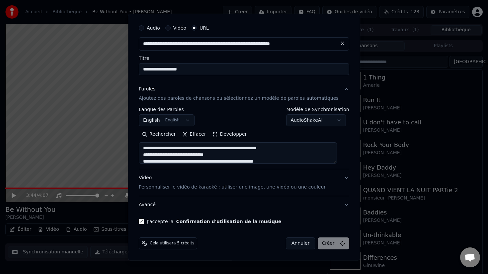
select select
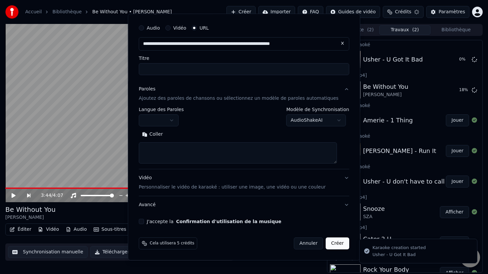
scroll to position [0, 0]
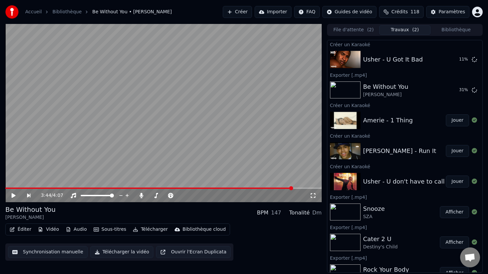
click at [250, 12] on button "Créer" at bounding box center [237, 12] width 29 height 12
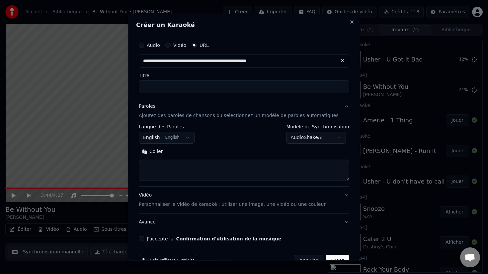
type input "**********"
click at [213, 76] on label "Titre" at bounding box center [244, 75] width 211 height 5
click at [213, 80] on input "Titre" at bounding box center [244, 86] width 211 height 12
type input "**********"
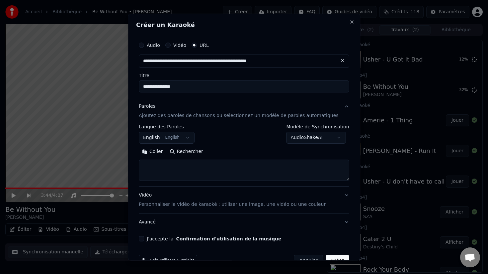
click at [194, 150] on button "Rechercher" at bounding box center [186, 151] width 40 height 11
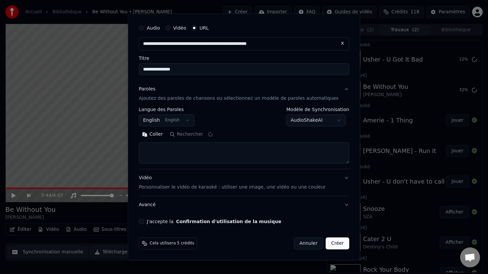
type textarea "**********"
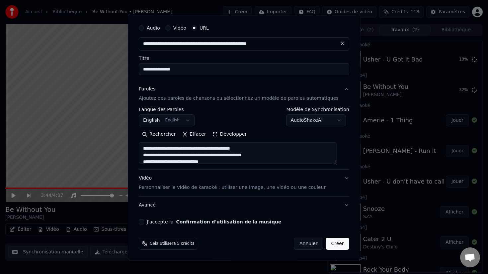
drag, startPoint x: 340, startPoint y: 161, endPoint x: 328, endPoint y: 146, distance: 19.9
click at [328, 146] on textarea at bounding box center [238, 153] width 198 height 22
click at [144, 222] on button "J'accepte la Confirmation d'utilisation de la musique" at bounding box center [141, 221] width 5 height 5
click at [328, 243] on button "Créer" at bounding box center [337, 243] width 23 height 12
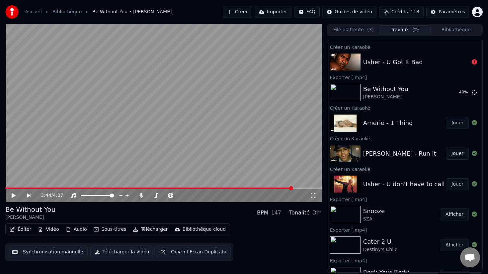
scroll to position [0, 0]
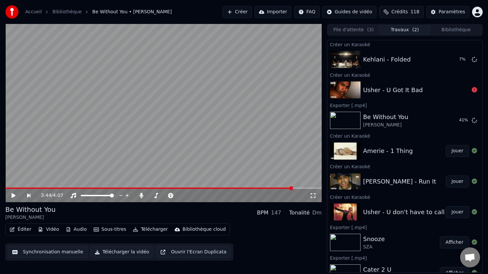
click at [387, 90] on div "Usher - U Got It Bad" at bounding box center [393, 89] width 60 height 9
click at [475, 89] on icon at bounding box center [474, 89] width 5 height 5
click at [402, 87] on div "Usher - U Got It Bad" at bounding box center [393, 89] width 60 height 9
click at [452, 149] on button "Jouer" at bounding box center [457, 151] width 23 height 12
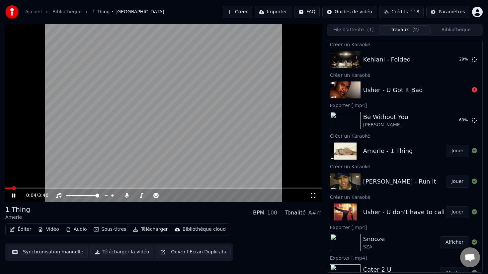
click at [82, 229] on button "Audio" at bounding box center [76, 228] width 27 height 9
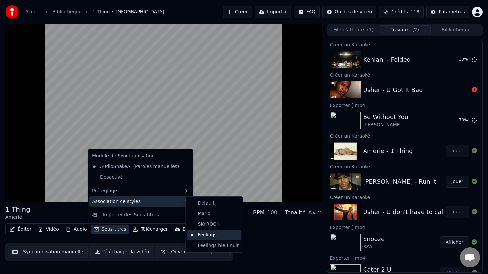
click at [198, 237] on div "Feelings" at bounding box center [214, 234] width 54 height 11
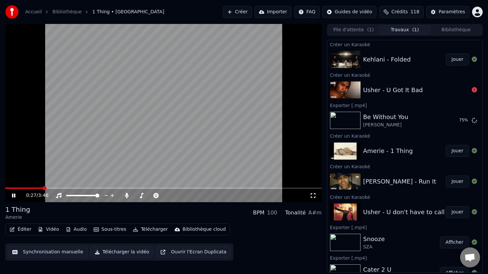
click at [230, 118] on video at bounding box center [163, 113] width 316 height 178
click at [446, 56] on button "Jouer" at bounding box center [457, 59] width 23 height 12
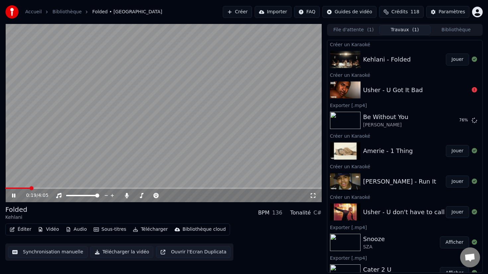
click at [30, 188] on span at bounding box center [163, 187] width 316 height 1
click at [62, 187] on video at bounding box center [163, 113] width 316 height 178
click at [72, 180] on video at bounding box center [163, 113] width 316 height 178
click at [72, 188] on span at bounding box center [163, 187] width 316 height 1
click at [103, 188] on span at bounding box center [163, 187] width 316 height 1
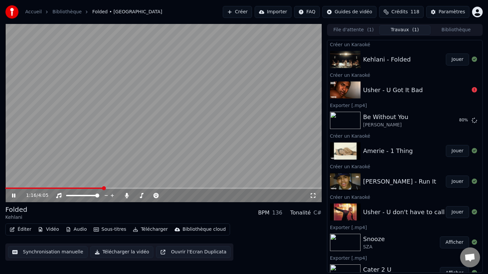
click at [180, 150] on video at bounding box center [163, 113] width 316 height 178
click at [243, 14] on button "Créer" at bounding box center [237, 12] width 29 height 12
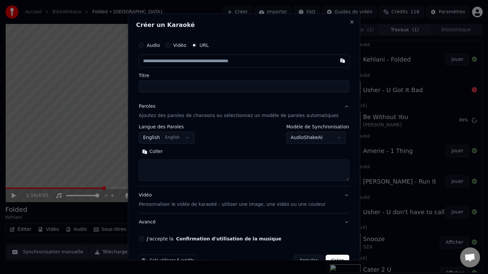
click at [200, 65] on input "text" at bounding box center [244, 60] width 211 height 13
type input "**********"
click at [196, 71] on div "Audio Vidéo URL Titre" at bounding box center [244, 66] width 211 height 54
type input "**********"
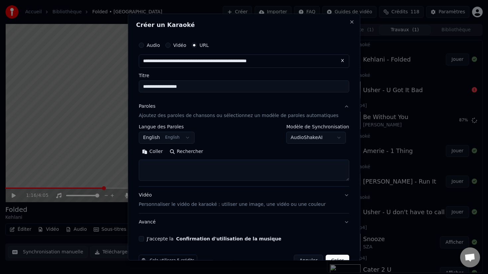
click at [187, 150] on button "Rechercher" at bounding box center [186, 151] width 40 height 11
type textarea "**********"
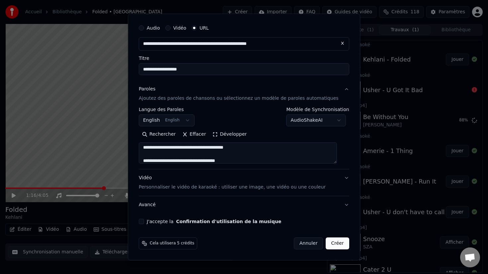
scroll to position [63, 0]
click at [144, 220] on button "J'accepte la Confirmation d'utilisation de la musique" at bounding box center [141, 221] width 5 height 5
click at [326, 242] on button "Créer" at bounding box center [337, 243] width 23 height 12
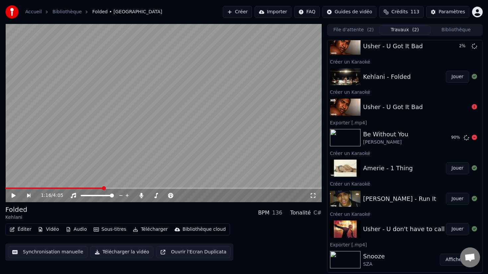
scroll to position [0, 0]
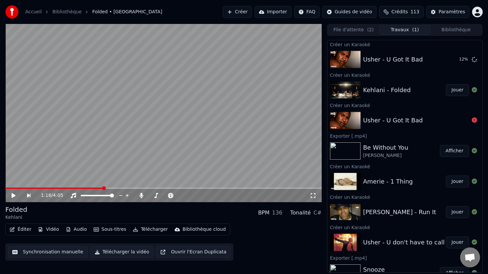
click at [251, 13] on button "Créer" at bounding box center [237, 12] width 29 height 12
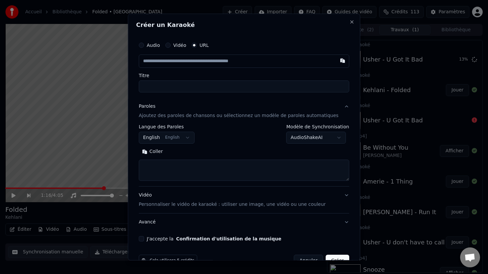
type input "**********"
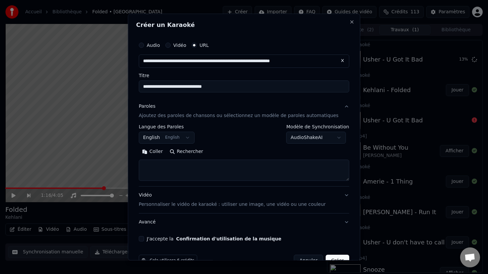
type input "**********"
click at [205, 149] on button "Rechercher" at bounding box center [186, 151] width 40 height 11
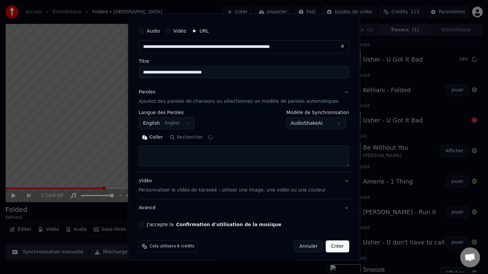
scroll to position [17, 0]
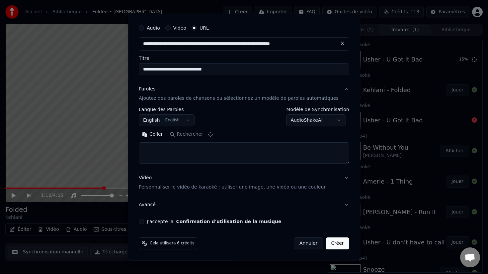
type textarea "**********"
click at [144, 220] on button "J'accepte la Confirmation d'utilisation de la musique" at bounding box center [141, 221] width 5 height 5
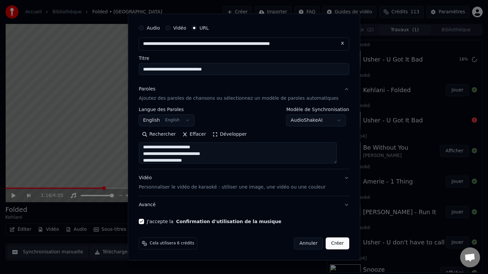
click at [329, 242] on button "Créer" at bounding box center [337, 243] width 23 height 12
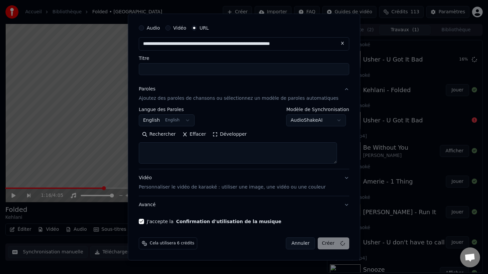
scroll to position [0, 0]
select select
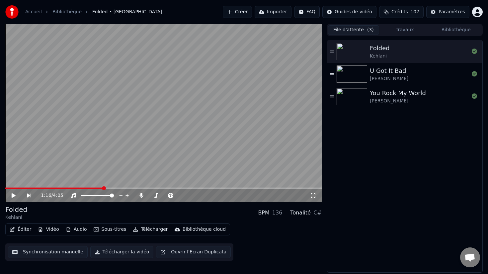
click at [349, 32] on button "File d'attente ( 3 )" at bounding box center [353, 30] width 51 height 10
click at [249, 69] on video at bounding box center [163, 113] width 316 height 178
click at [261, 68] on video at bounding box center [163, 113] width 316 height 178
click at [451, 30] on button "Bibliothèque" at bounding box center [456, 30] width 51 height 10
